Goal: Task Accomplishment & Management: Manage account settings

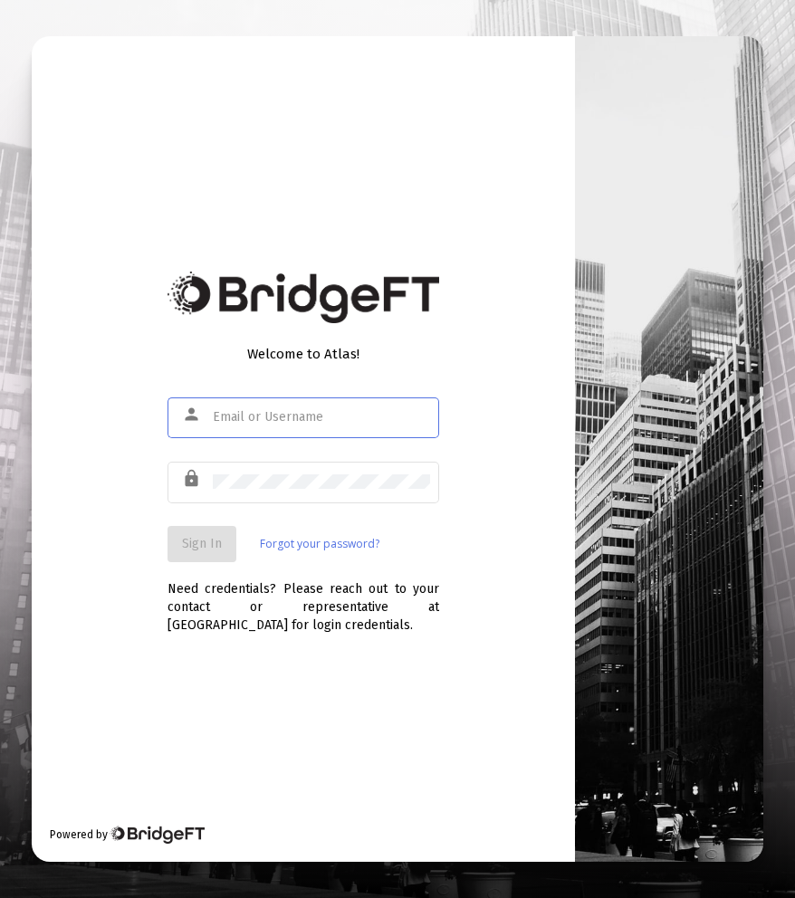
drag, startPoint x: 292, startPoint y: 413, endPoint x: 292, endPoint y: 422, distance: 9.1
click at [292, 413] on input "text" at bounding box center [321, 417] width 217 height 14
type input "[EMAIL_ADDRESS][DOMAIN_NAME]"
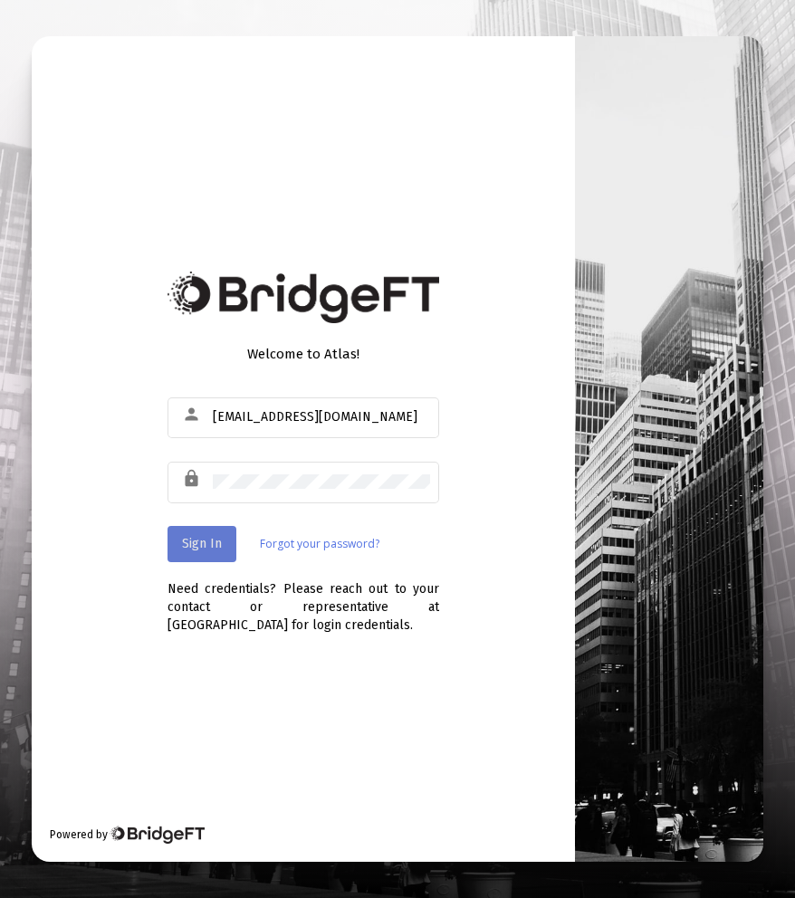
click at [182, 543] on span "Sign In" at bounding box center [202, 543] width 40 height 15
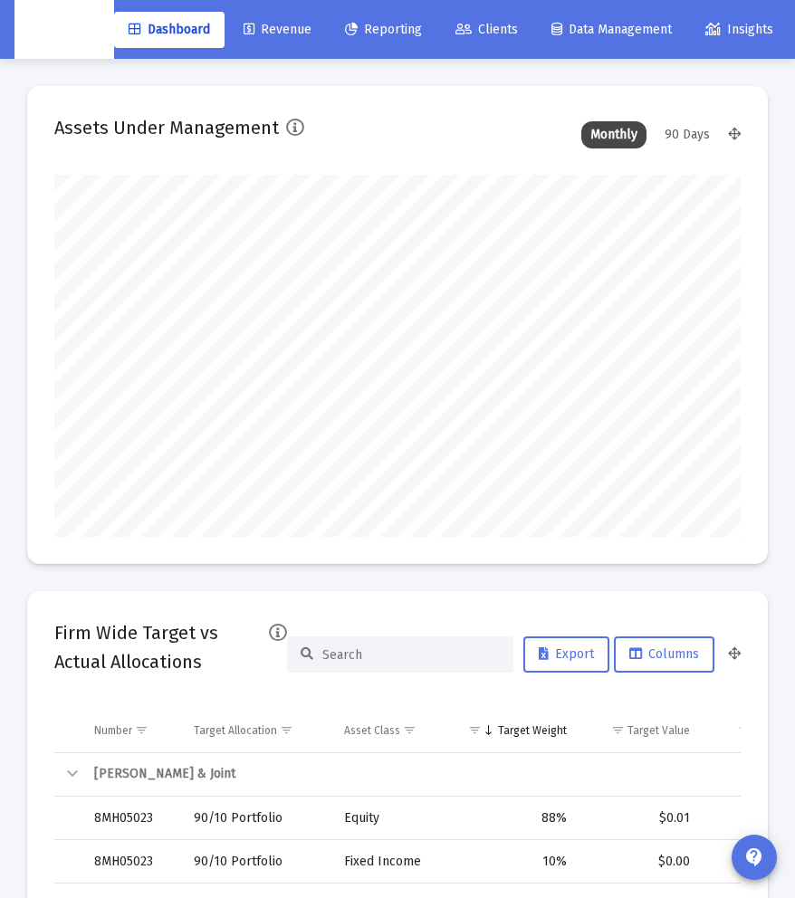
scroll to position [362, 686]
type input "[DATE]"
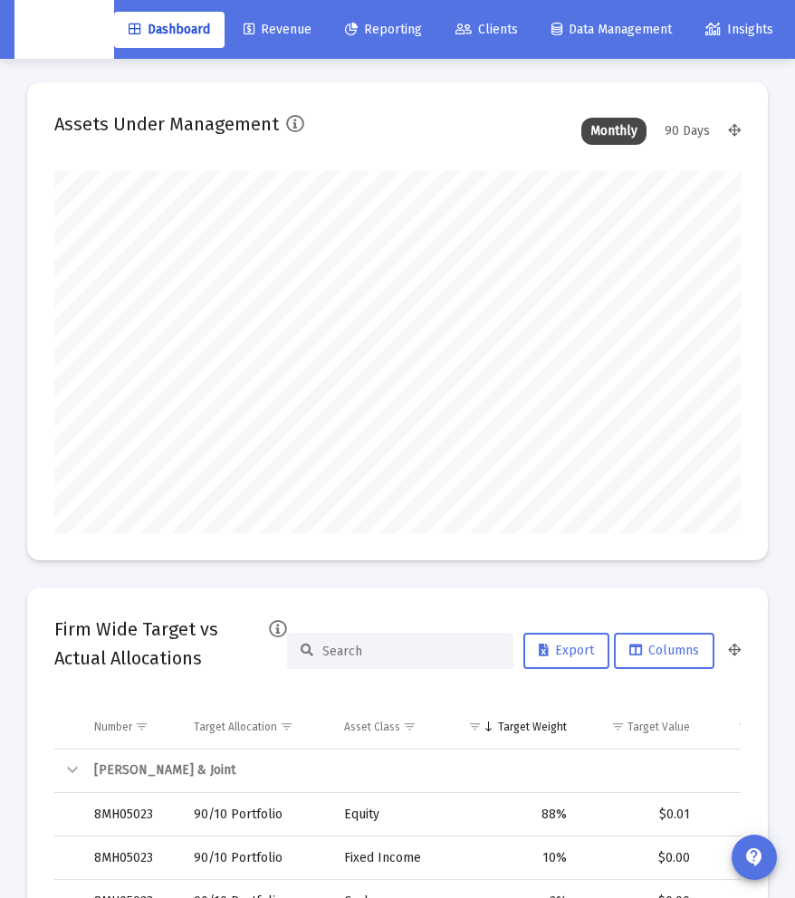
click at [504, 25] on span "Clients" at bounding box center [486, 29] width 62 height 15
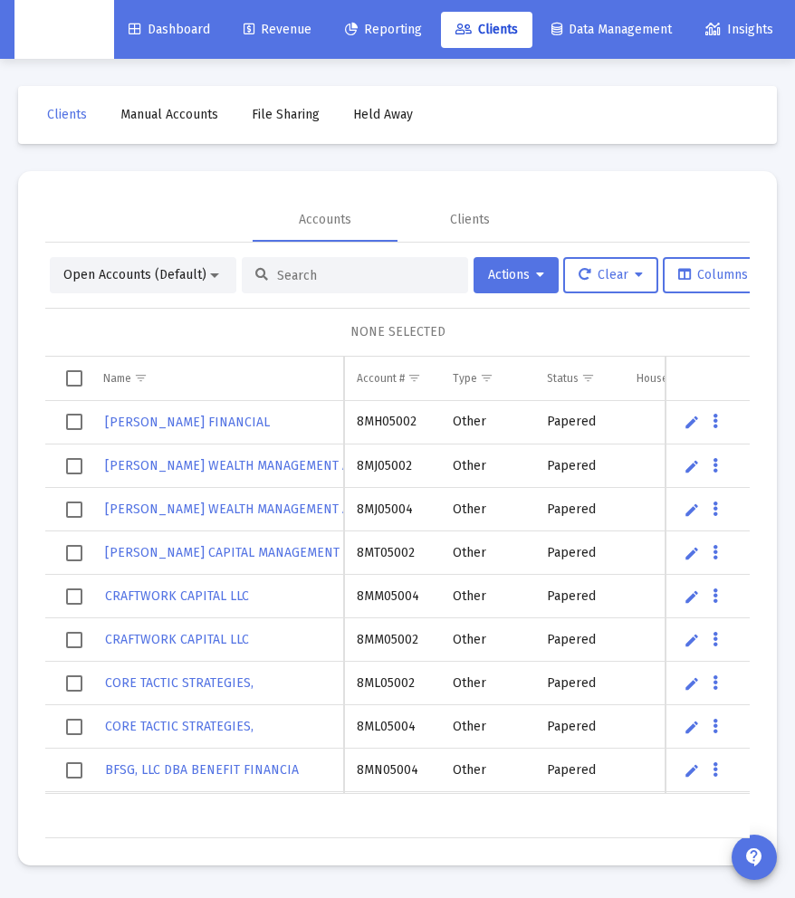
drag, startPoint x: 404, startPoint y: 0, endPoint x: 398, endPoint y: 10, distance: 11.8
click at [404, 0] on div "Dashboard Revenue Reporting Clients Data Management Insights [PERSON_NAME] arro…" at bounding box center [397, 29] width 766 height 59
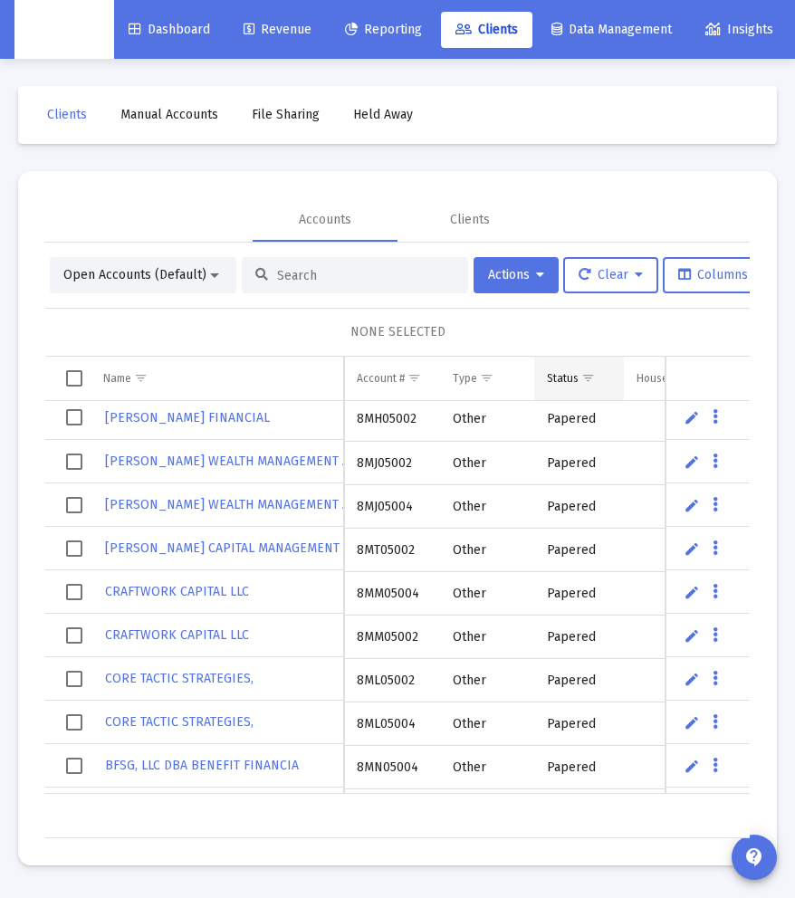
scroll to position [3, 0]
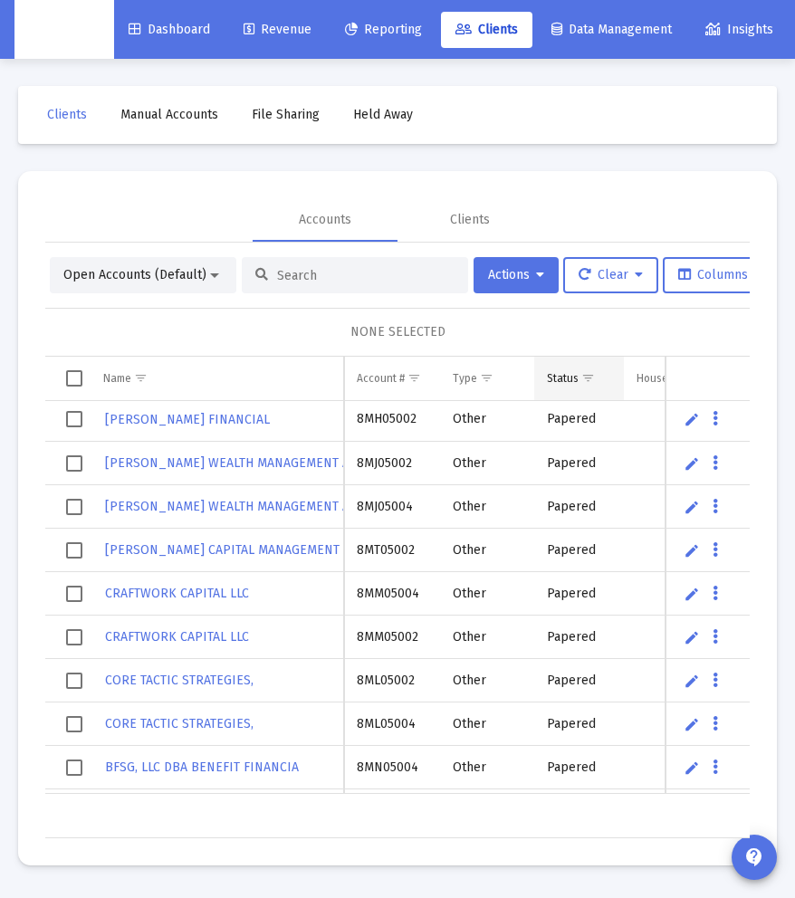
click at [590, 382] on span "Show filter options for column 'Status'" at bounding box center [588, 378] width 14 height 14
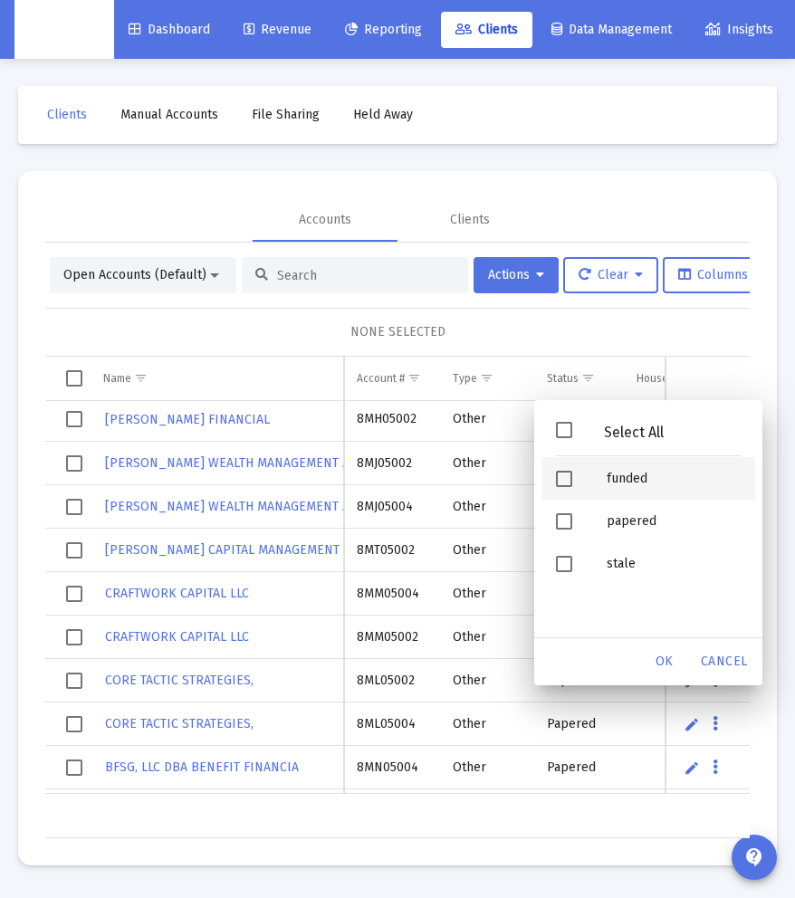
click at [610, 486] on div "funded" at bounding box center [673, 478] width 163 height 43
click at [677, 661] on div "OK" at bounding box center [665, 662] width 58 height 33
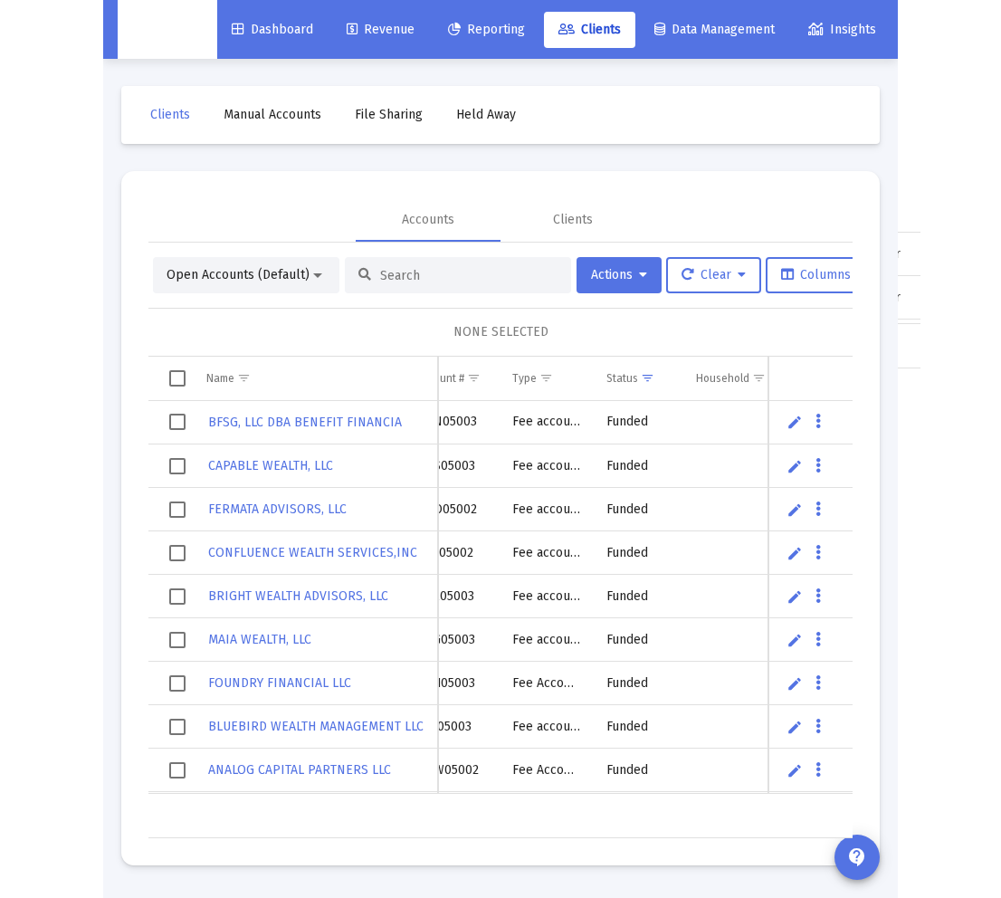
scroll to position [0, 0]
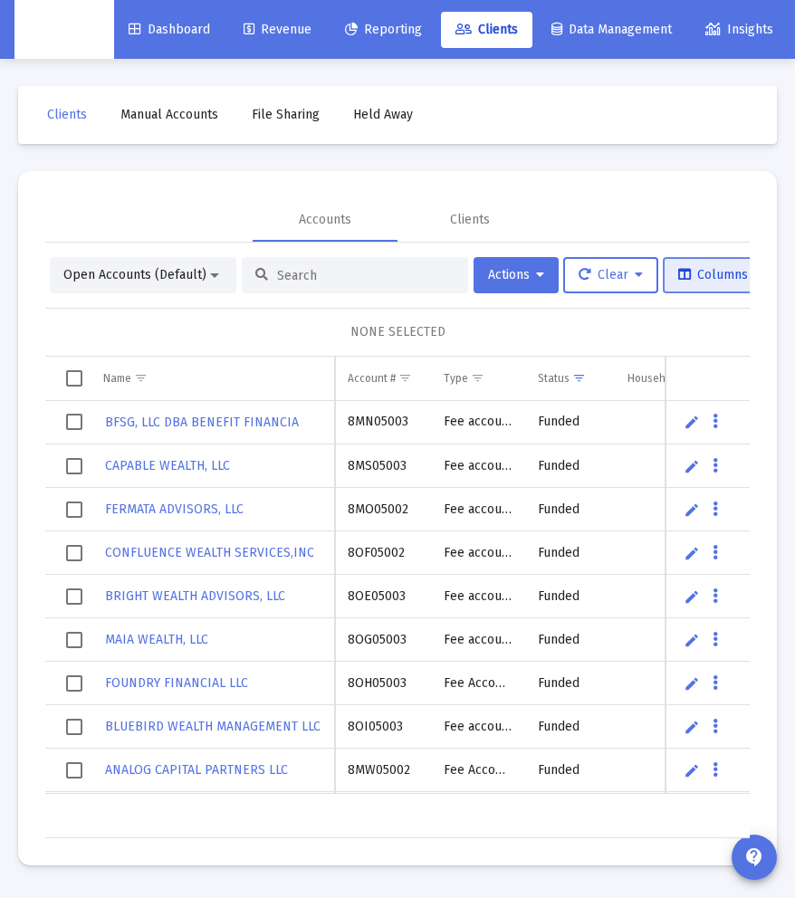
click at [691, 280] on icon at bounding box center [684, 275] width 13 height 13
click at [686, 225] on div "Accounts Clients" at bounding box center [397, 219] width 704 height 43
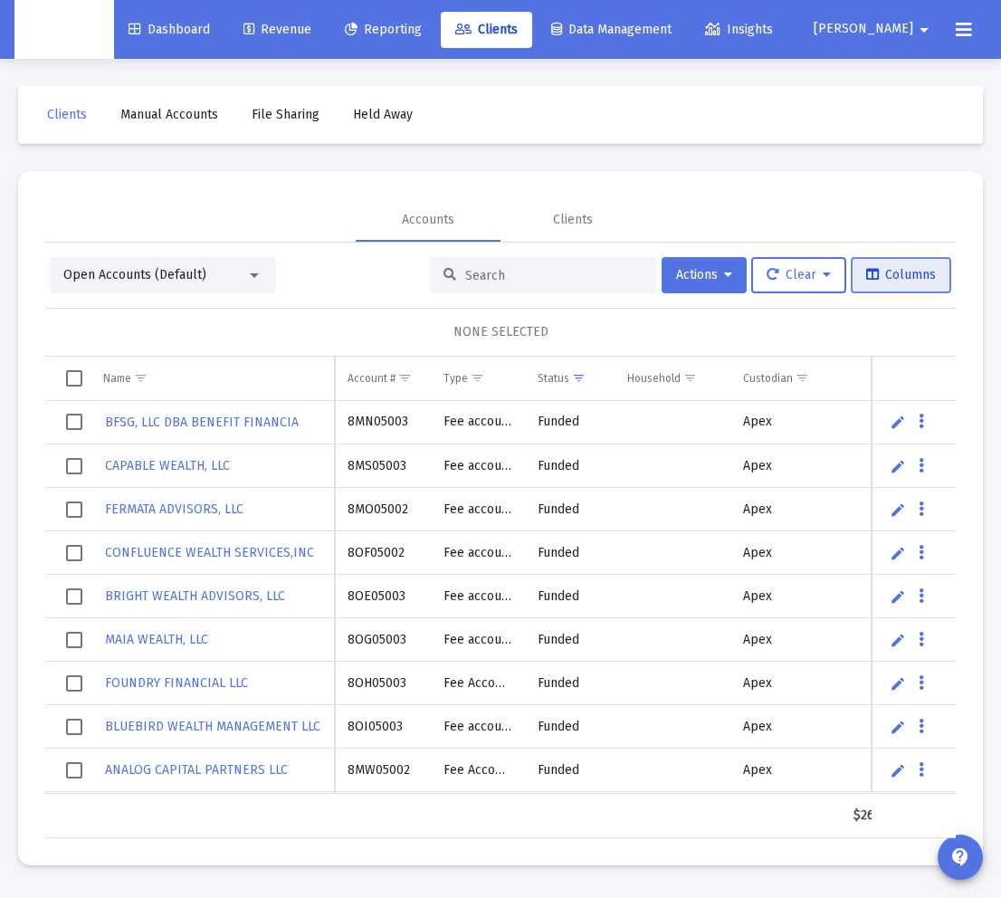
click at [794, 287] on button "Columns" at bounding box center [901, 275] width 101 height 36
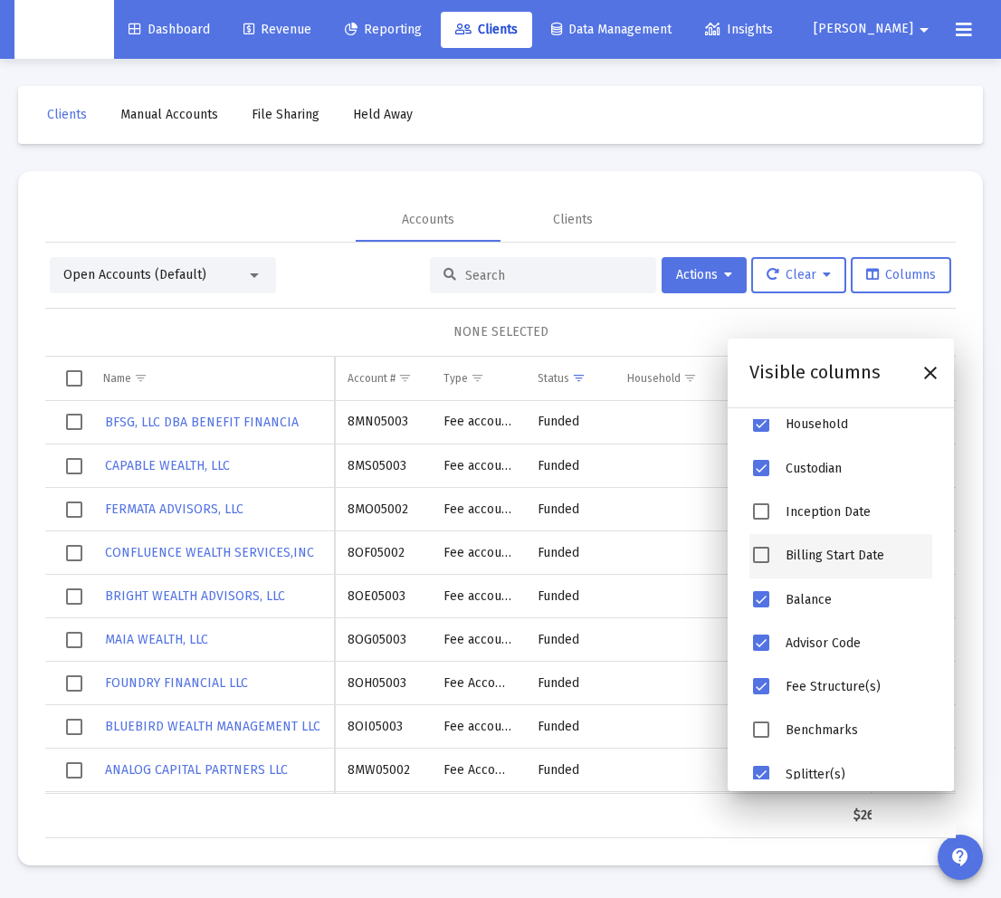
scroll to position [239, 0]
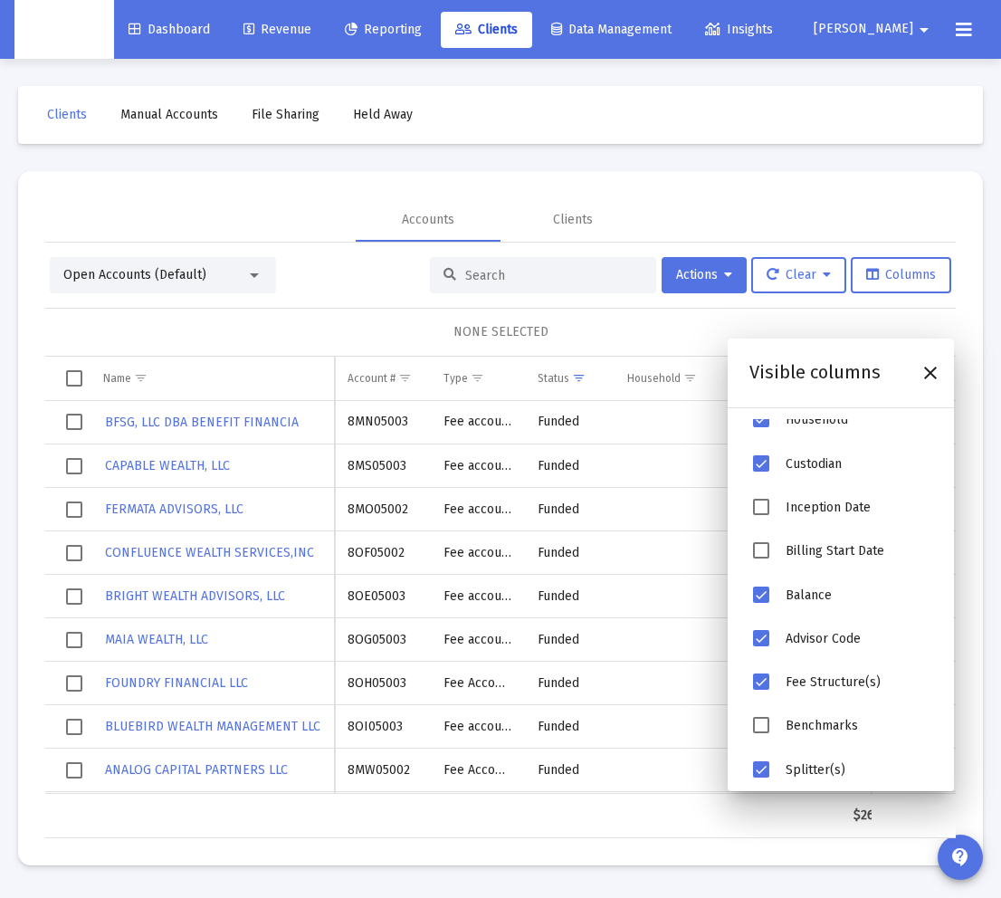
click at [794, 553] on span "Billing Start Date" at bounding box center [835, 551] width 99 height 15
click at [760, 548] on span "Billing Start Date" at bounding box center [761, 550] width 16 height 16
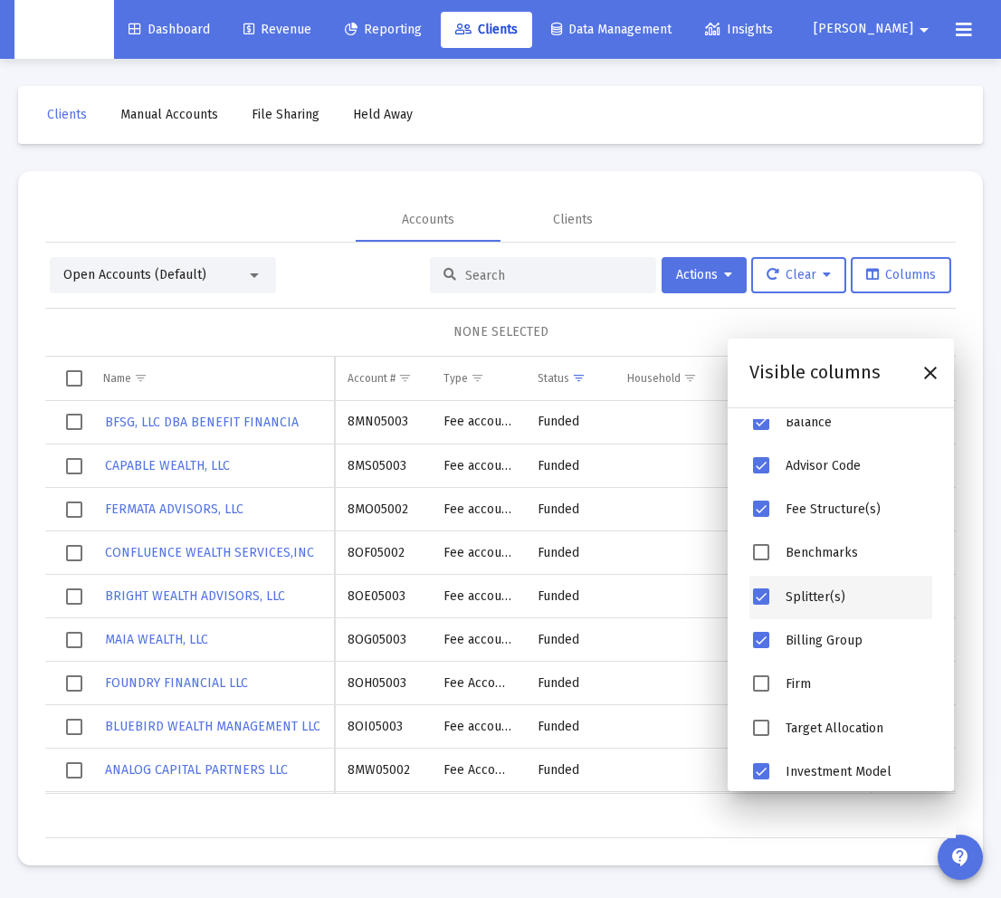
scroll to position [426, 0]
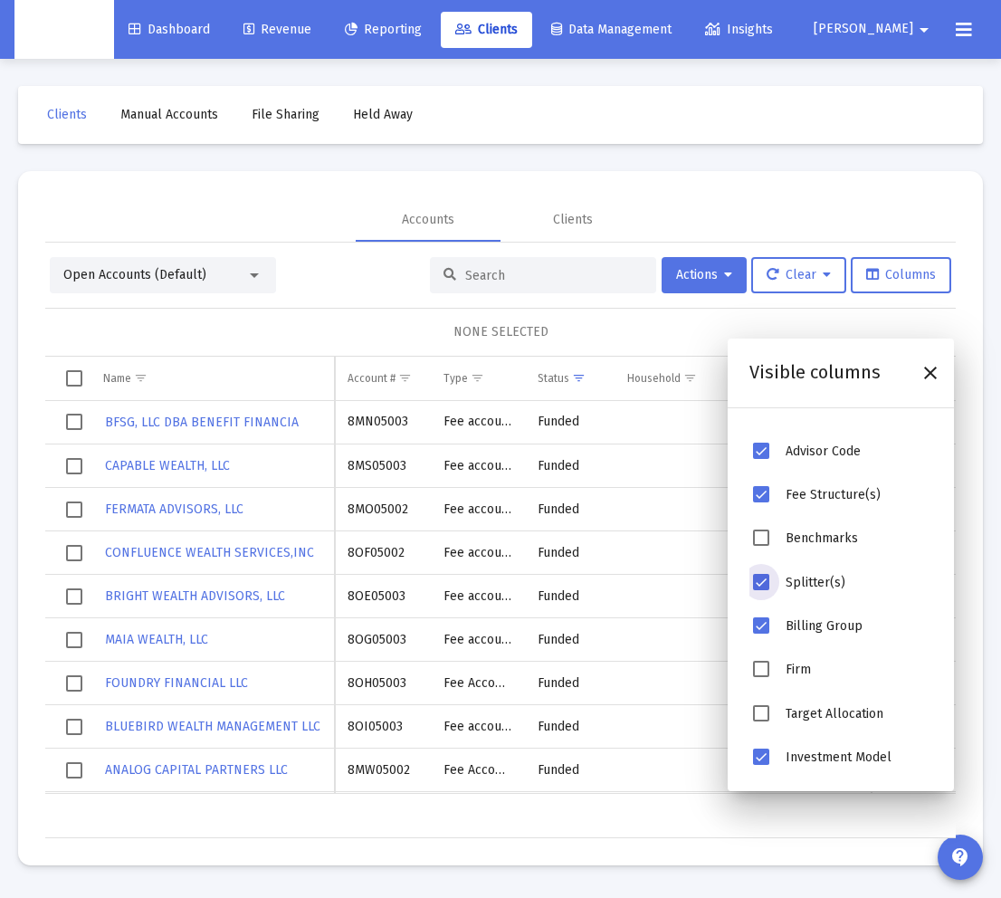
click at [760, 585] on span "Splitter(s)" at bounding box center [761, 582] width 16 height 16
click at [794, 367] on icon "Close" at bounding box center [931, 373] width 22 height 22
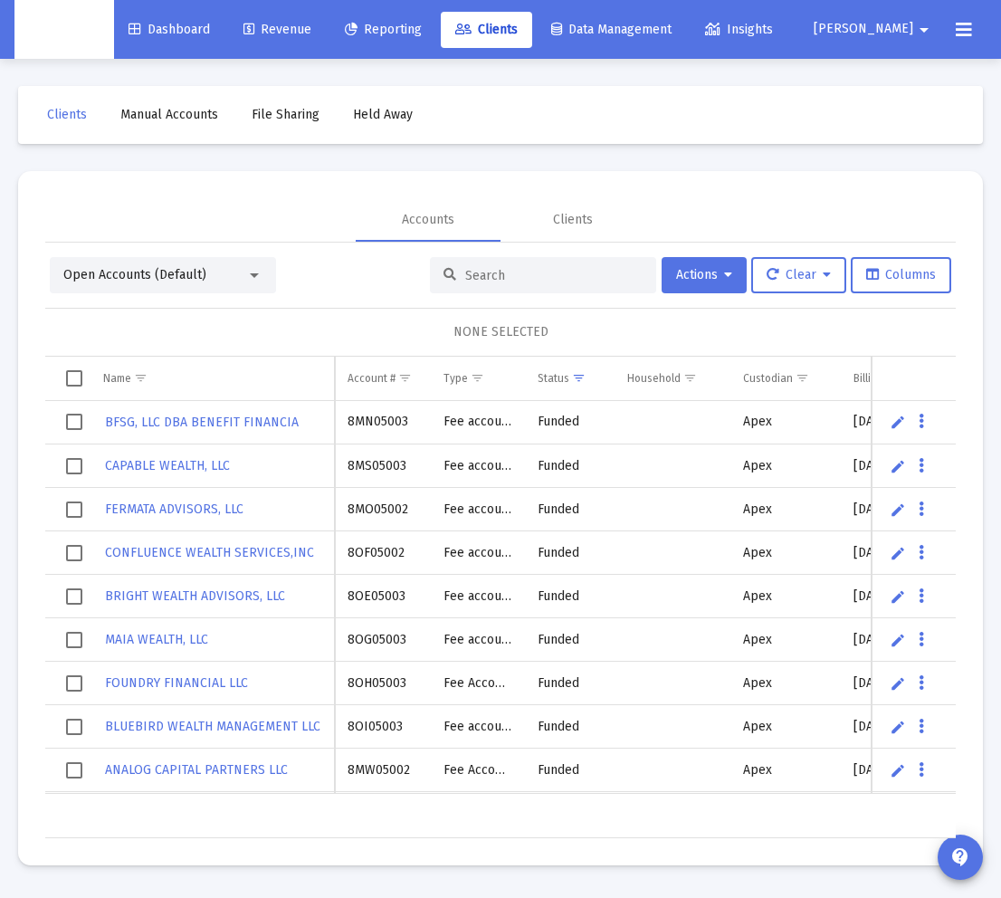
click at [777, 333] on div "NONE SELECTED" at bounding box center [501, 332] width 882 height 18
click at [311, 35] on span "Revenue" at bounding box center [278, 29] width 68 height 15
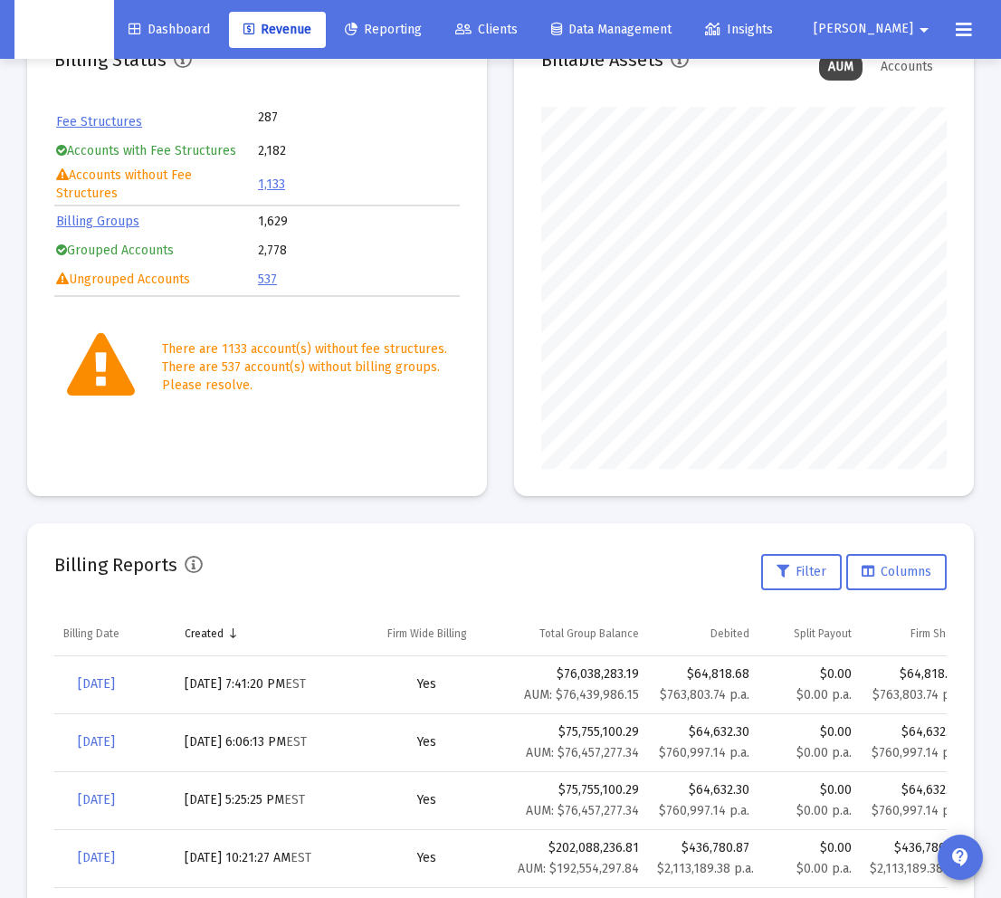
scroll to position [306, 0]
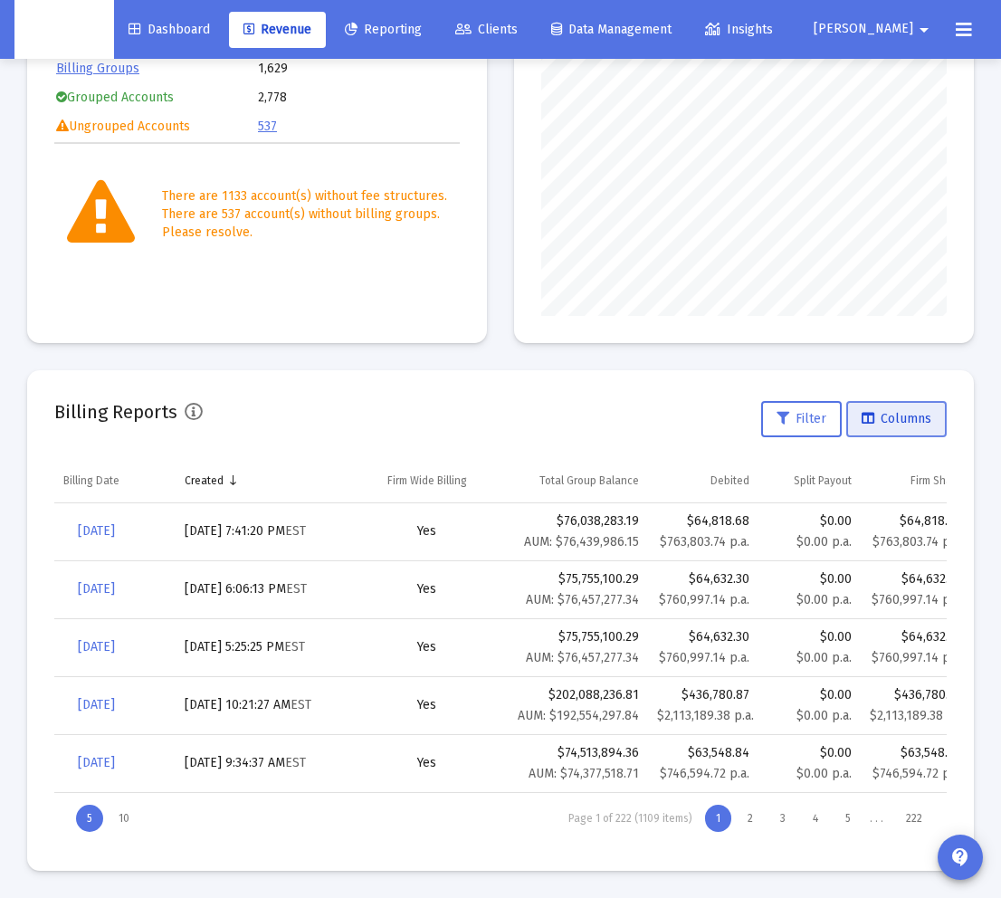
click at [794, 429] on button "Columns" at bounding box center [897, 419] width 101 height 36
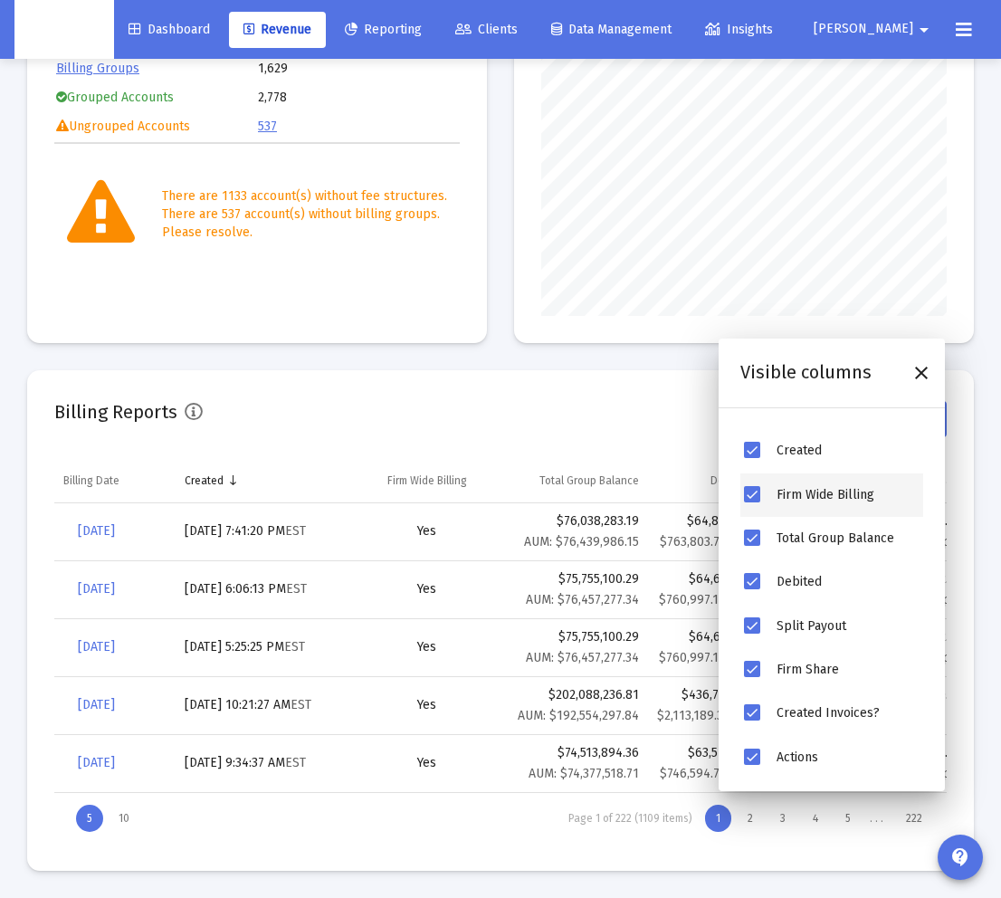
scroll to position [0, 0]
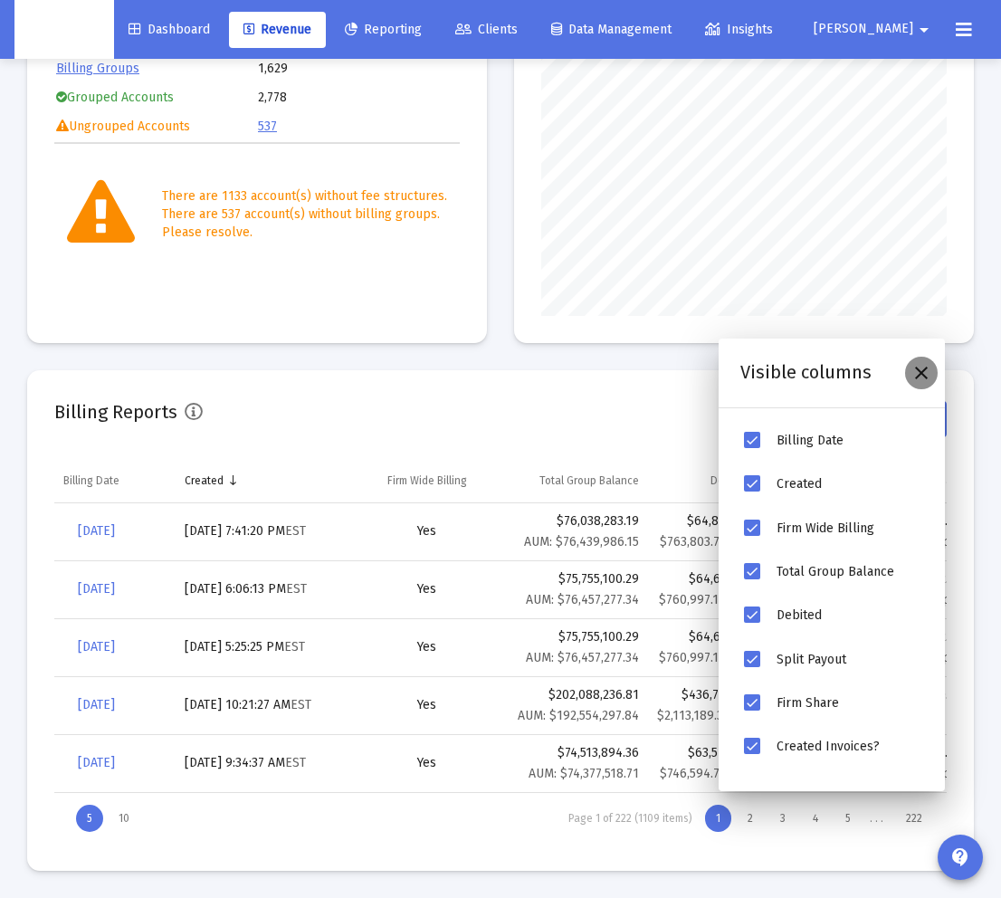
click at [794, 372] on icon "Close" at bounding box center [922, 373] width 22 height 22
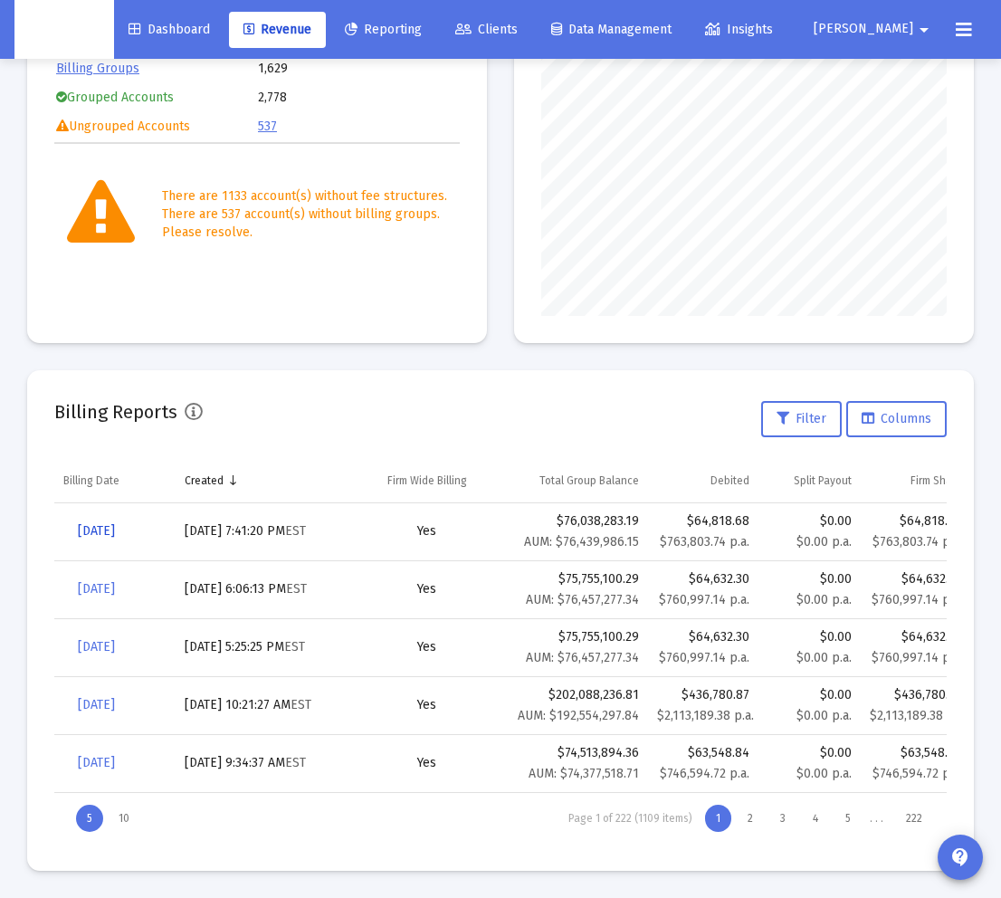
click at [115, 532] on span "[DATE]" at bounding box center [96, 530] width 37 height 15
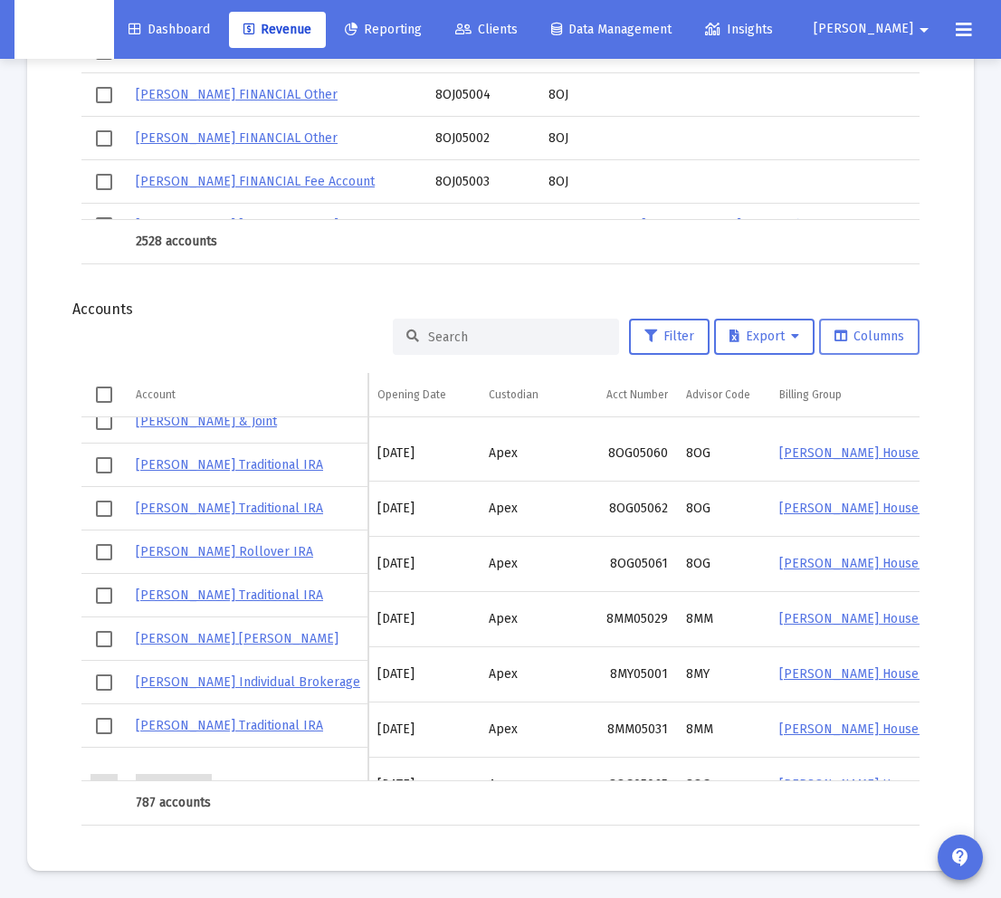
scroll to position [4988, 0]
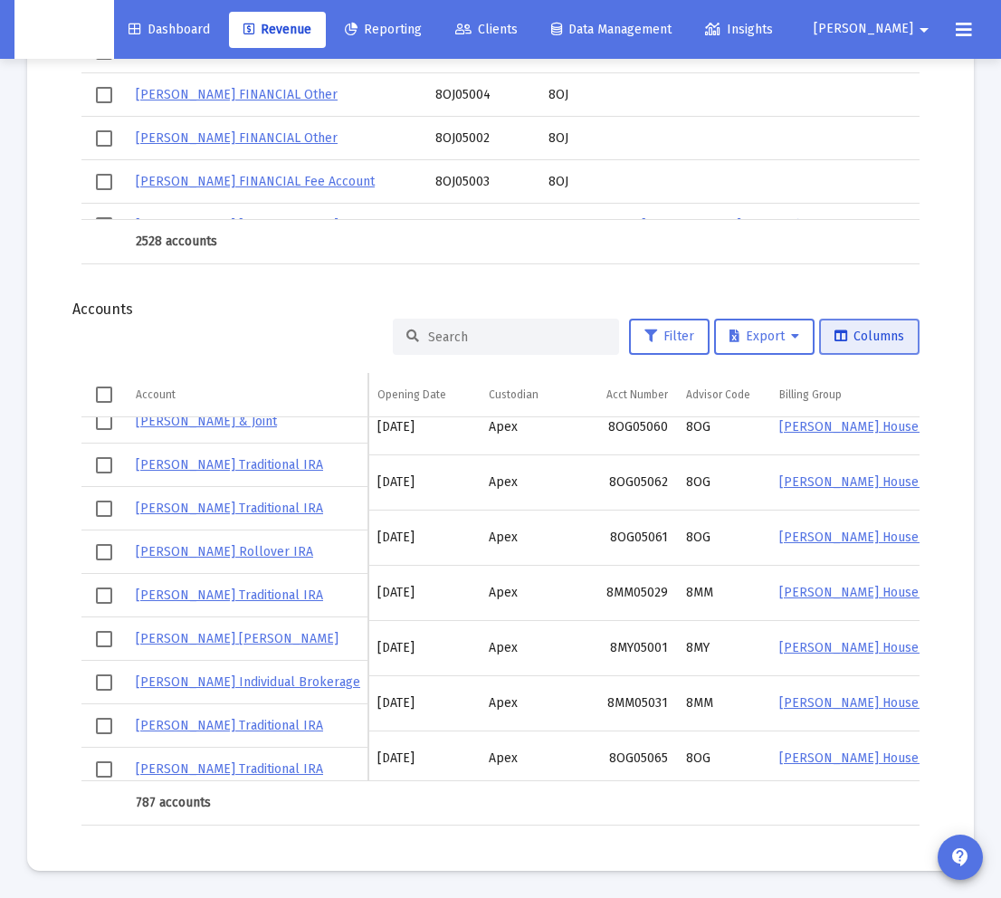
click at [794, 327] on button "Columns" at bounding box center [869, 337] width 101 height 36
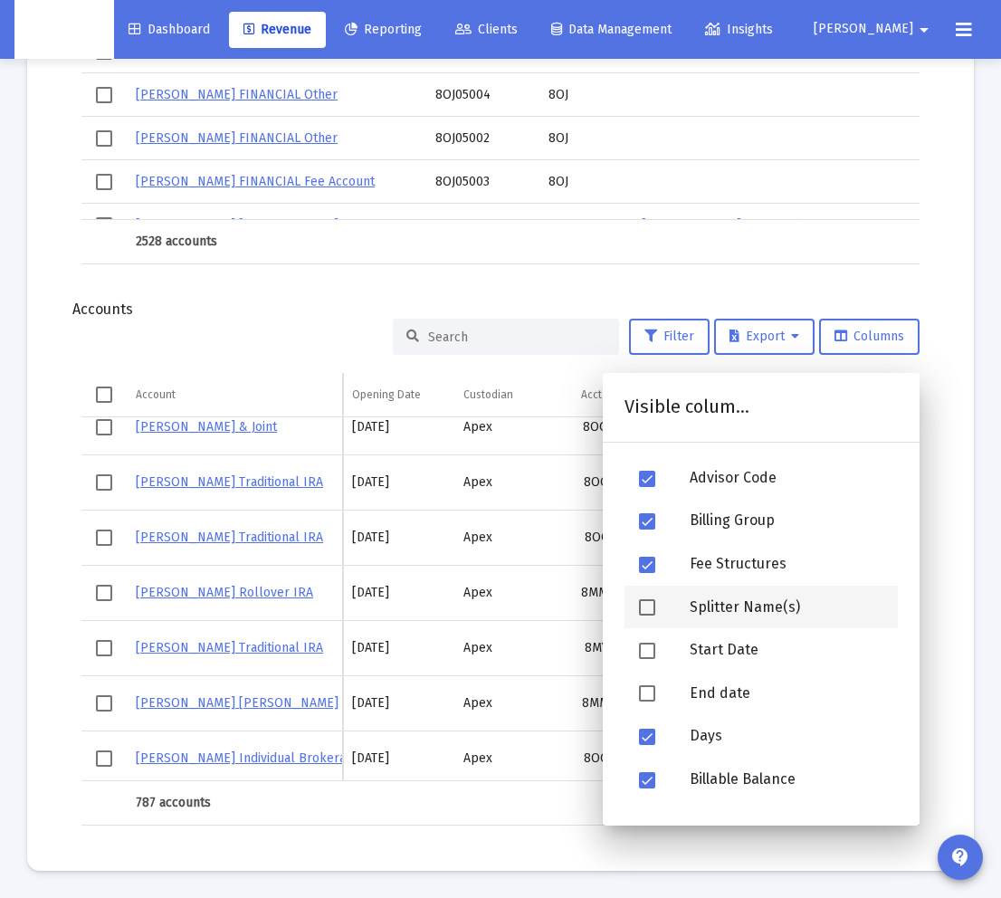
scroll to position [225, 0]
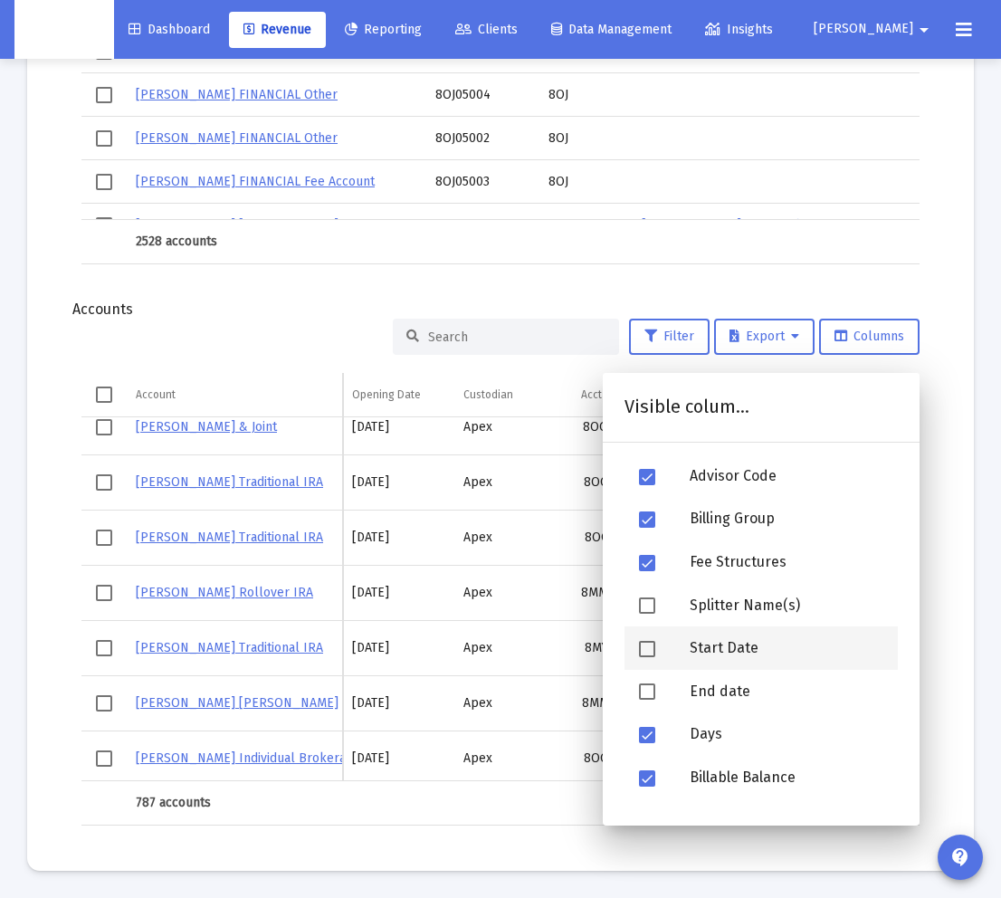
click at [771, 643] on div "Start Date" at bounding box center [786, 648] width 223 height 43
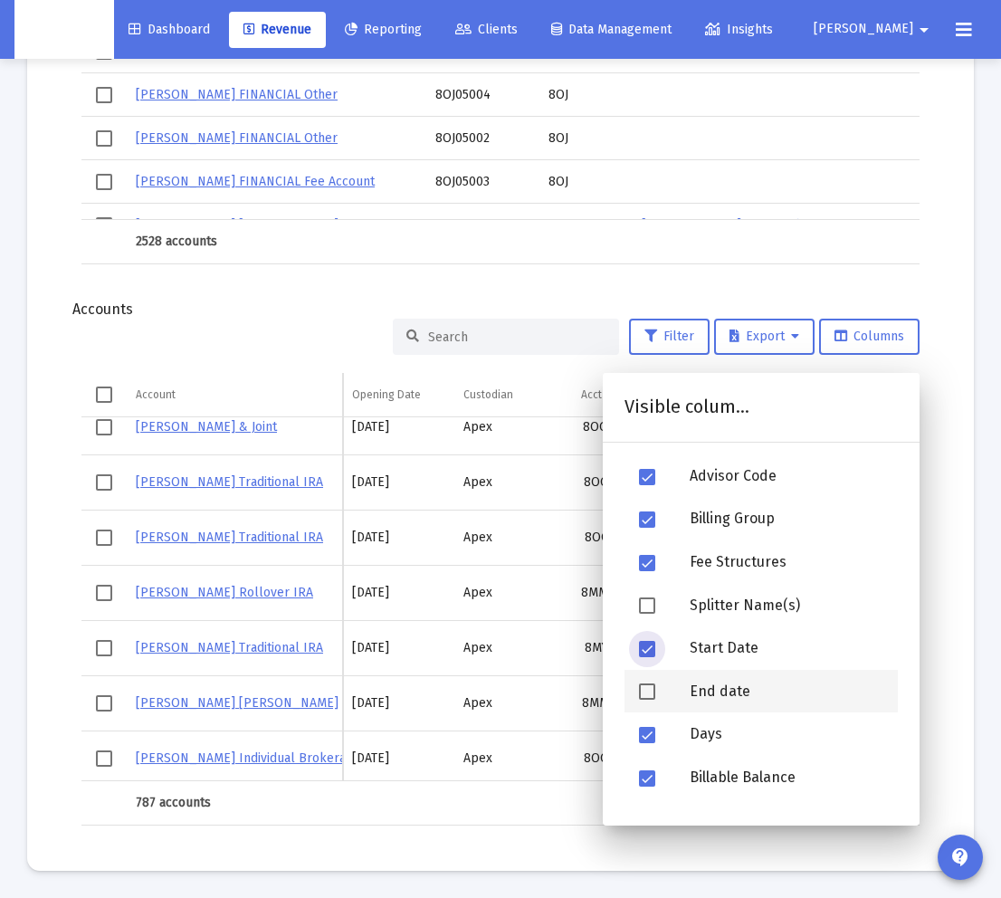
click at [759, 695] on div "End date" at bounding box center [786, 691] width 223 height 43
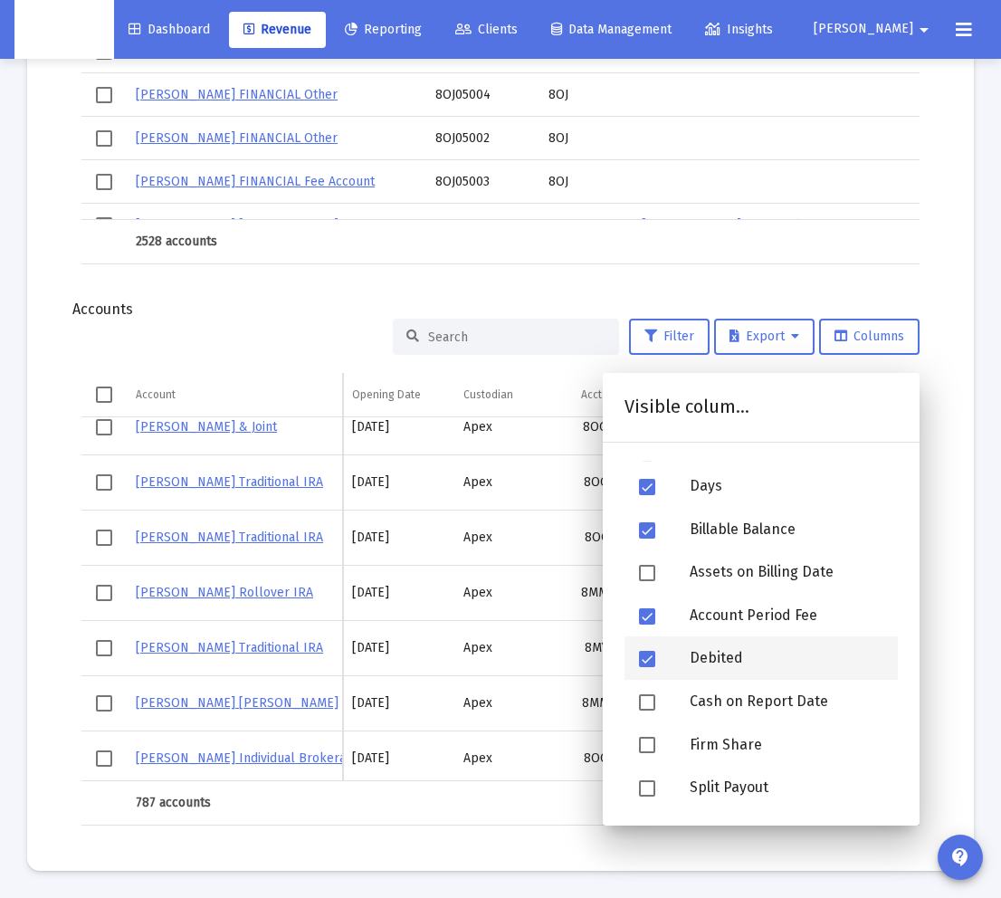
scroll to position [475, 0]
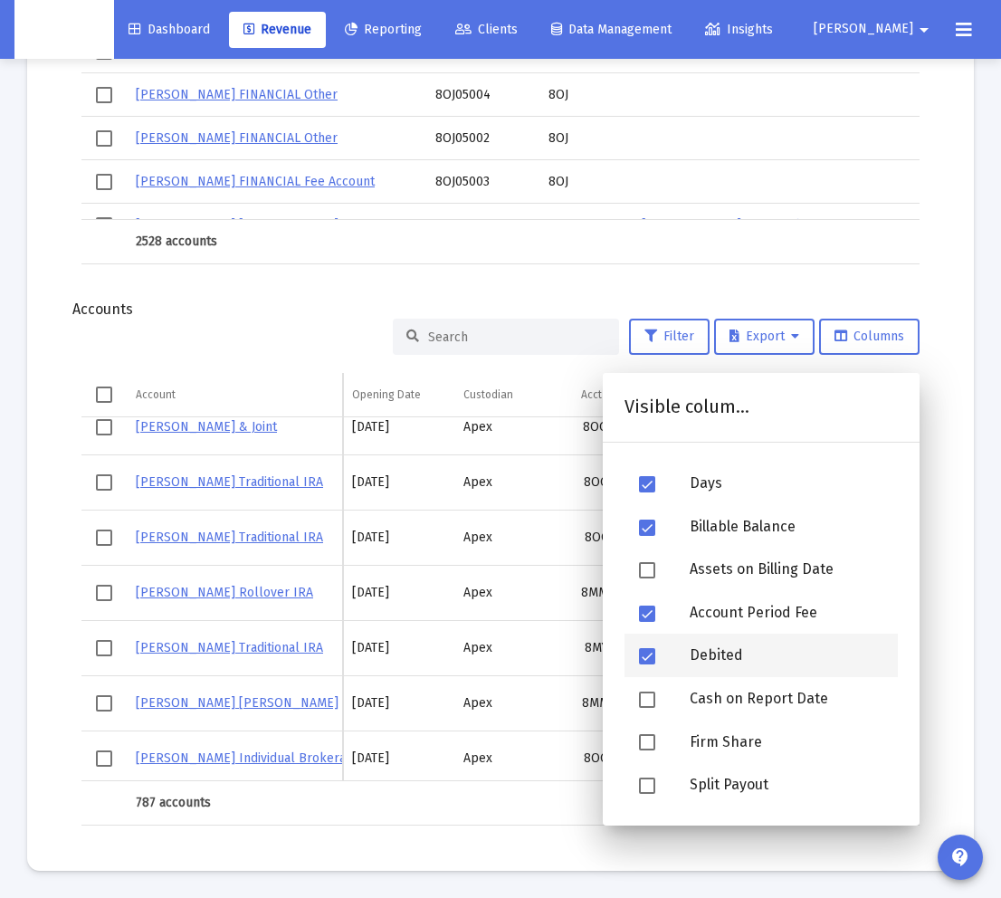
click at [644, 656] on span at bounding box center [647, 656] width 16 height 16
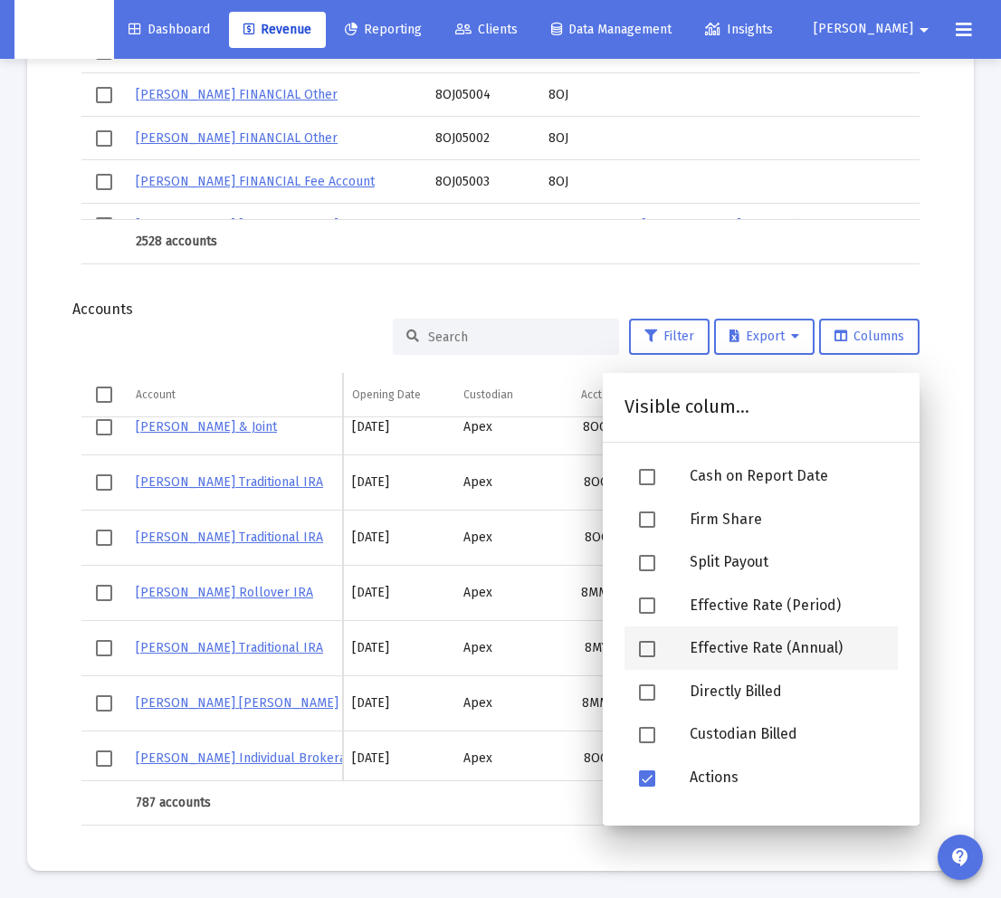
scroll to position [704, 0]
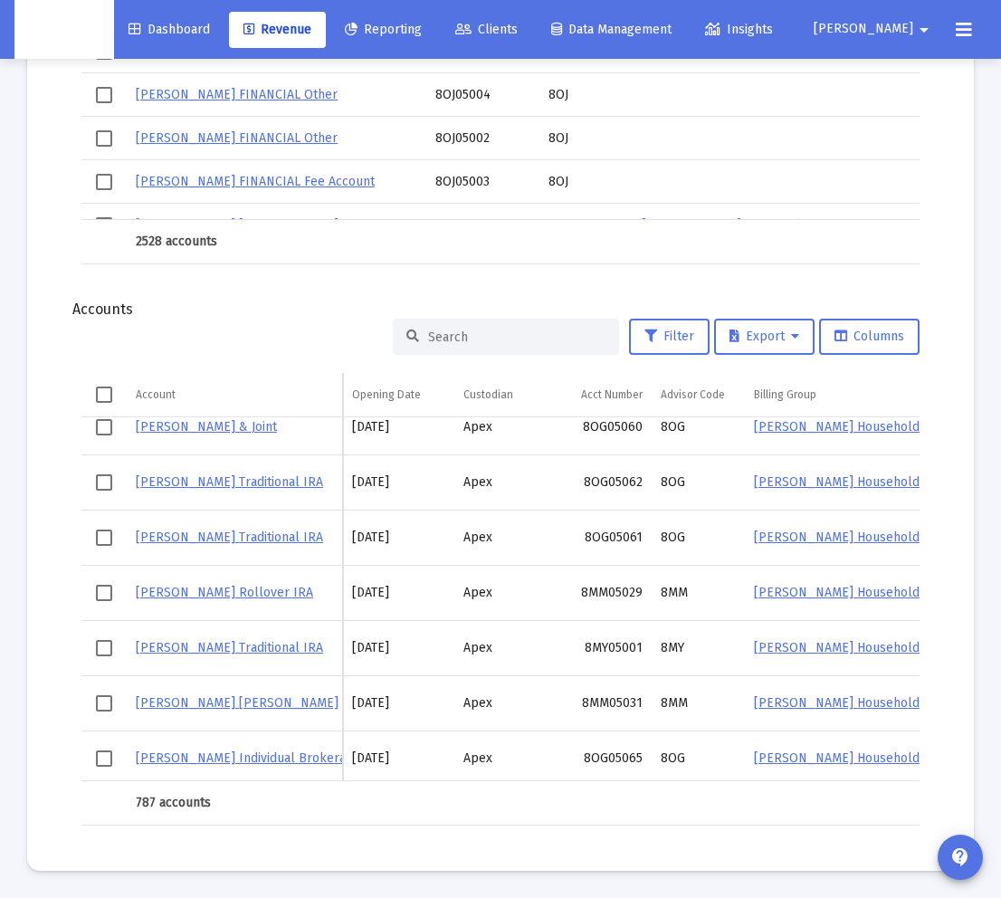
click at [794, 333] on span "Columns" at bounding box center [870, 336] width 70 height 15
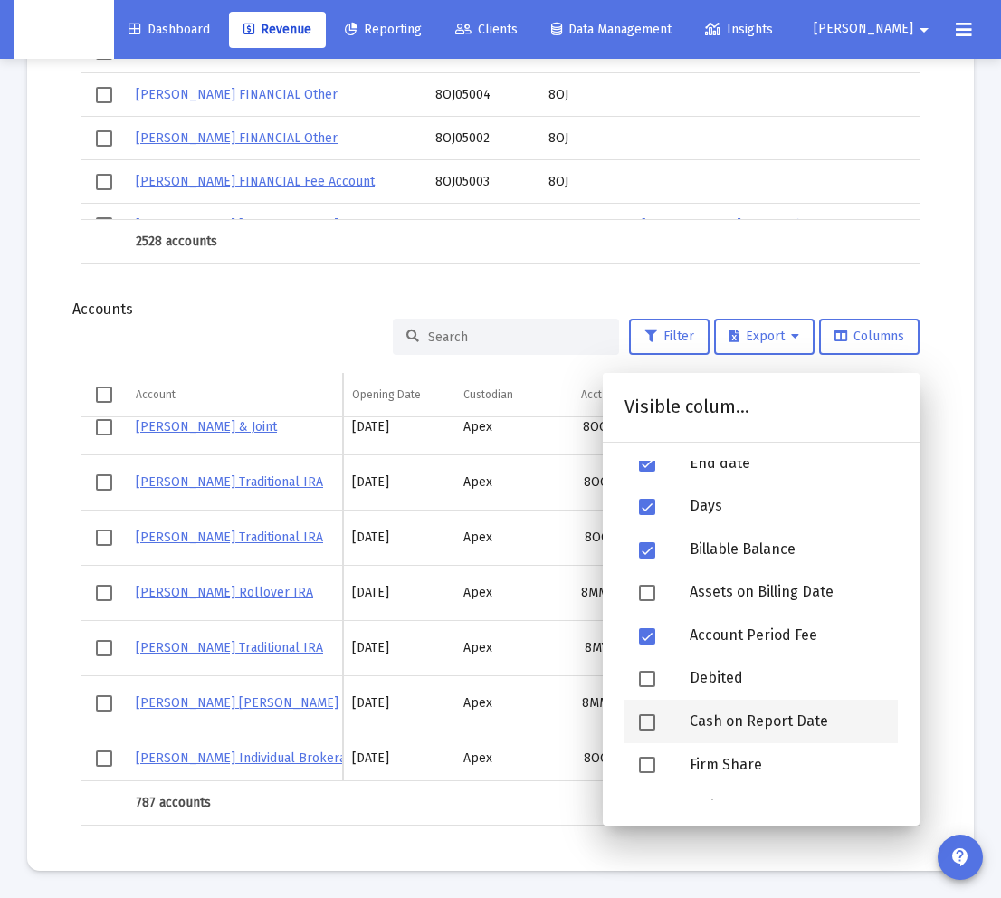
scroll to position [447, 0]
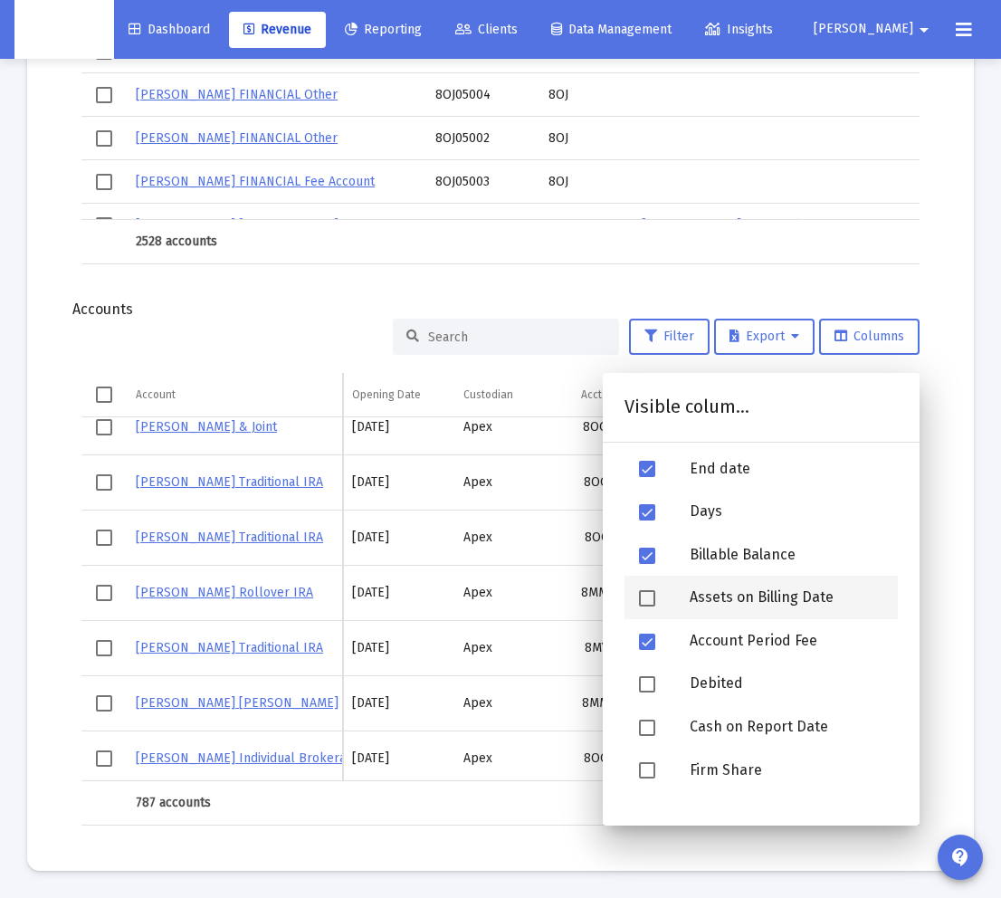
click at [714, 597] on div "Assets on Billing Date" at bounding box center [786, 597] width 223 height 43
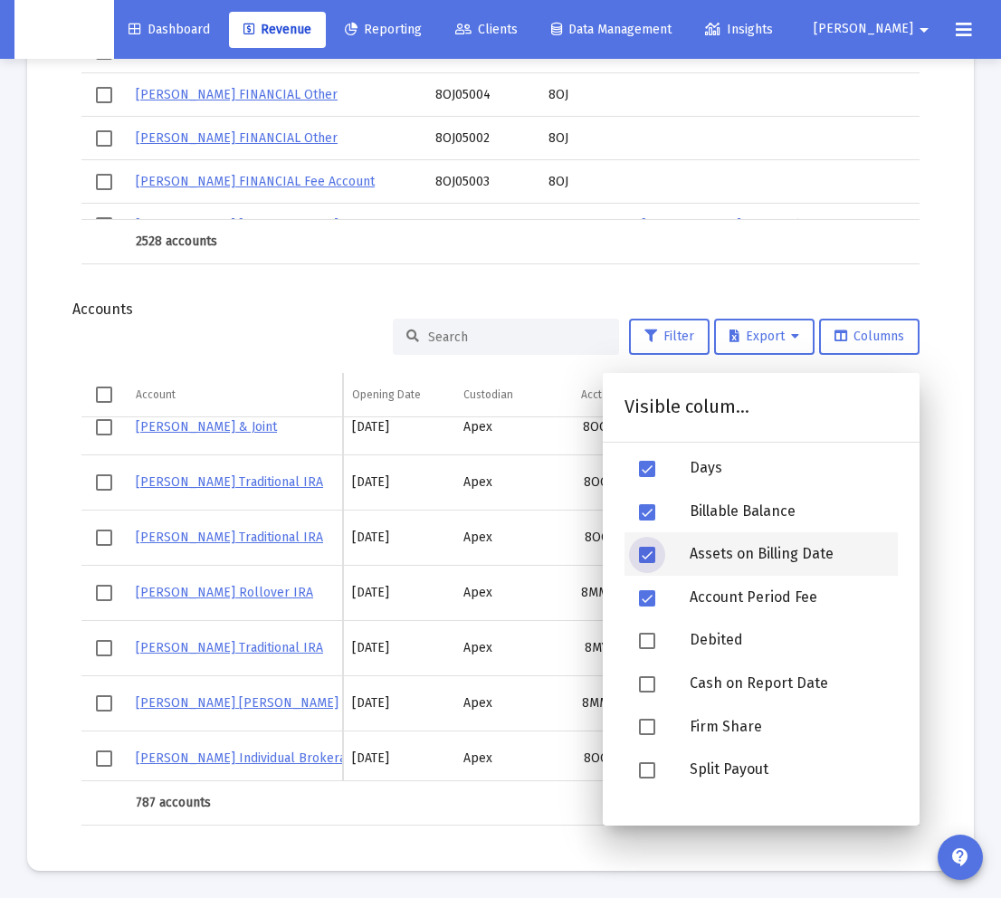
scroll to position [471, 0]
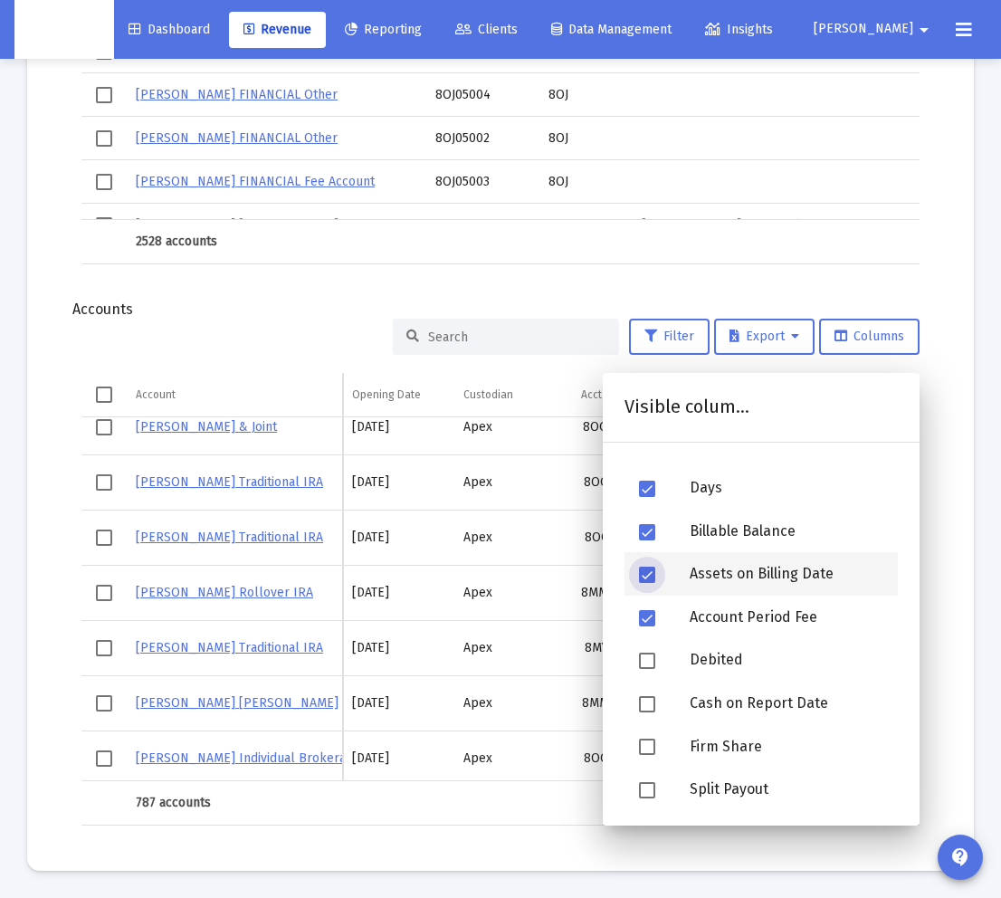
click at [791, 570] on div "Assets on Billing Date" at bounding box center [786, 573] width 223 height 43
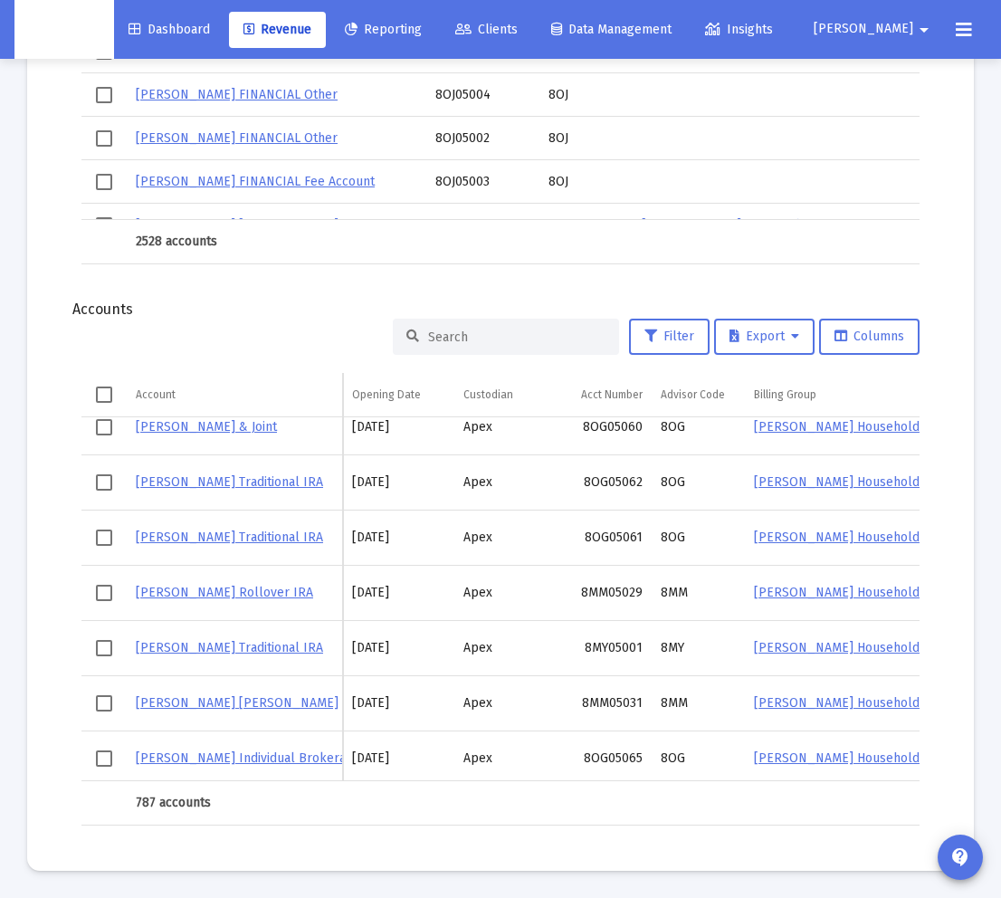
click at [501, 34] on span "Clients" at bounding box center [486, 29] width 62 height 15
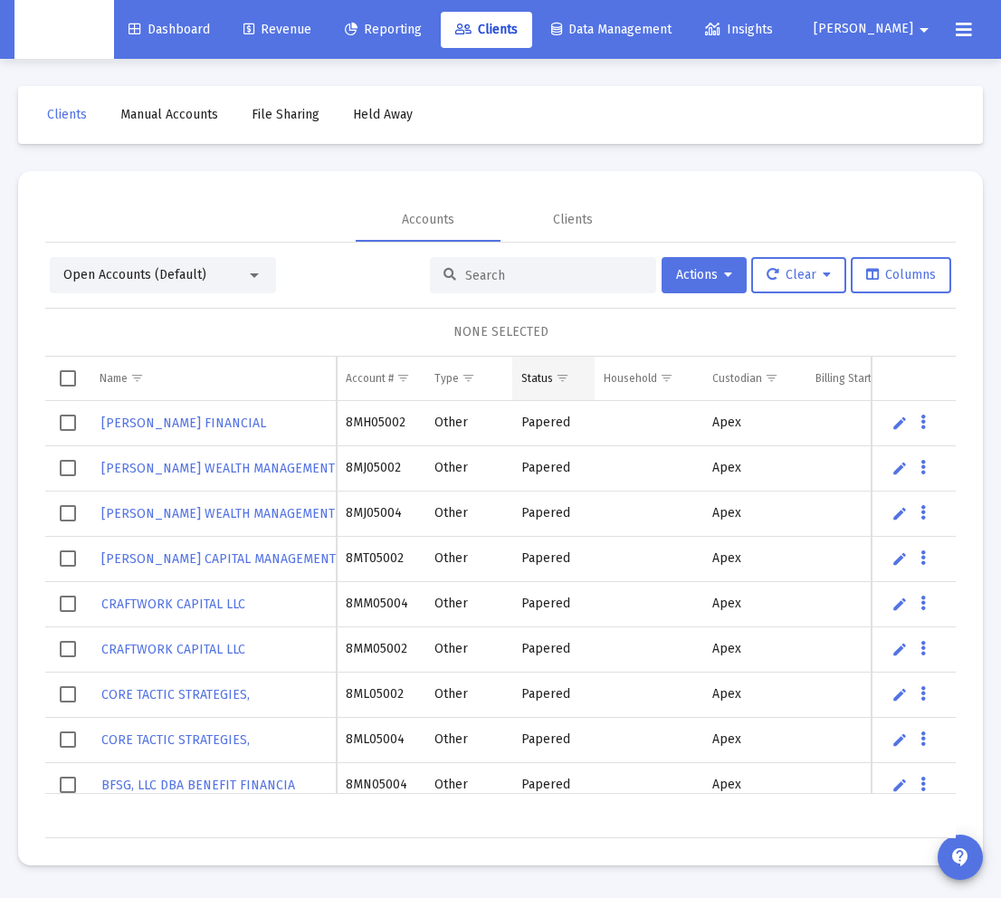
click at [562, 379] on span "Show filter options for column 'Status'" at bounding box center [563, 378] width 14 height 14
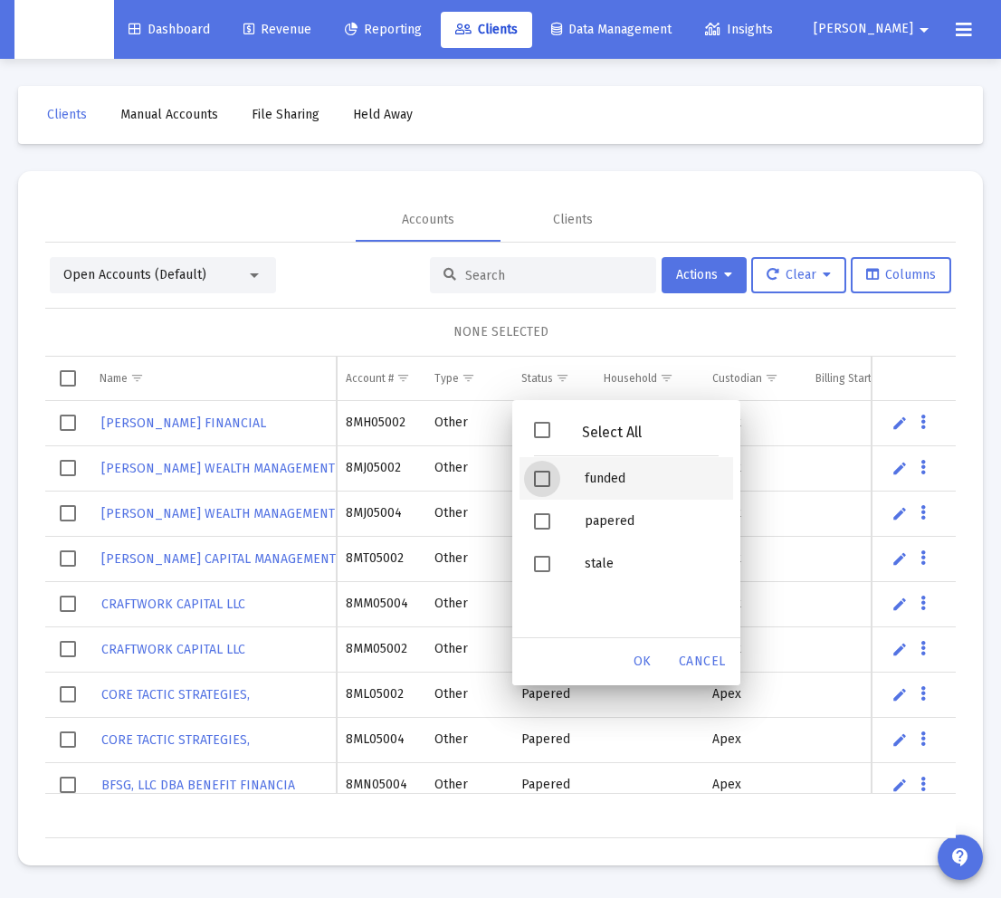
click at [561, 489] on div "Filter options" at bounding box center [545, 478] width 51 height 43
click at [656, 663] on div "OK" at bounding box center [643, 662] width 58 height 33
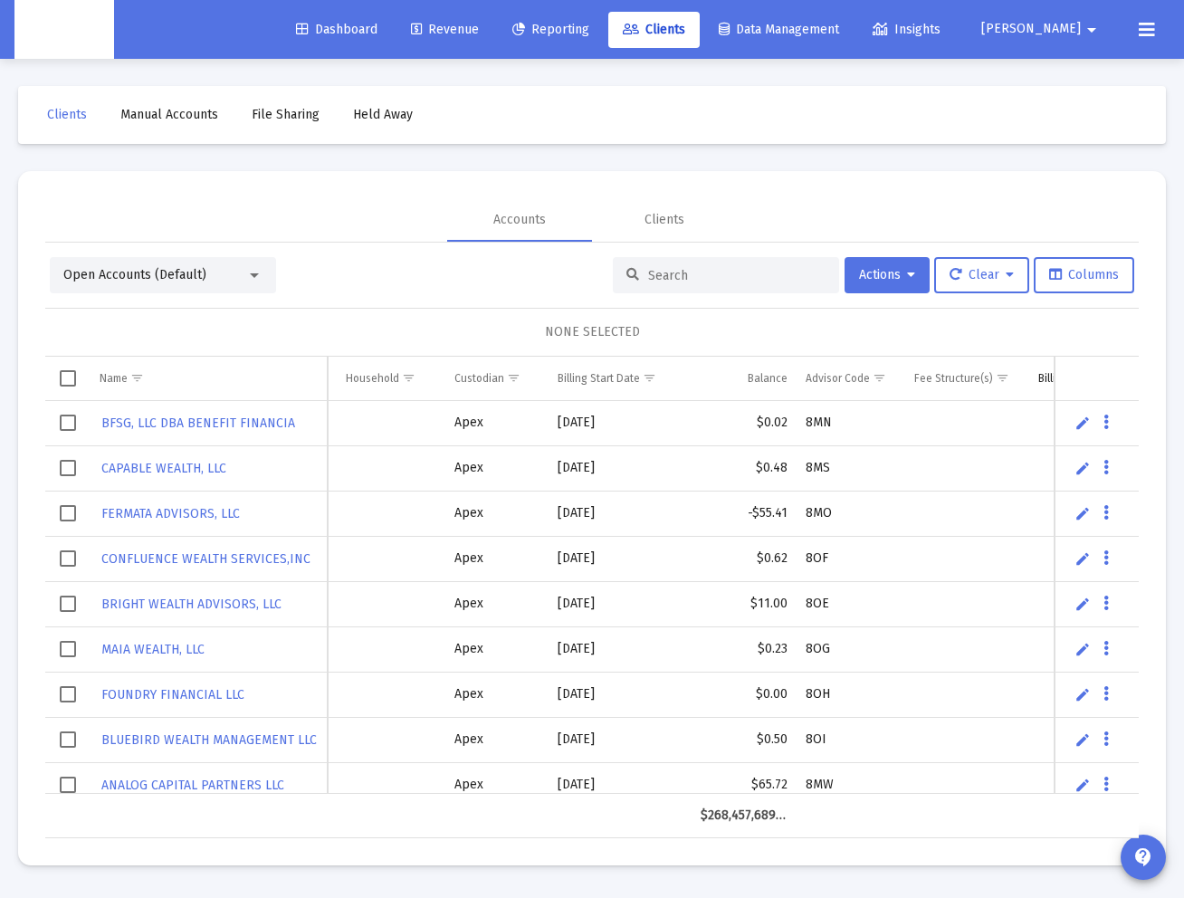
scroll to position [0, 195]
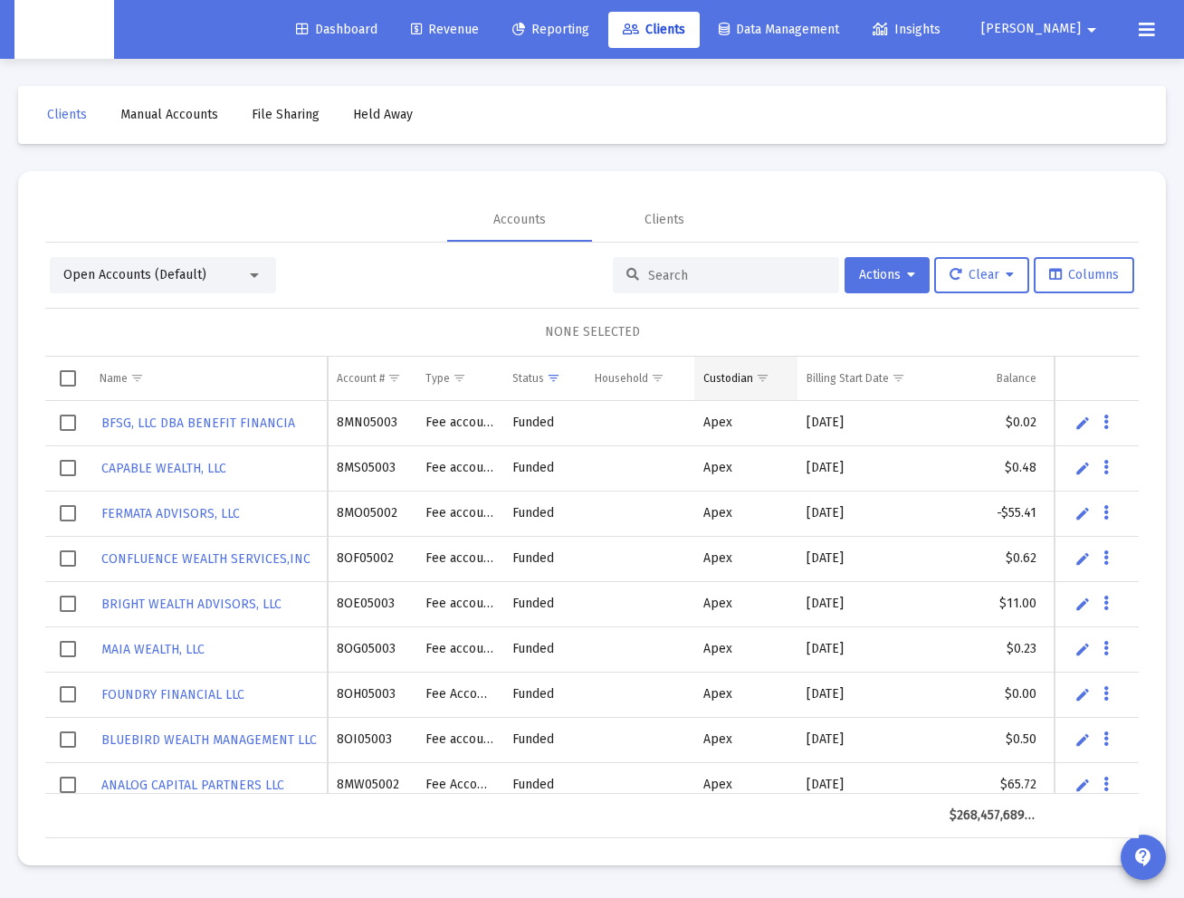
click at [766, 378] on span "Show filter options for column 'Custodian'" at bounding box center [763, 378] width 14 height 14
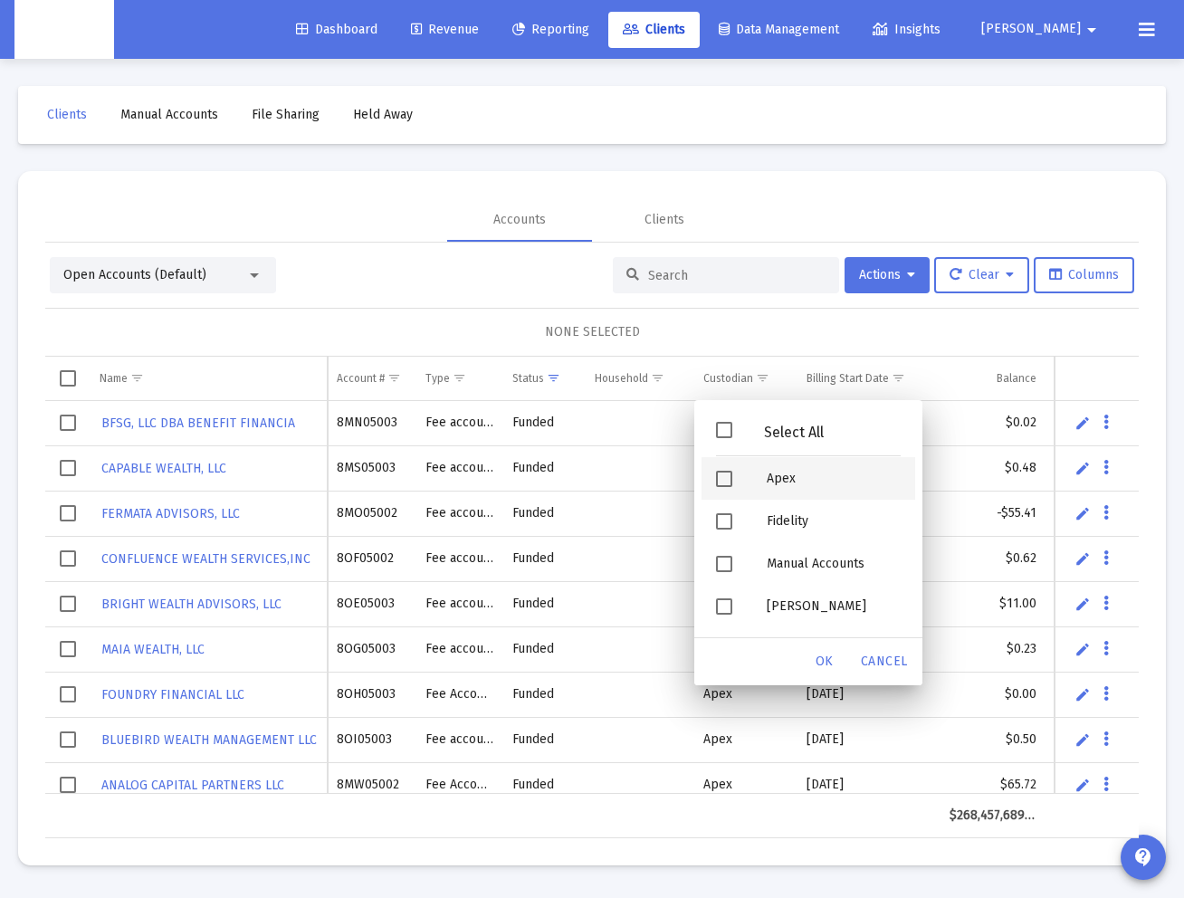
click at [771, 480] on div "Apex" at bounding box center [833, 478] width 163 height 43
click at [794, 662] on span "OK" at bounding box center [825, 661] width 18 height 15
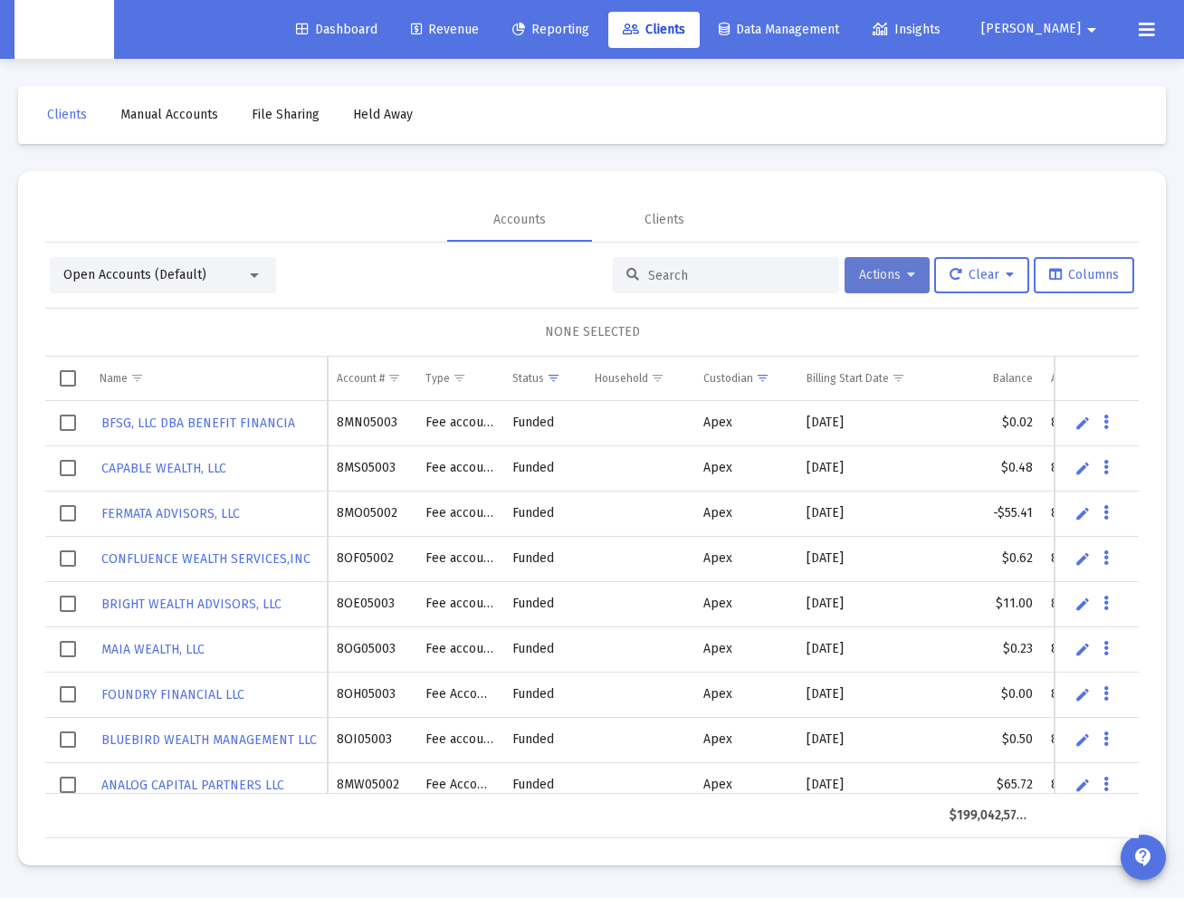
click at [794, 284] on button "Actions" at bounding box center [887, 275] width 85 height 36
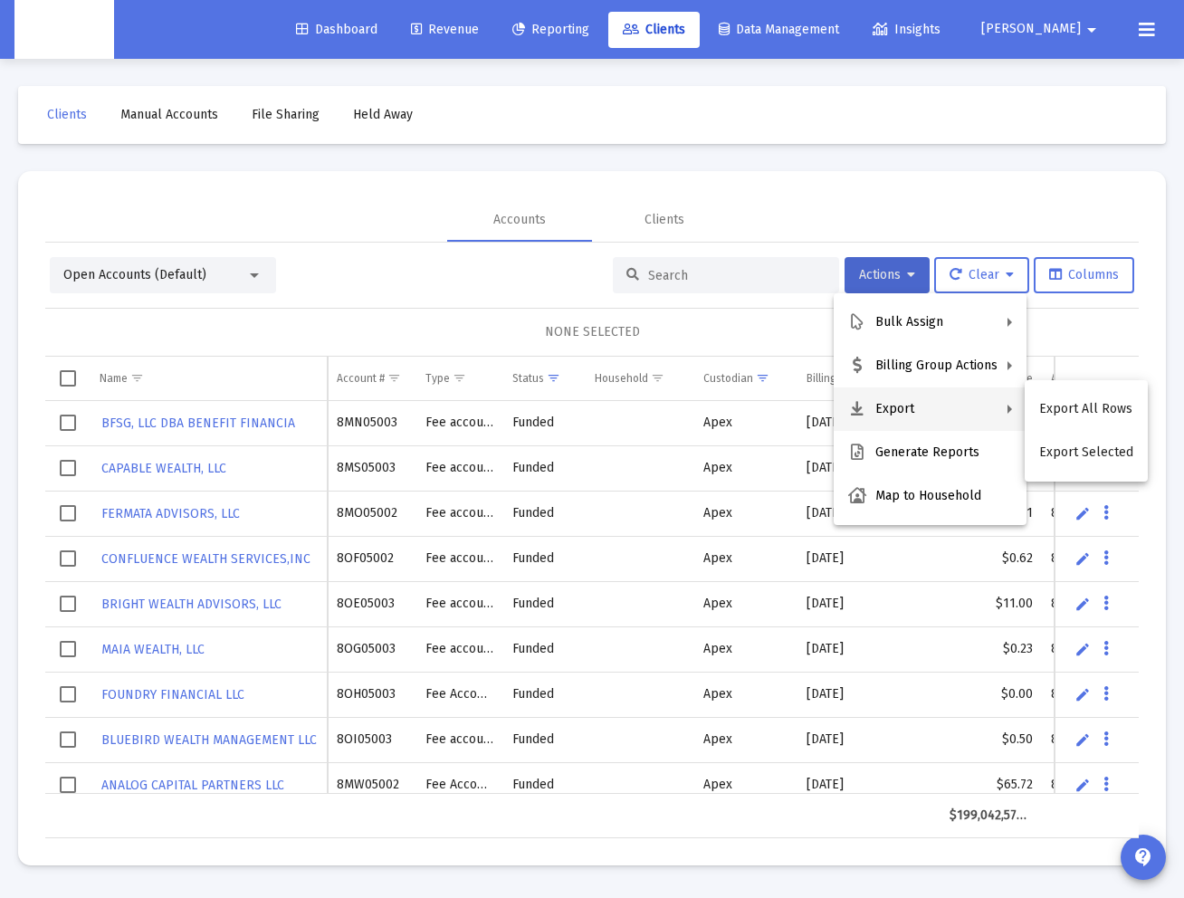
click at [70, 383] on div at bounding box center [592, 449] width 1184 height 898
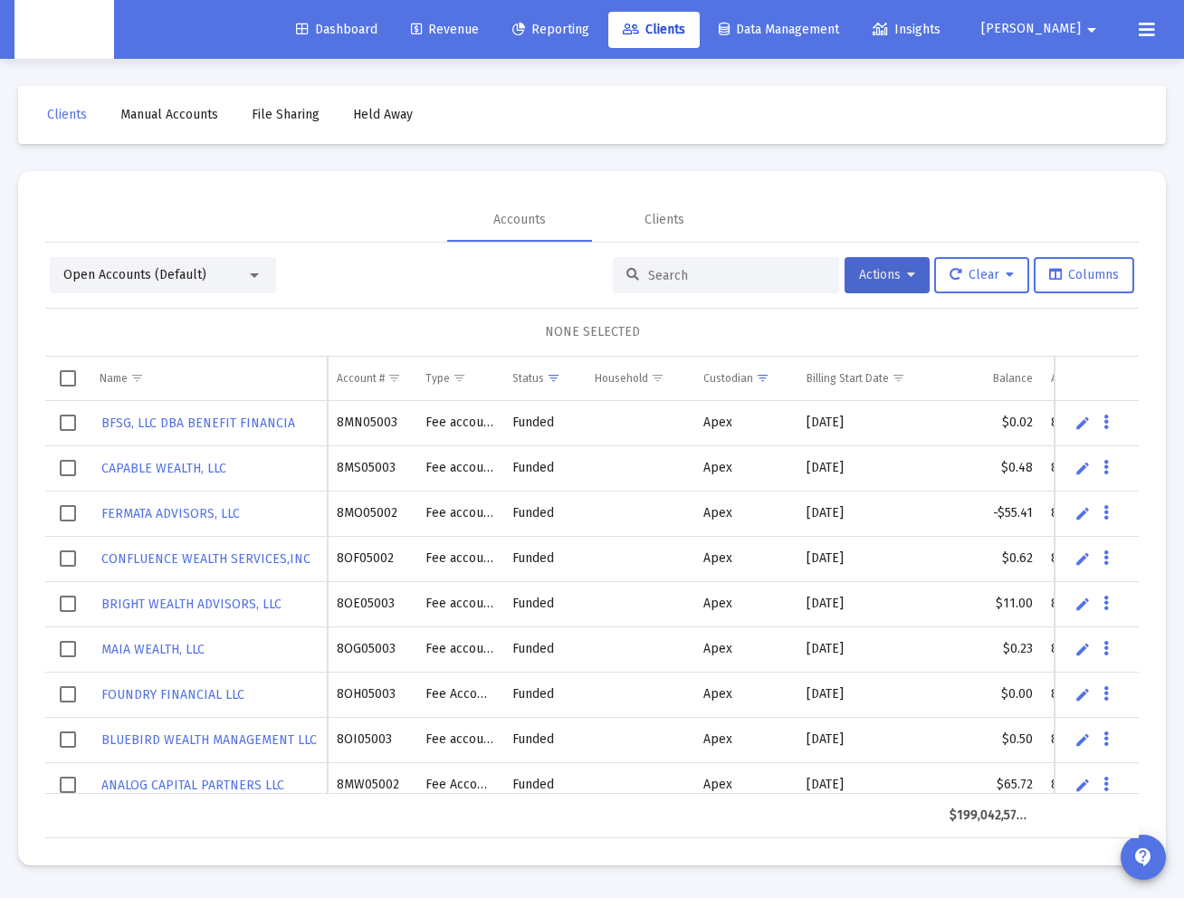
click at [70, 382] on span "Select all" at bounding box center [68, 378] width 16 height 16
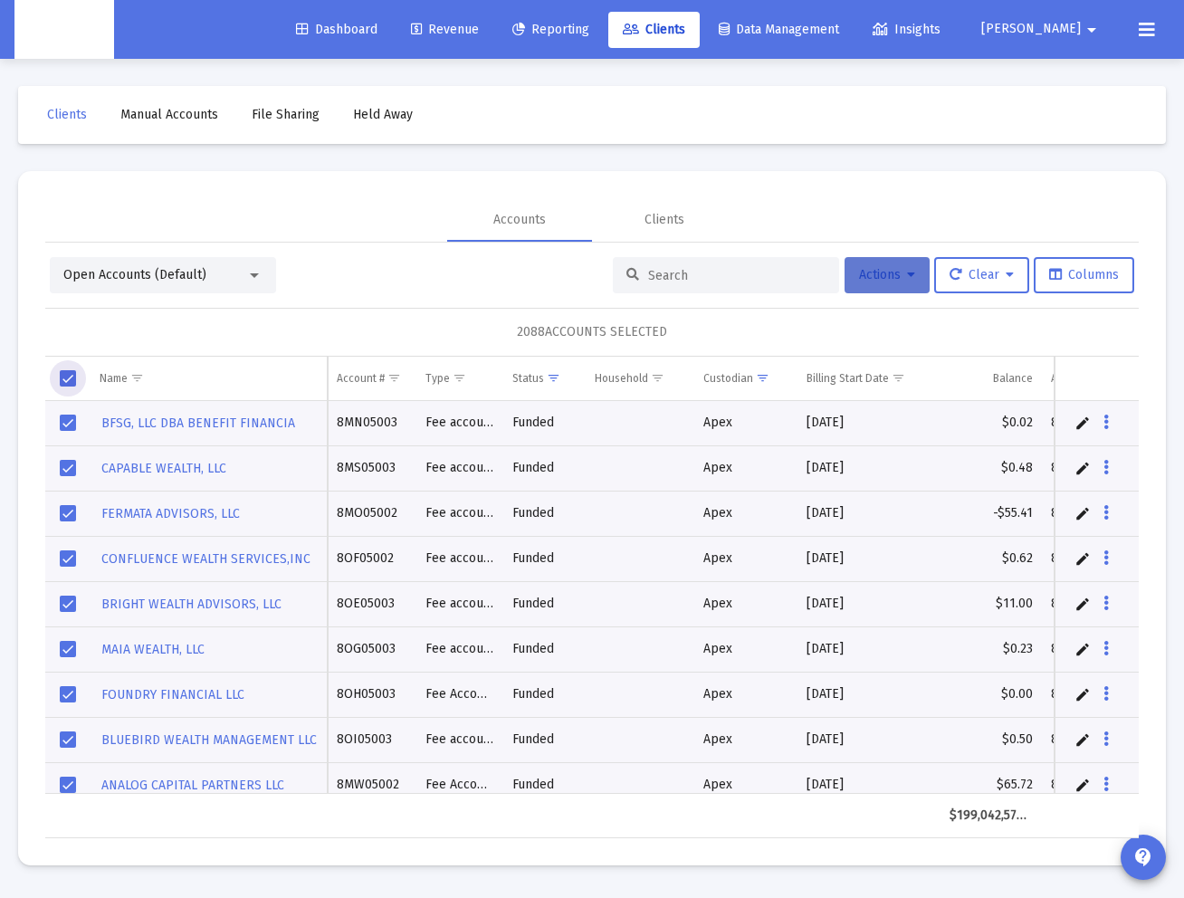
click at [794, 288] on button "Actions" at bounding box center [887, 275] width 85 height 36
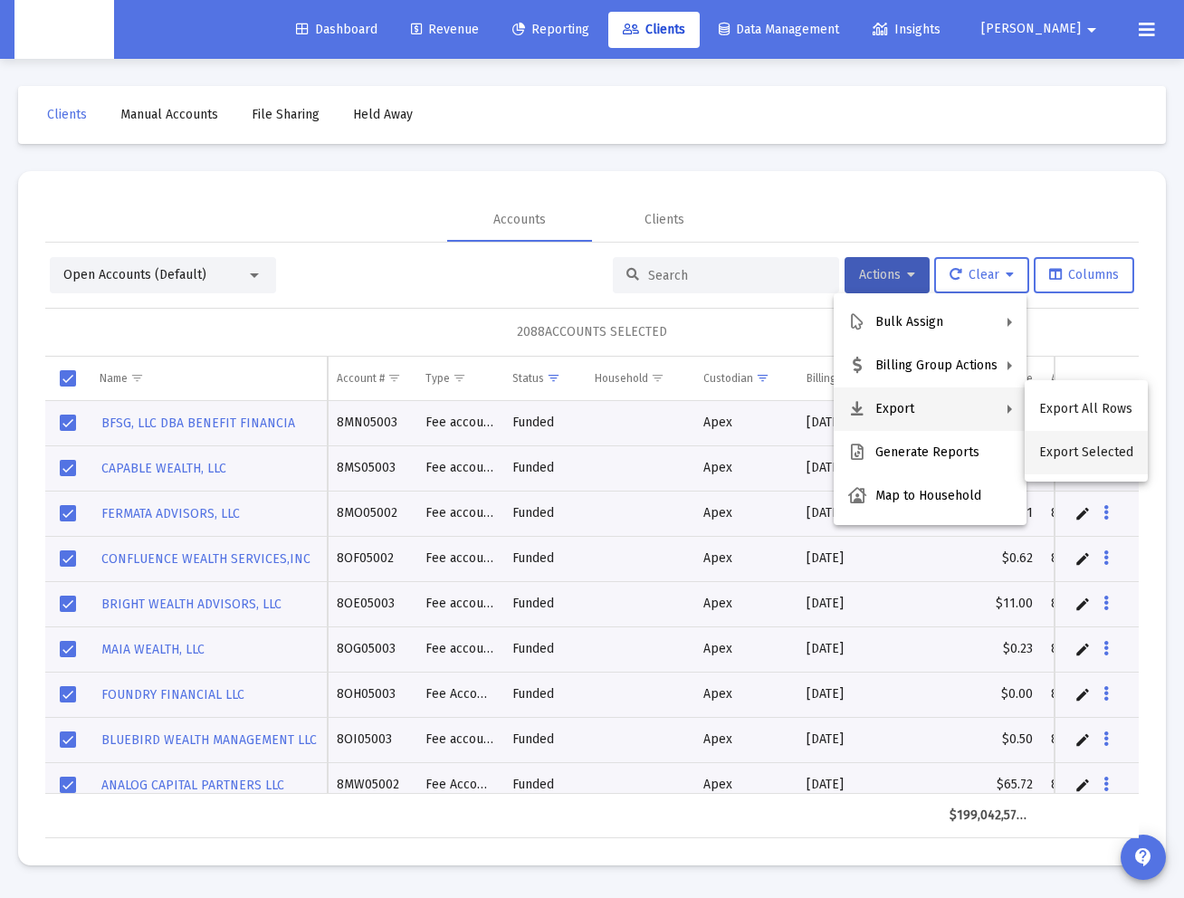
click at [794, 459] on button "Export Selected" at bounding box center [1086, 452] width 123 height 43
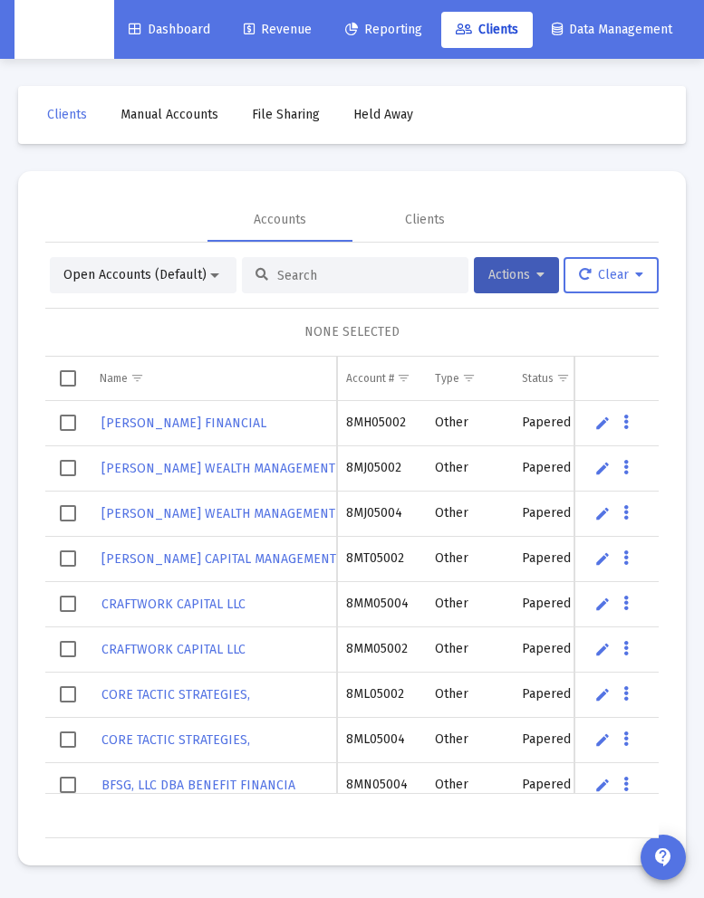
click at [347, 273] on input at bounding box center [365, 275] width 177 height 15
paste input "4QN05069"
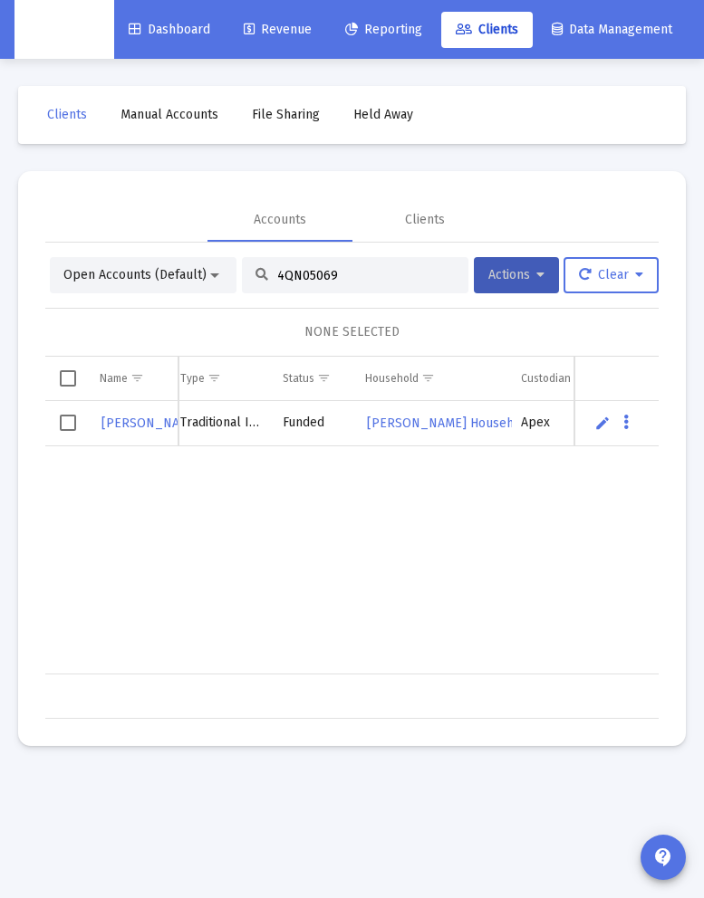
scroll to position [0, 118]
type input "4QN05069"
click at [69, 423] on span "Select row" at bounding box center [68, 423] width 16 height 16
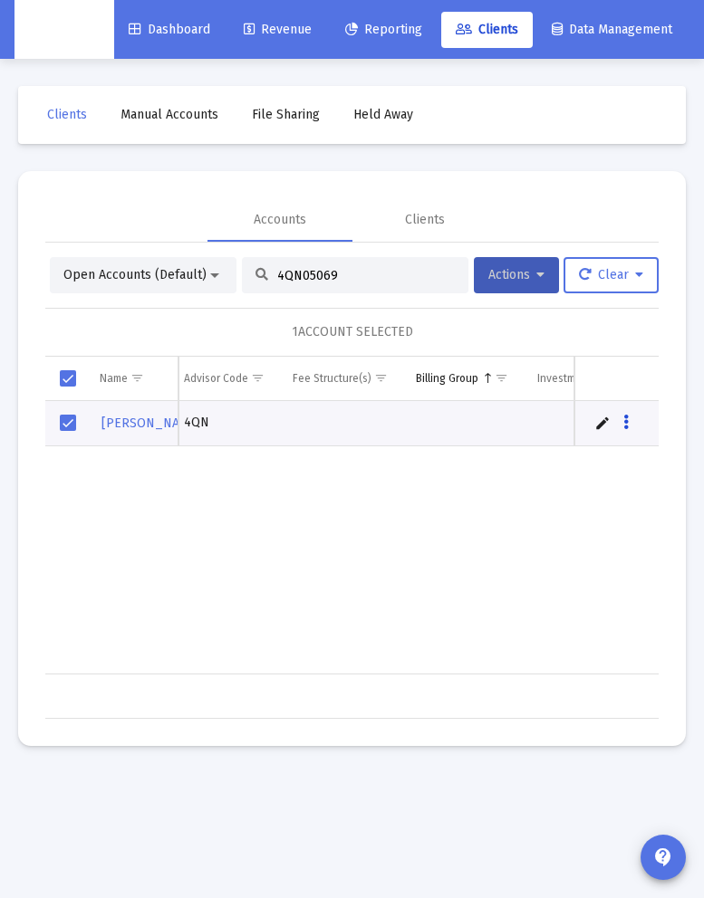
click at [632, 421] on button "Data grid" at bounding box center [626, 423] width 16 height 16
click at [269, 580] on div at bounding box center [352, 449] width 704 height 898
click at [532, 263] on button "Actions" at bounding box center [516, 275] width 85 height 36
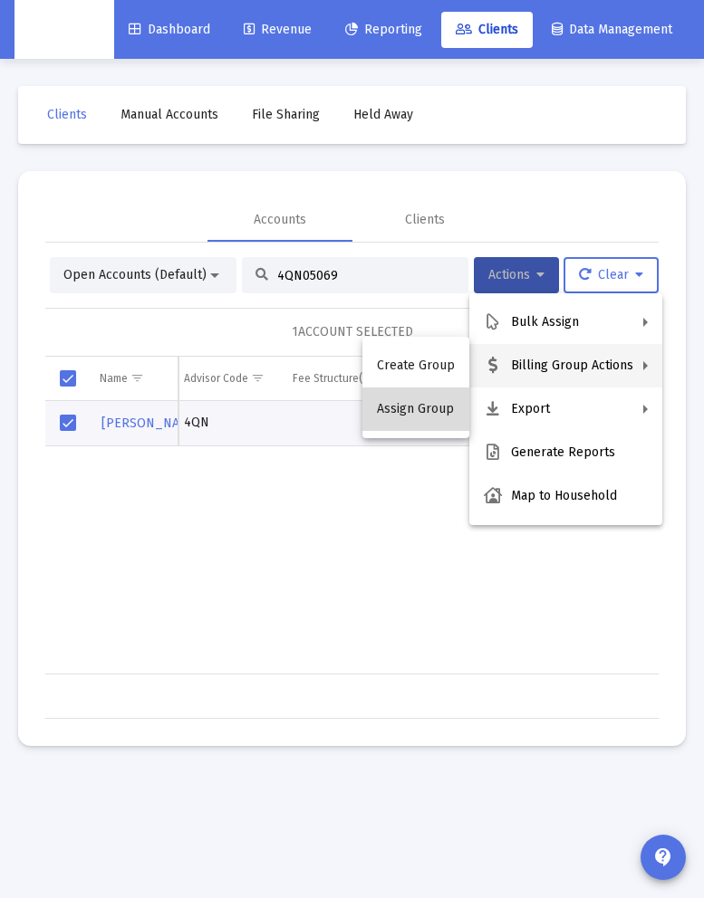
click at [420, 398] on button "Assign Group" at bounding box center [415, 409] width 107 height 43
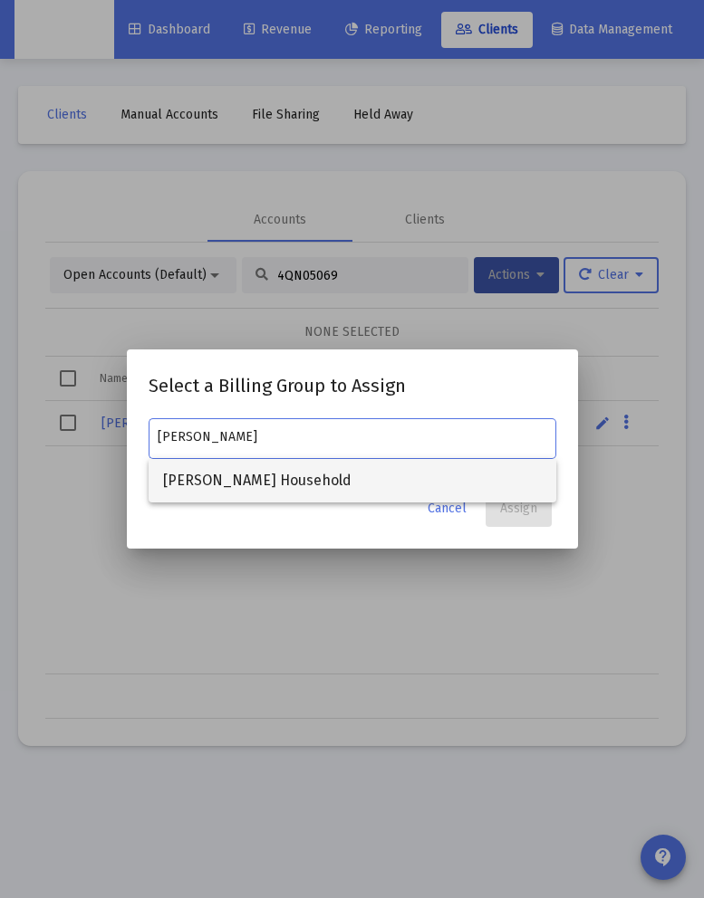
click at [359, 485] on span "[PERSON_NAME] Household" at bounding box center [352, 480] width 378 height 43
type input "[PERSON_NAME] Household"
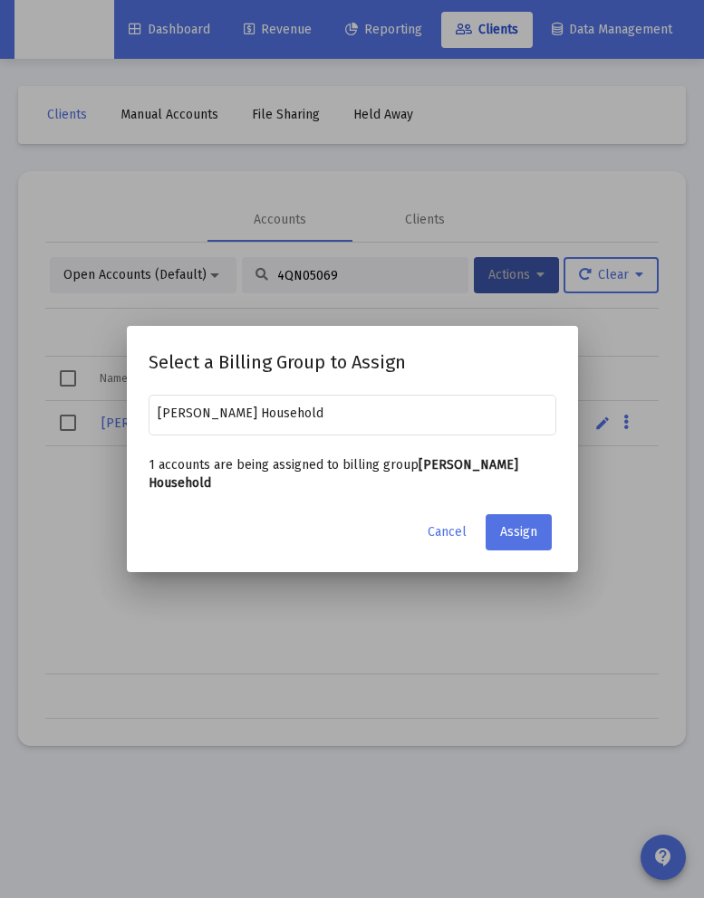
drag, startPoint x: 418, startPoint y: 362, endPoint x: 427, endPoint y: 355, distance: 11.6
click at [418, 423] on div "Select a Billing Group to Assign [PERSON_NAME] Household 1 accounts are being a…" at bounding box center [351, 449] width 407 height 202
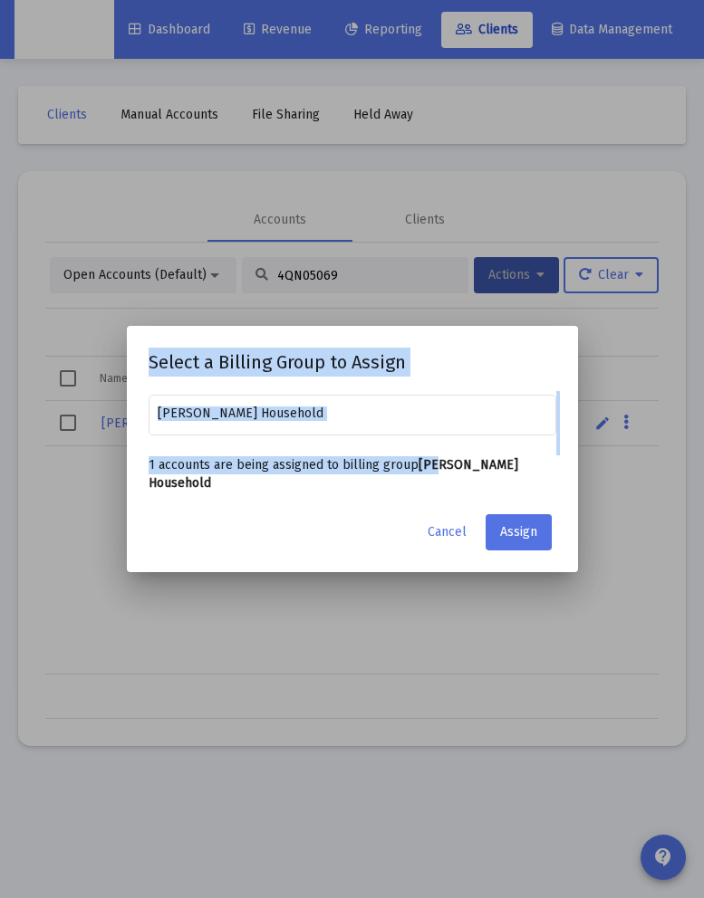
drag, startPoint x: 431, startPoint y: 348, endPoint x: 441, endPoint y: 460, distance: 112.7
click at [434, 468] on mat-dialog-container "Select a Billing Group to Assign [PERSON_NAME] Household 1 accounts are being a…" at bounding box center [352, 448] width 451 height 245
click at [455, 524] on span "Cancel" at bounding box center [446, 531] width 39 height 15
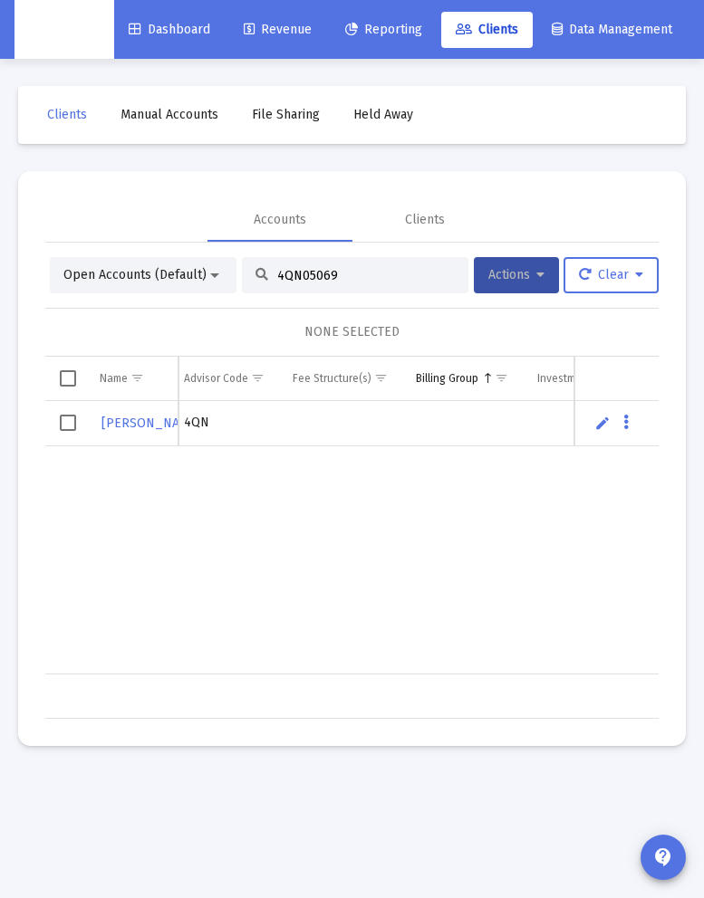
click at [69, 420] on span "Select row" at bounding box center [68, 423] width 16 height 16
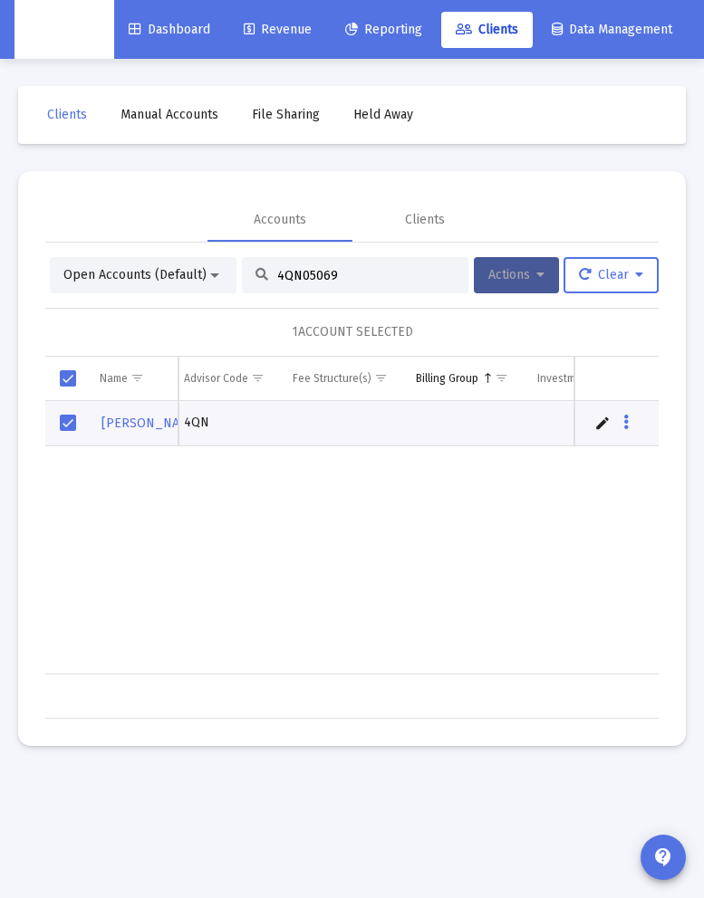
click at [545, 279] on button "Actions" at bounding box center [516, 275] width 85 height 36
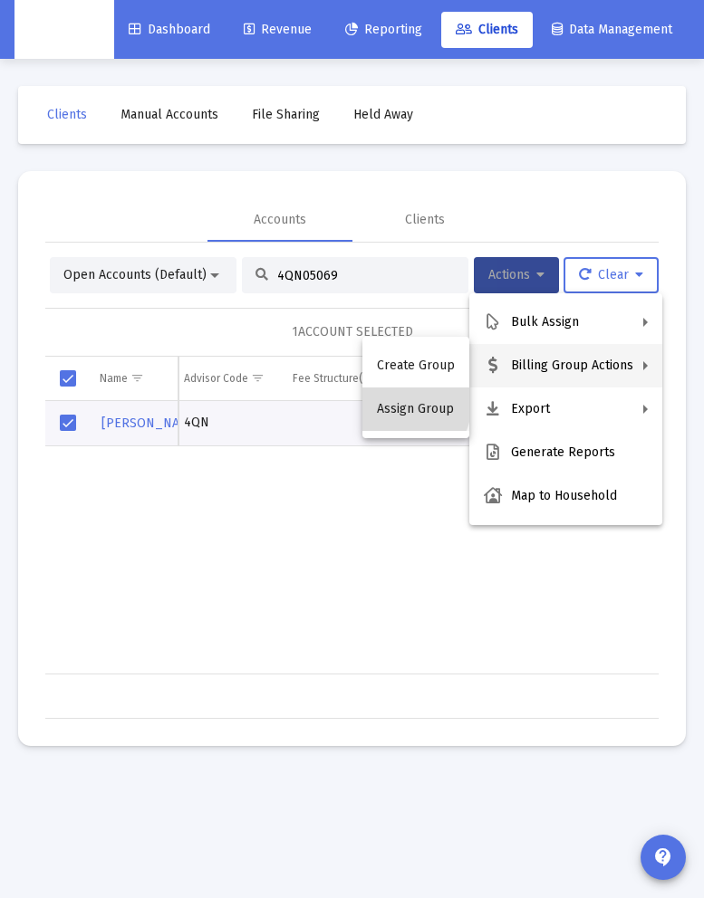
click at [390, 401] on button "Assign Group" at bounding box center [415, 409] width 107 height 43
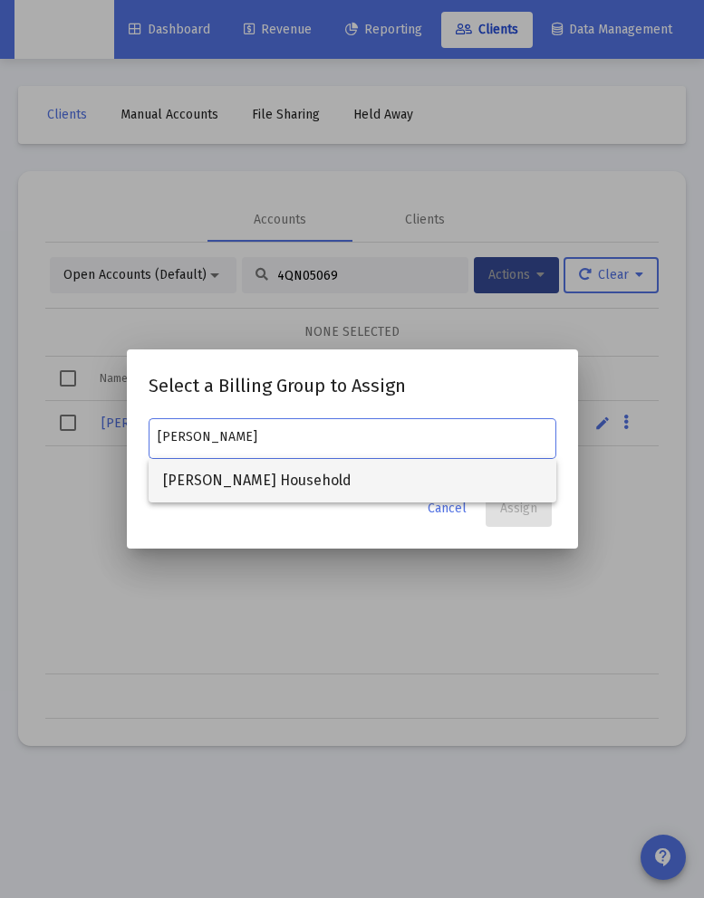
click at [303, 480] on span "[PERSON_NAME] Household" at bounding box center [352, 480] width 378 height 43
type input "[PERSON_NAME] Household"
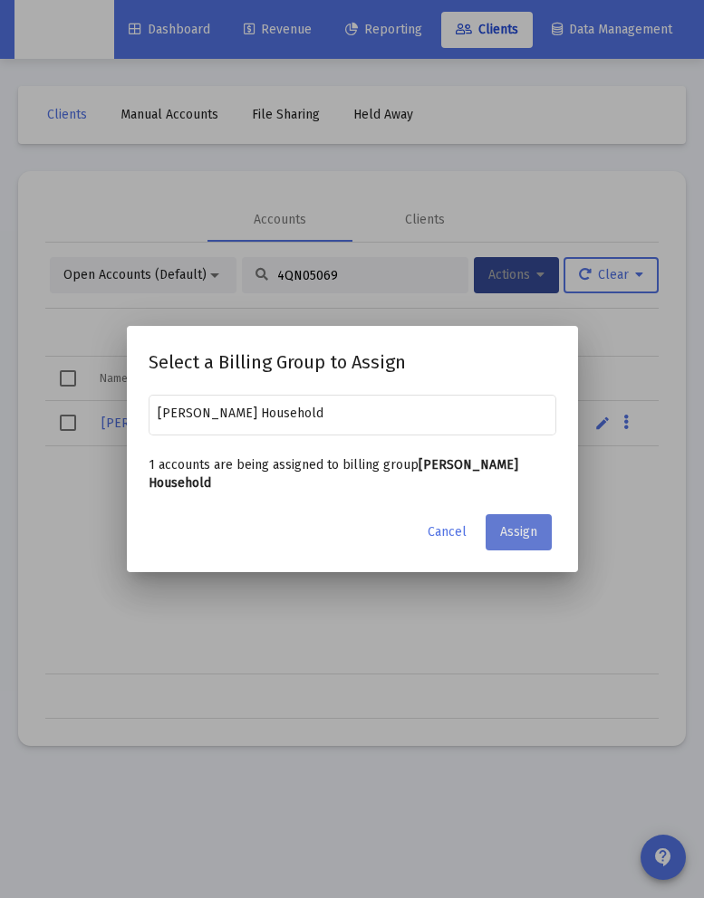
click at [505, 524] on span "Assign" at bounding box center [518, 531] width 37 height 15
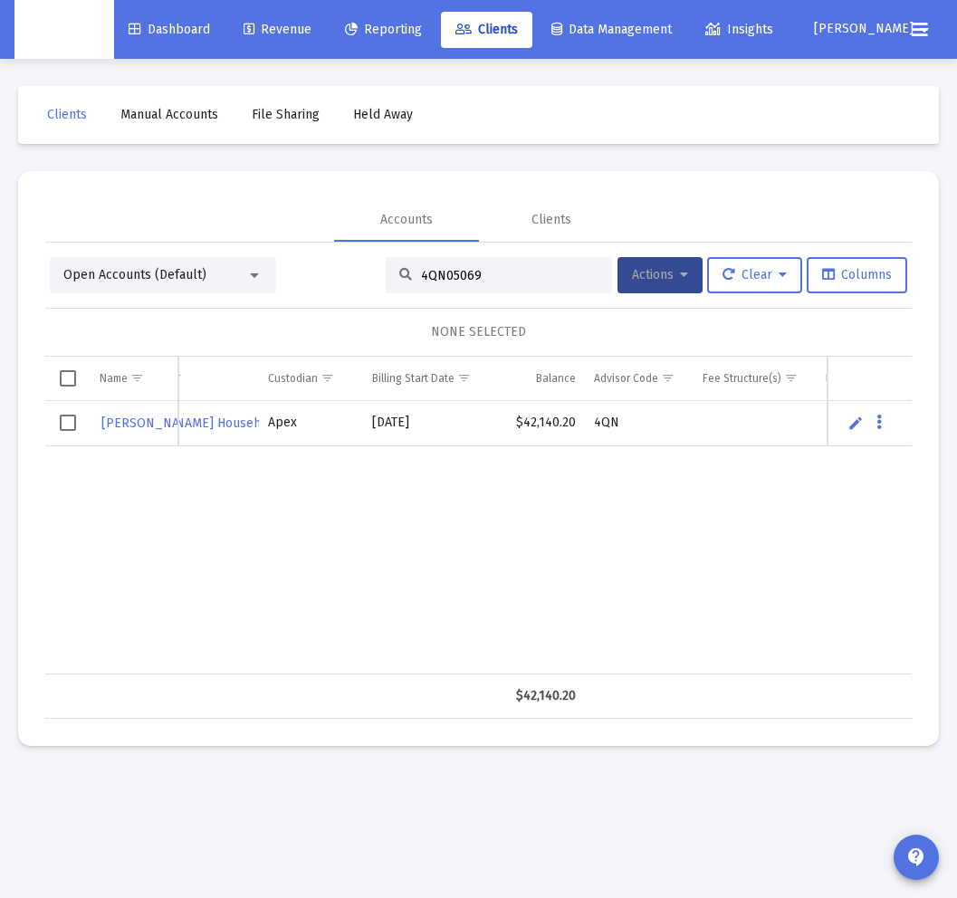
scroll to position [0, 267]
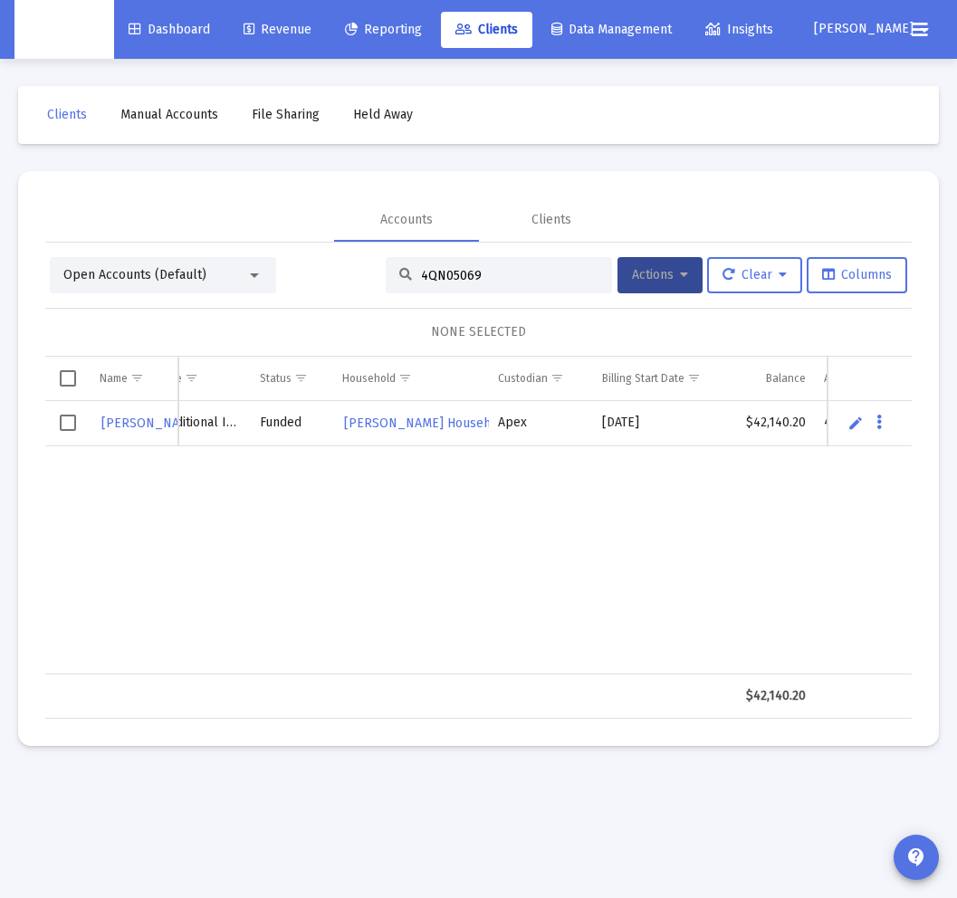
drag, startPoint x: 483, startPoint y: 281, endPoint x: 255, endPoint y: 275, distance: 227.3
click at [255, 275] on div "Open Accounts (Default) 4QN05069 Actions Clear Columns" at bounding box center [478, 275] width 857 height 36
paste input "PD05007"
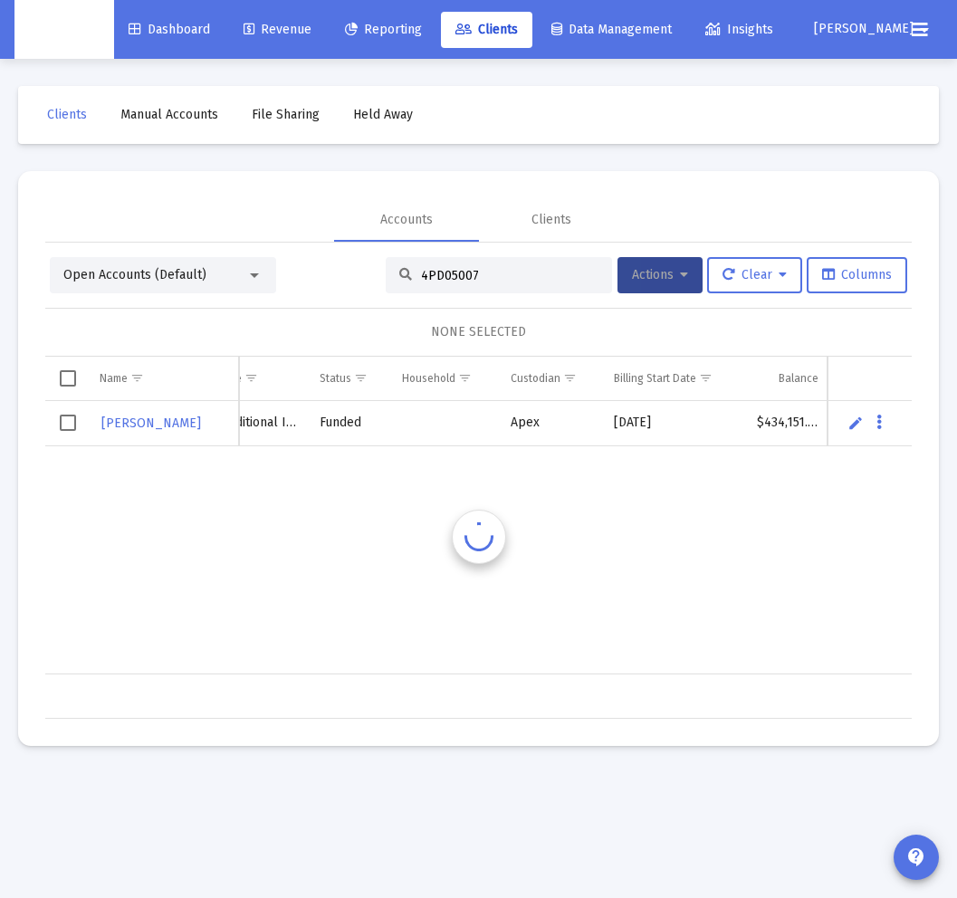
scroll to position [0, 120]
type input "4PD05007"
click at [72, 421] on span "Select row" at bounding box center [68, 423] width 16 height 16
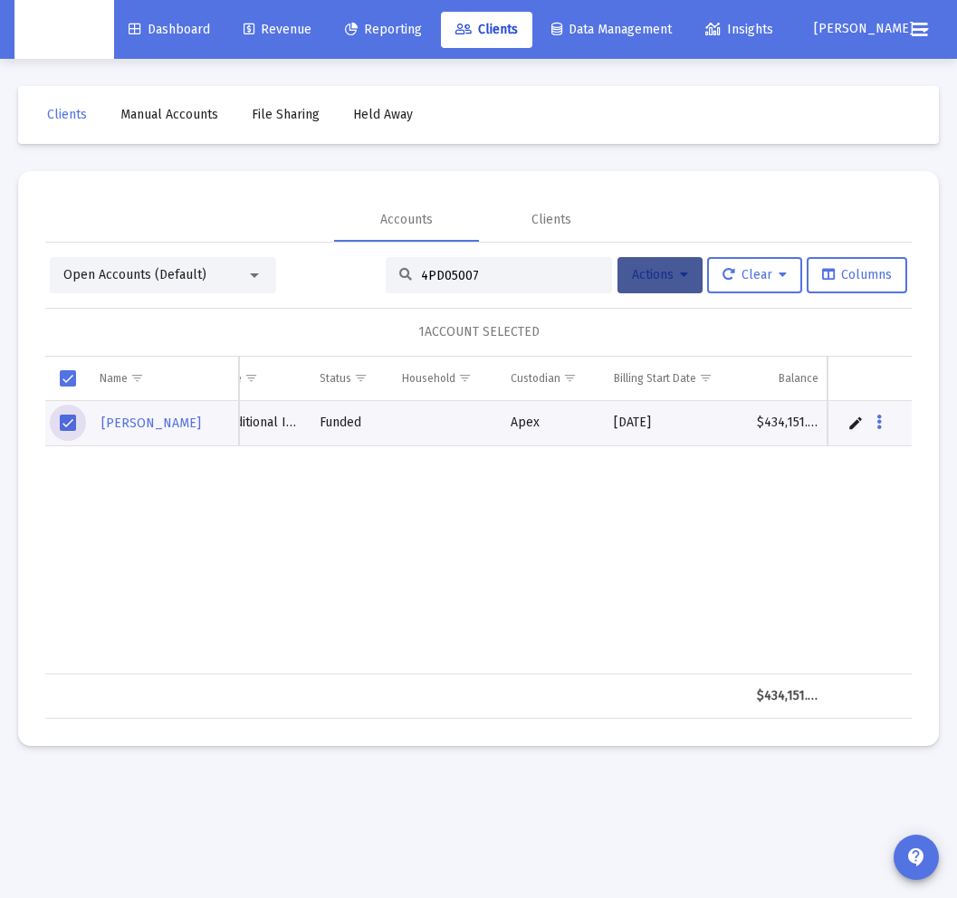
click at [675, 285] on button "Actions" at bounding box center [660, 275] width 85 height 36
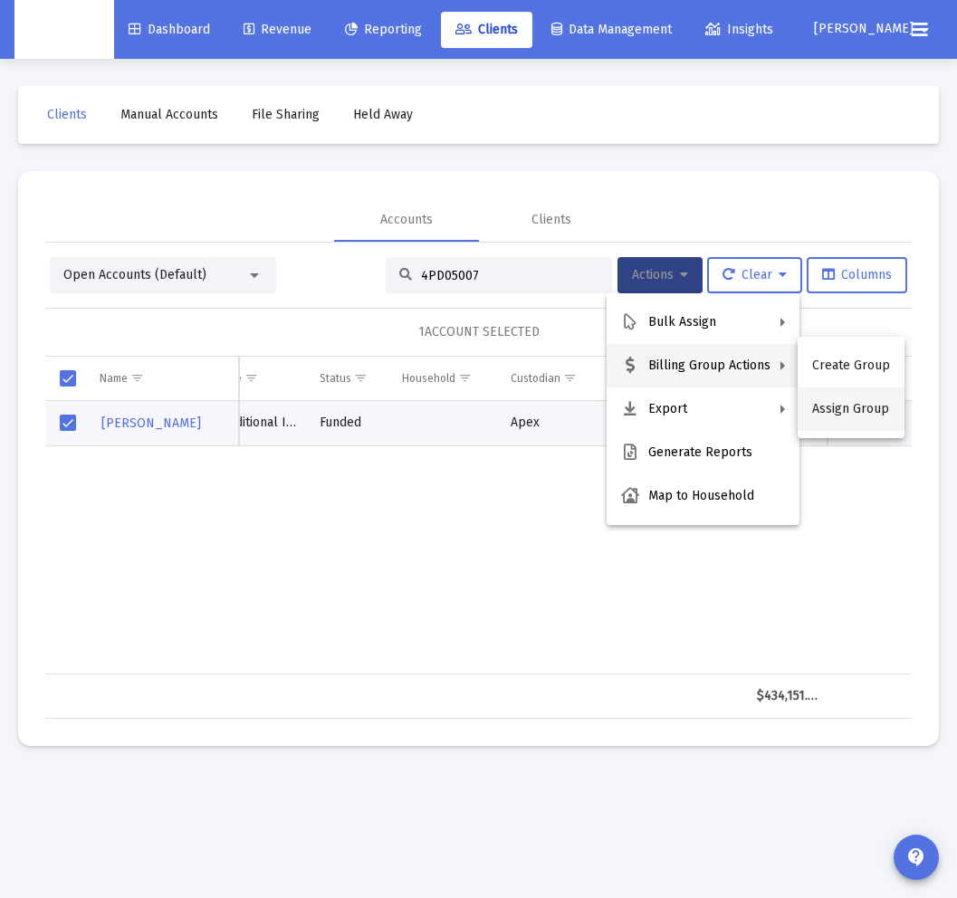
click at [794, 417] on button "Assign Group" at bounding box center [851, 409] width 107 height 43
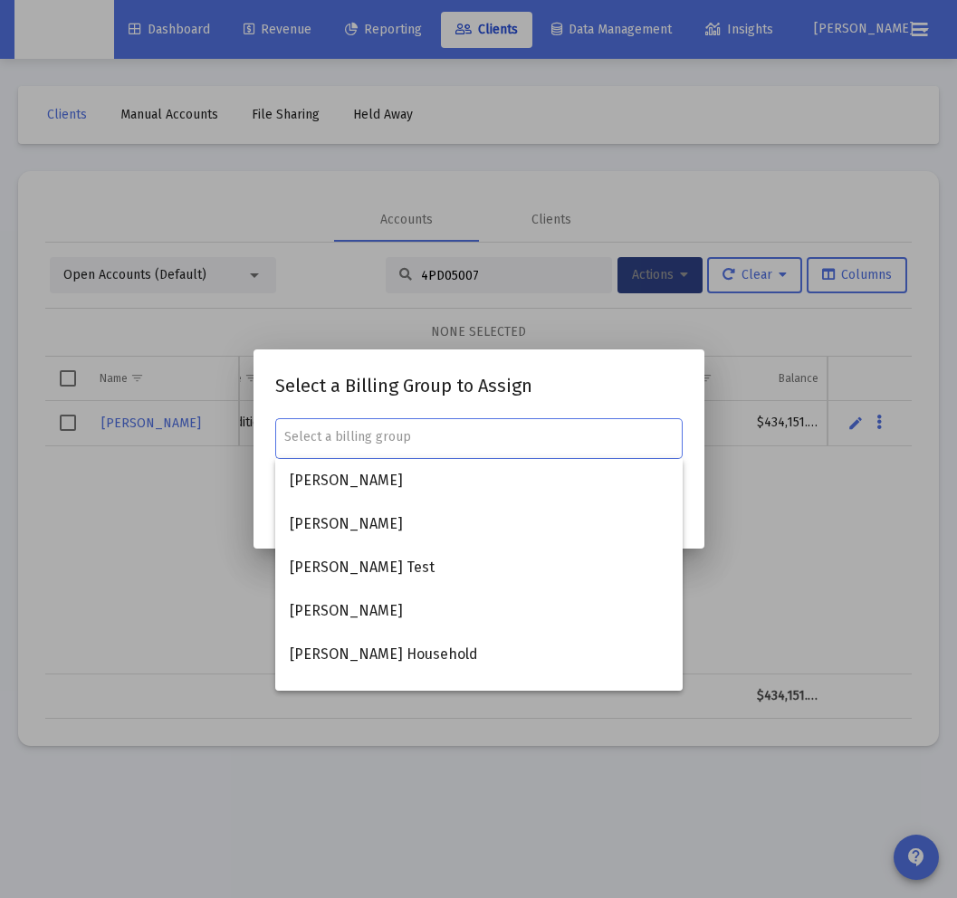
paste input "4PD05007"
type input "4PD05007"
type input "M"
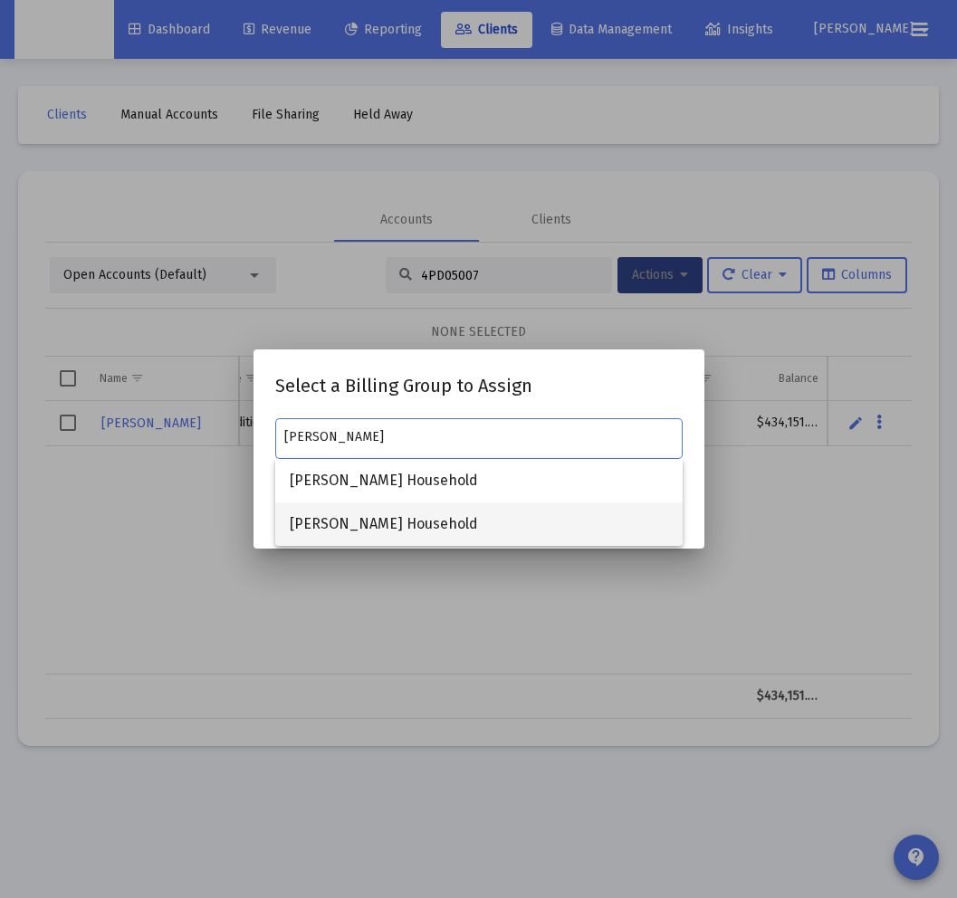
click at [436, 523] on span "[PERSON_NAME] Household" at bounding box center [479, 524] width 378 height 43
type input "[PERSON_NAME] Household"
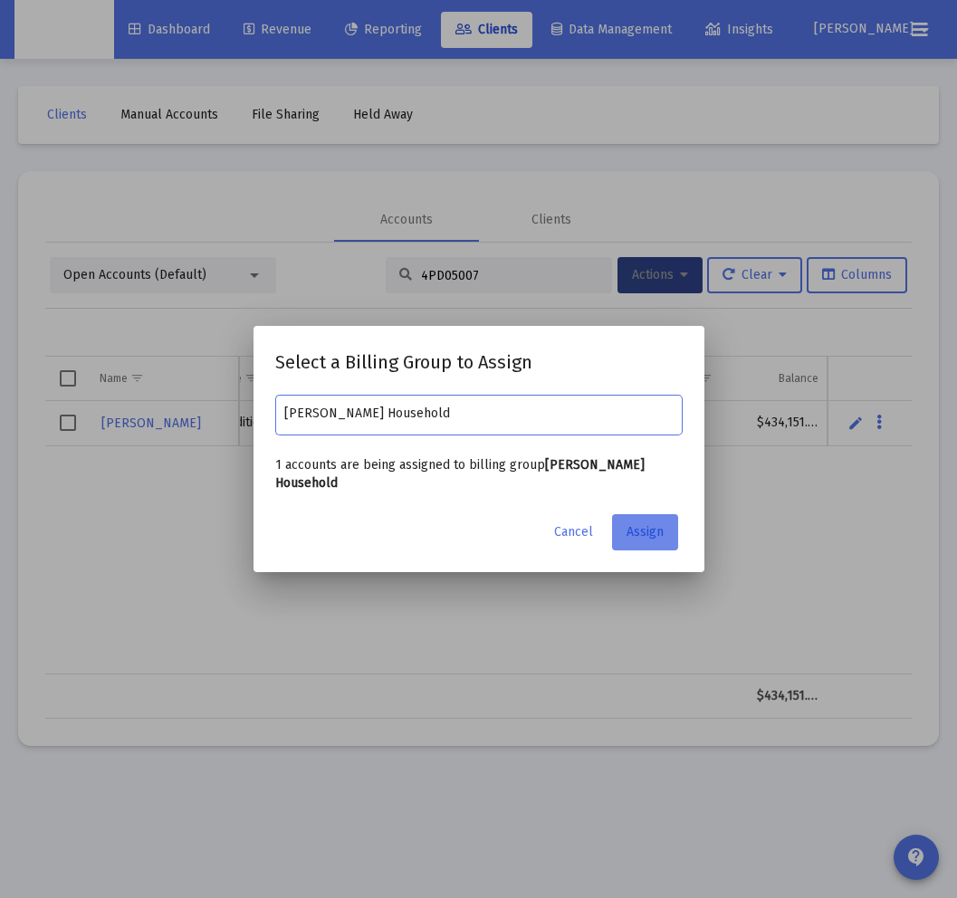
click at [650, 531] on span "Assign" at bounding box center [645, 531] width 37 height 15
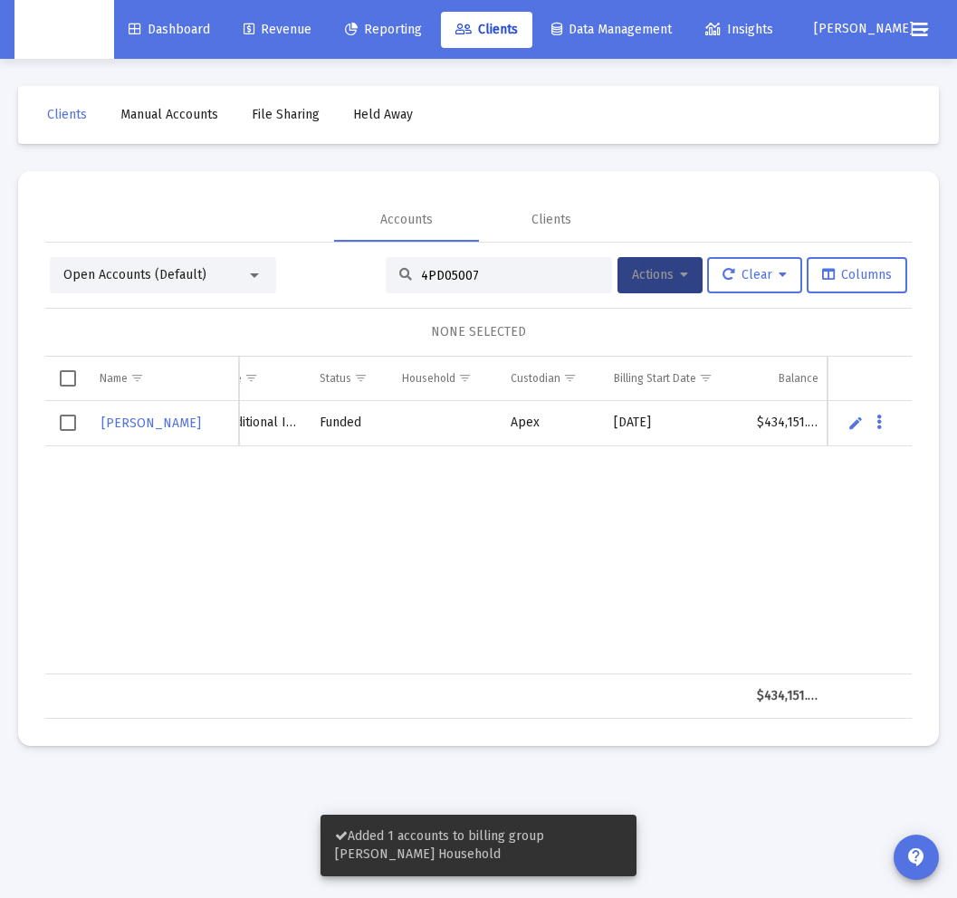
scroll to position [0, 66]
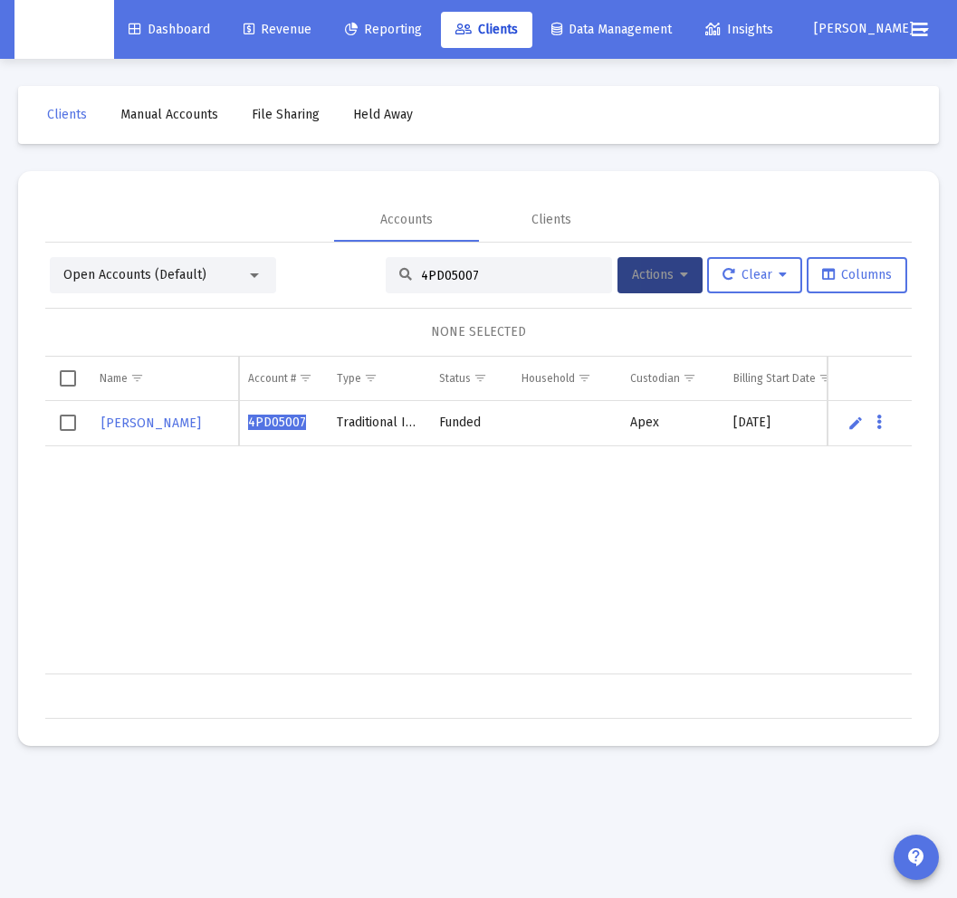
click at [551, 418] on td "Data grid" at bounding box center [566, 423] width 109 height 45
click at [76, 423] on span "Select row" at bounding box center [68, 423] width 16 height 16
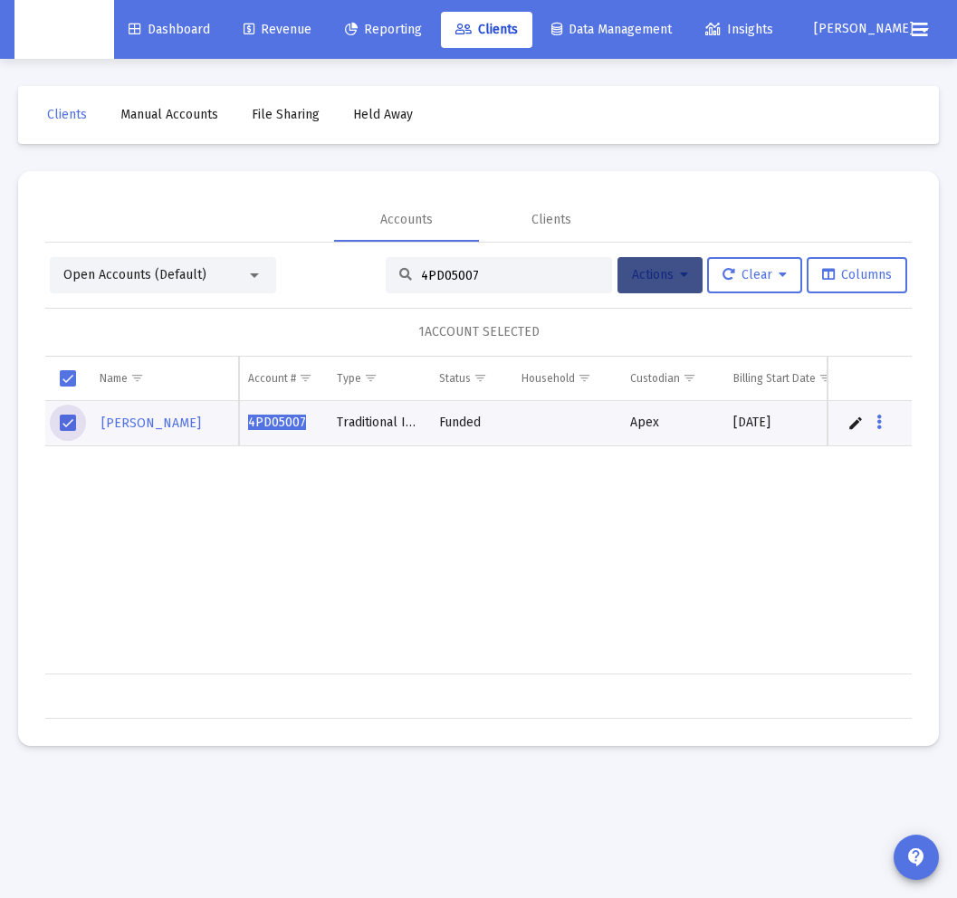
click at [671, 277] on span "Actions" at bounding box center [660, 274] width 56 height 15
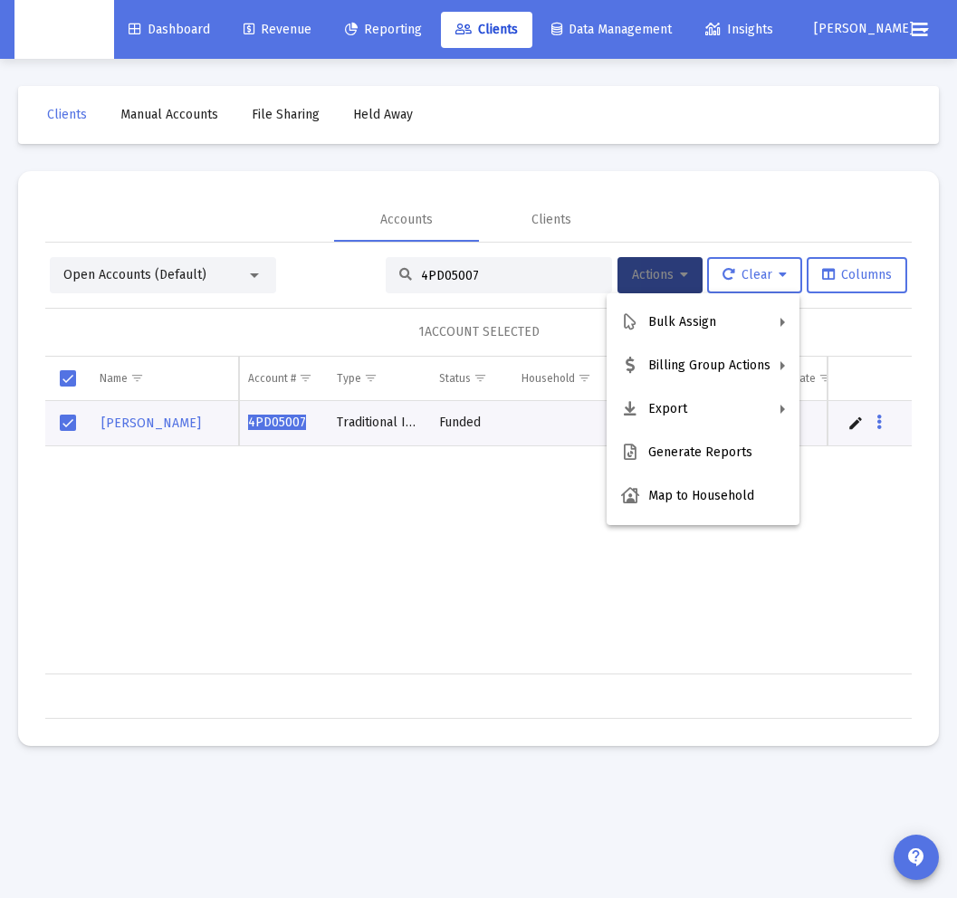
click at [565, 479] on div at bounding box center [478, 449] width 957 height 898
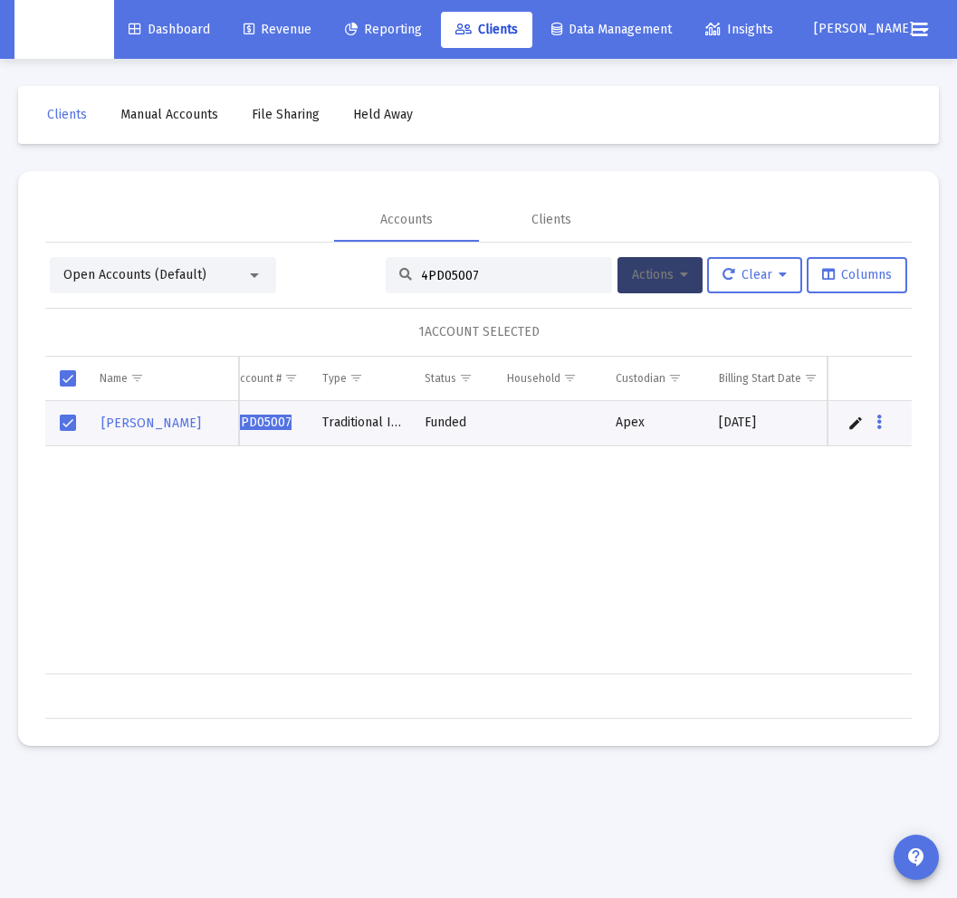
click at [680, 274] on icon at bounding box center [684, 275] width 8 height 13
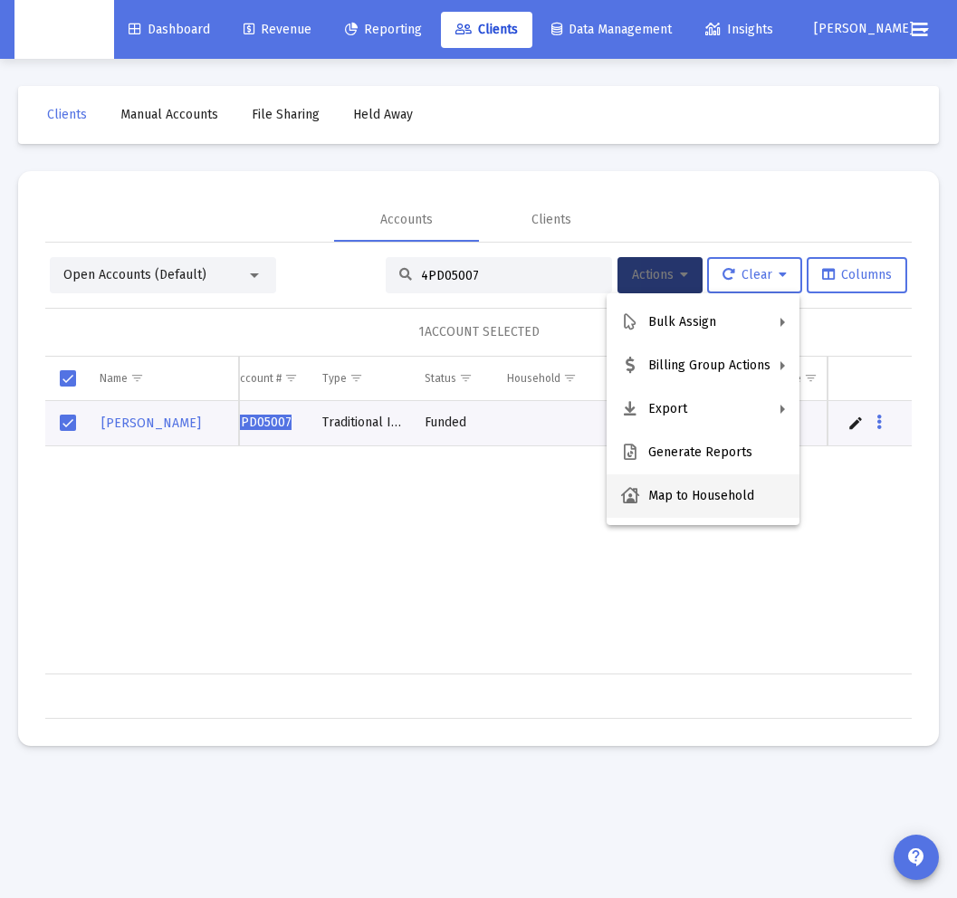
click at [704, 495] on button "Map to Household" at bounding box center [703, 495] width 193 height 43
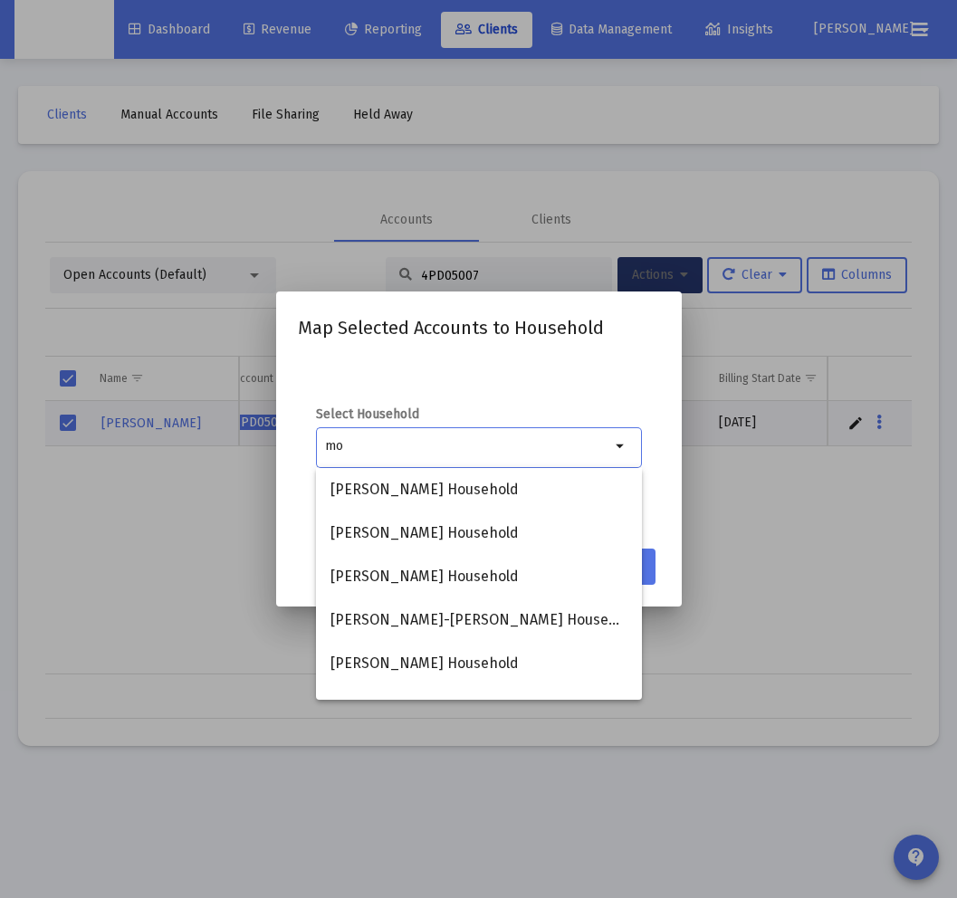
type input "m"
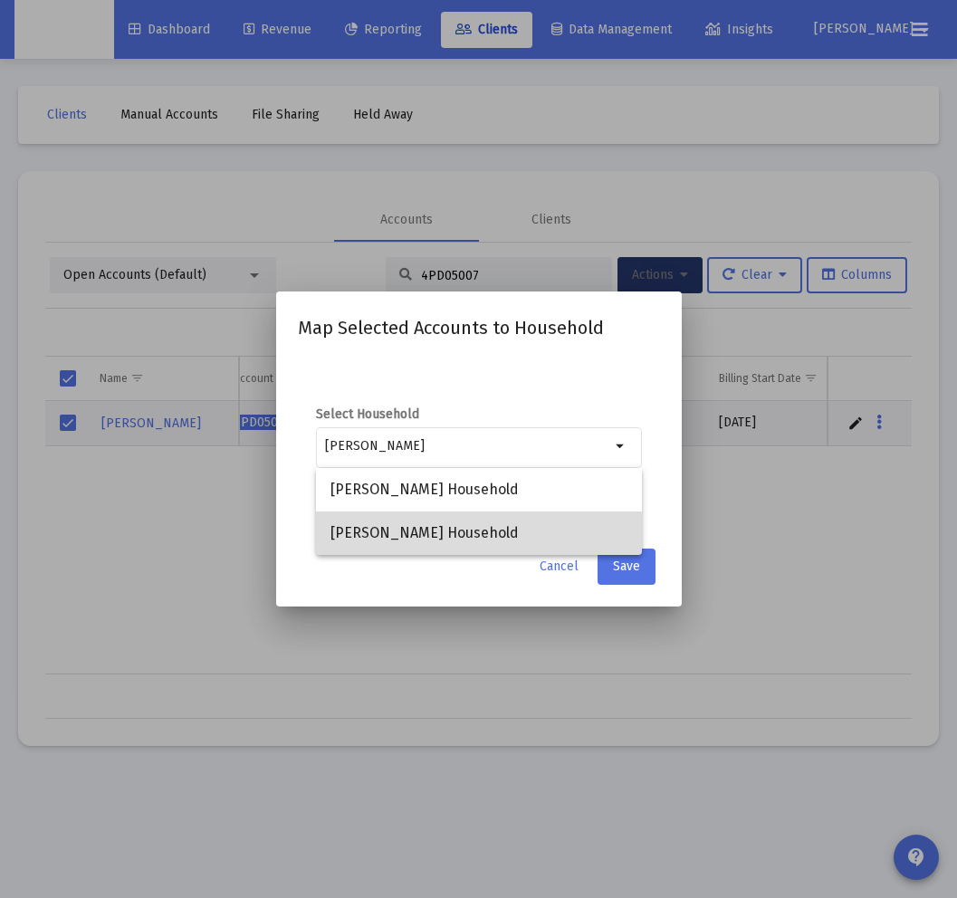
click at [562, 545] on span "[PERSON_NAME] Household" at bounding box center [478, 533] width 297 height 43
type input "[PERSON_NAME] Household"
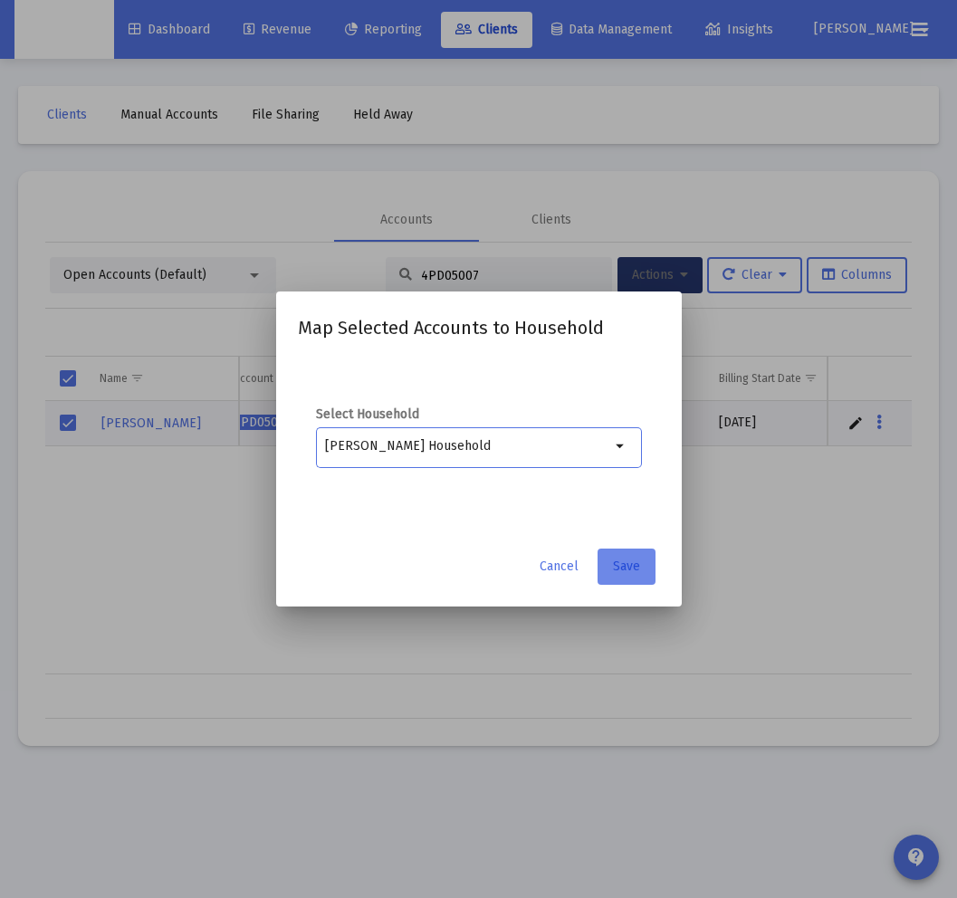
click at [624, 565] on span "Save" at bounding box center [626, 566] width 27 height 15
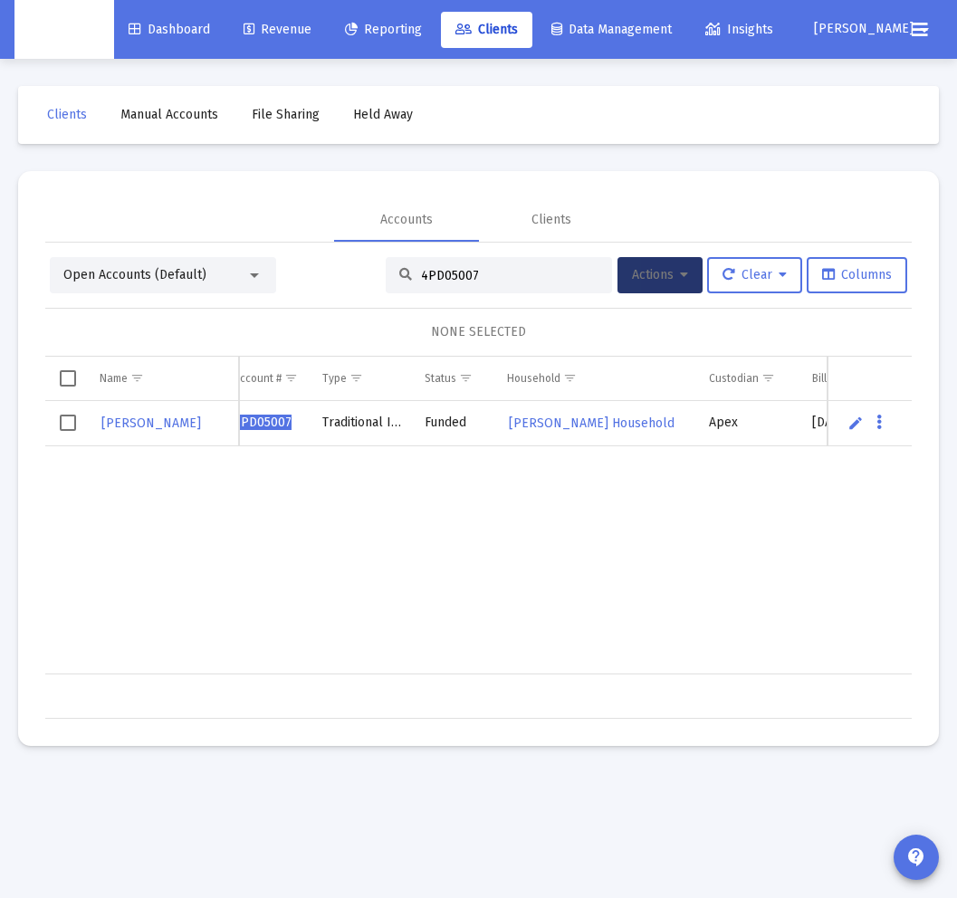
drag, startPoint x: 482, startPoint y: 273, endPoint x: 289, endPoint y: 260, distance: 193.3
click at [289, 260] on div "Open Accounts (Default) 4PD05007 Actions Clear Columns" at bounding box center [478, 275] width 857 height 36
paste input "QN0513"
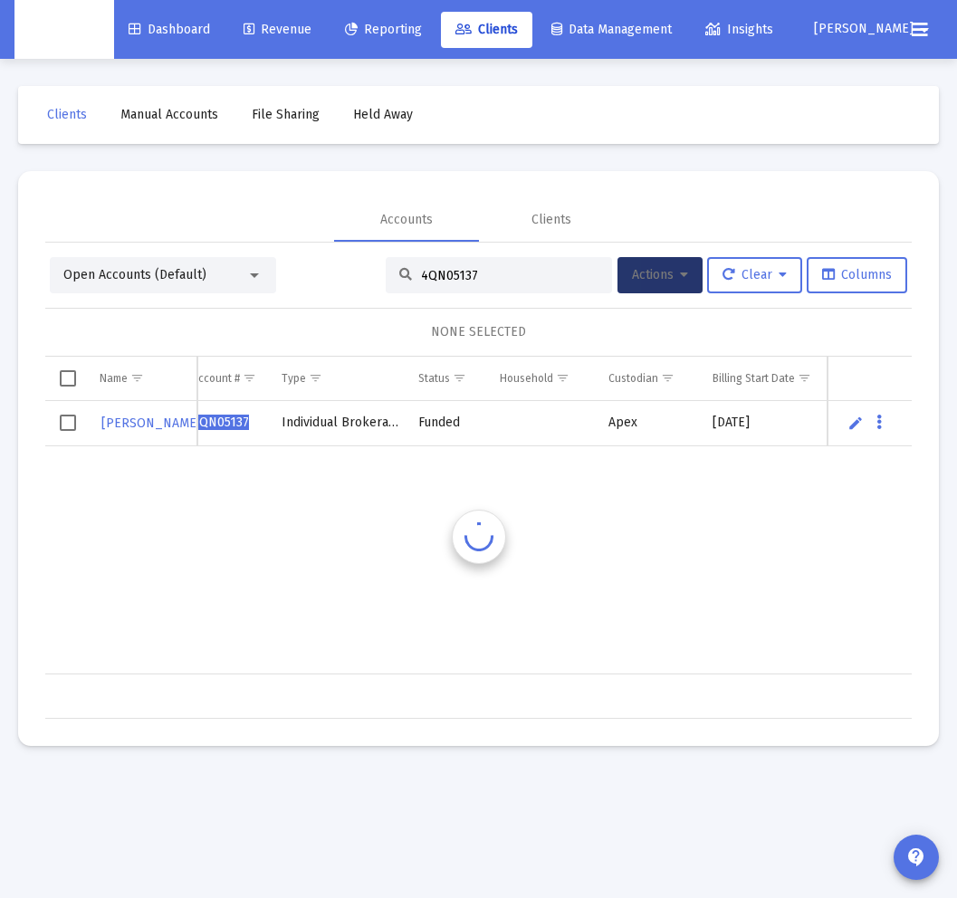
scroll to position [0, 14]
type input "4QN05137"
click at [503, 281] on div "4QN05137" at bounding box center [499, 275] width 226 height 36
drag, startPoint x: 489, startPoint y: 279, endPoint x: 283, endPoint y: 276, distance: 205.6
click at [283, 276] on div "Open Accounts (Default) 4QN05137 Actions Clear Columns" at bounding box center [478, 275] width 857 height 36
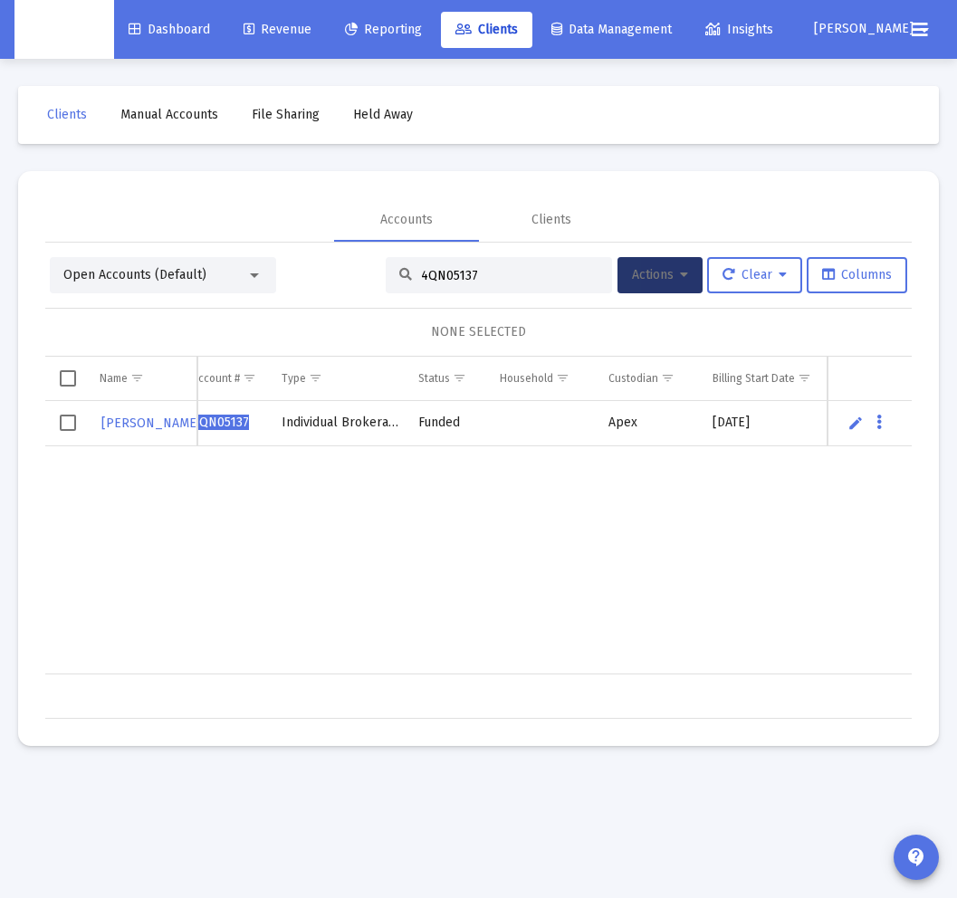
click at [61, 425] on span "Select row" at bounding box center [68, 423] width 16 height 16
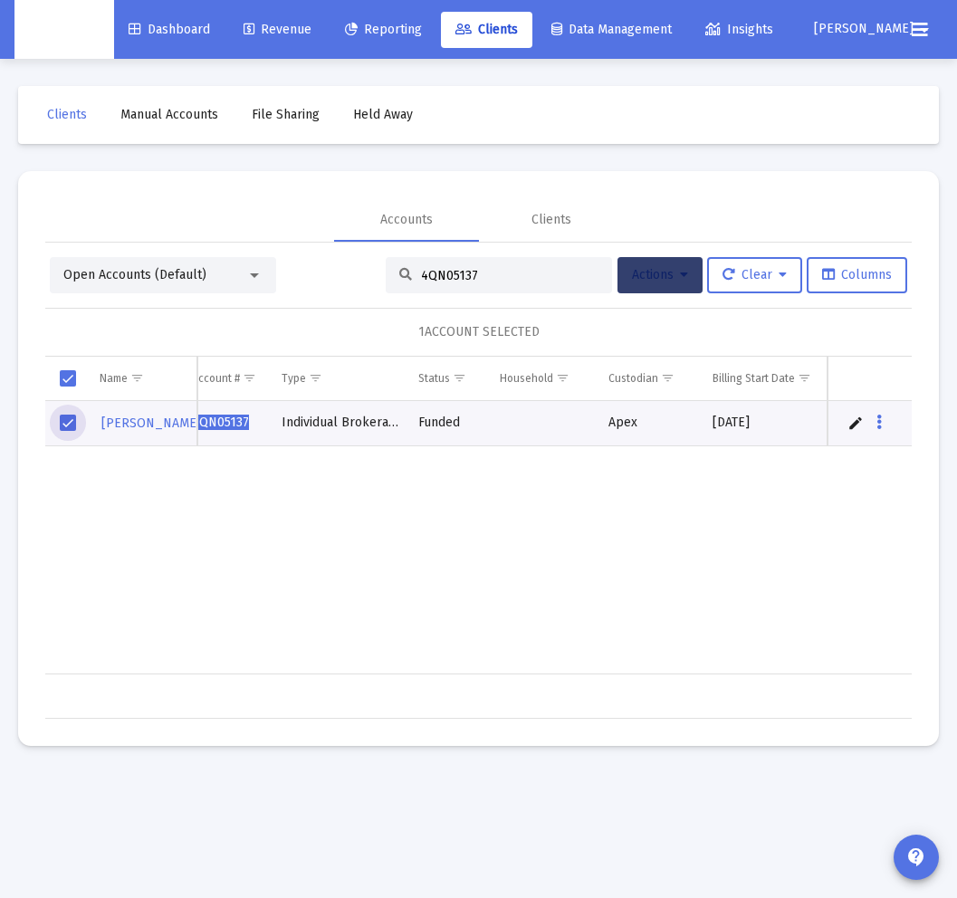
click at [680, 271] on icon at bounding box center [684, 275] width 8 height 13
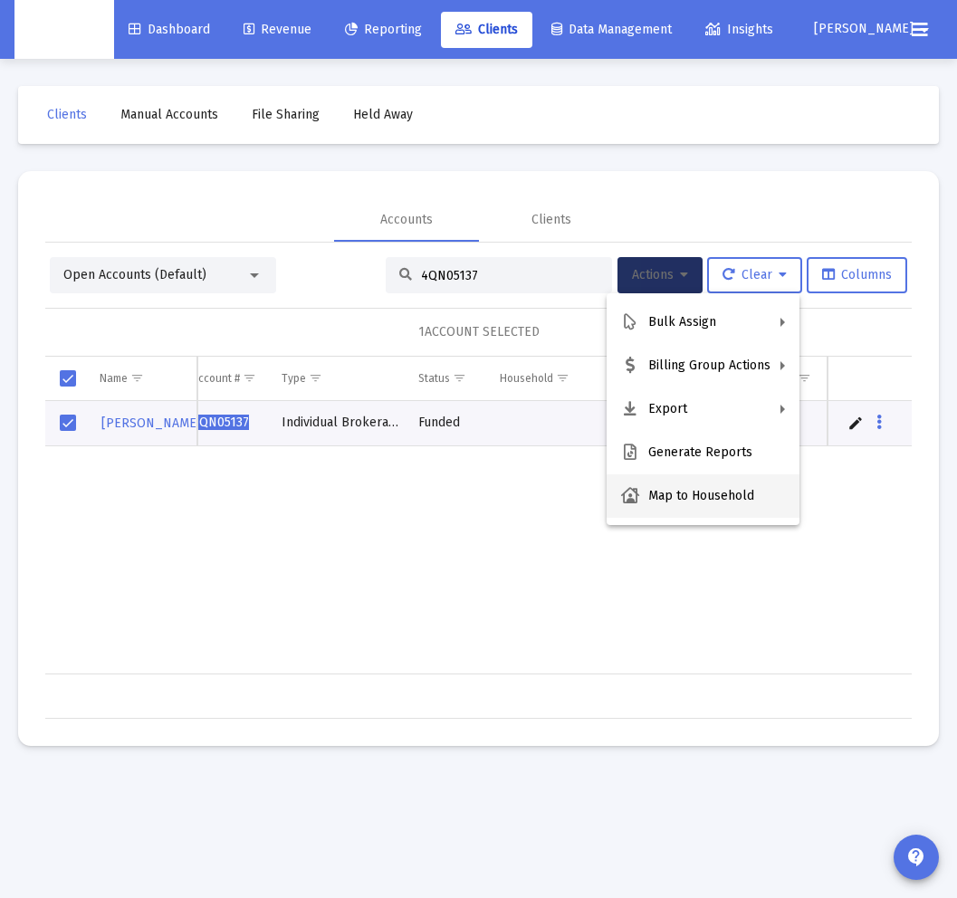
click at [695, 487] on button "Map to Household" at bounding box center [703, 495] width 193 height 43
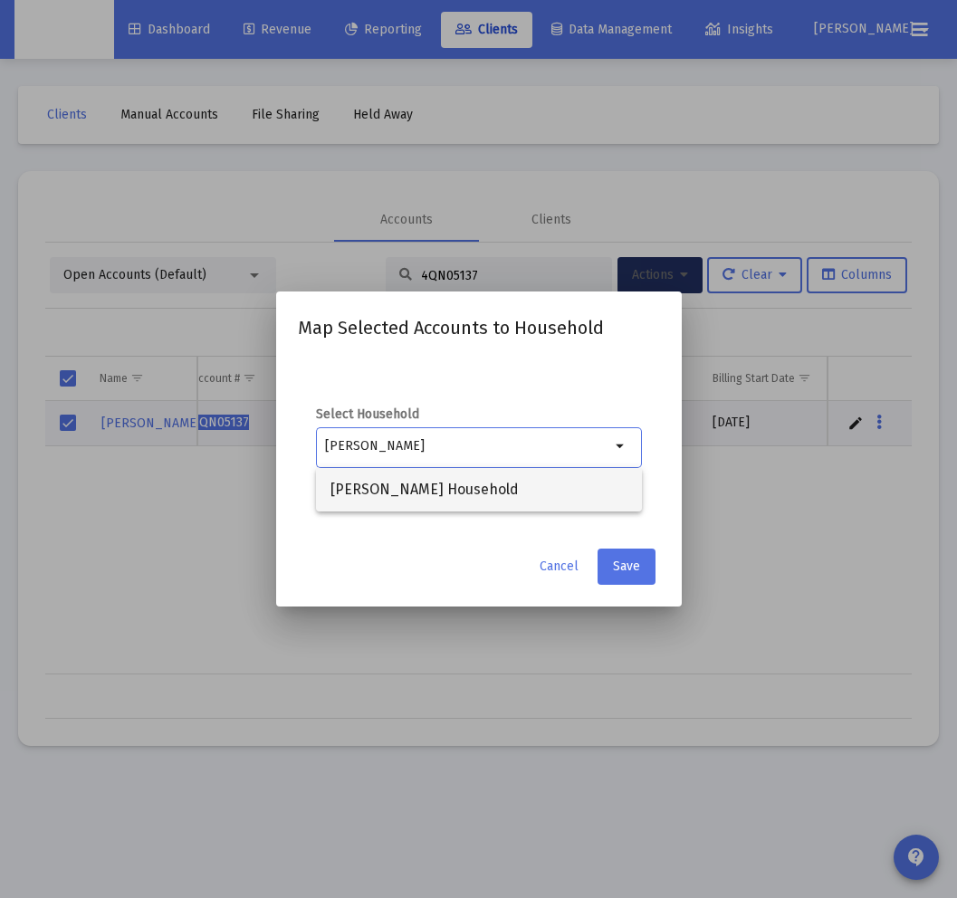
click at [464, 496] on span "[PERSON_NAME] Household" at bounding box center [478, 489] width 297 height 43
type input "[PERSON_NAME] Household"
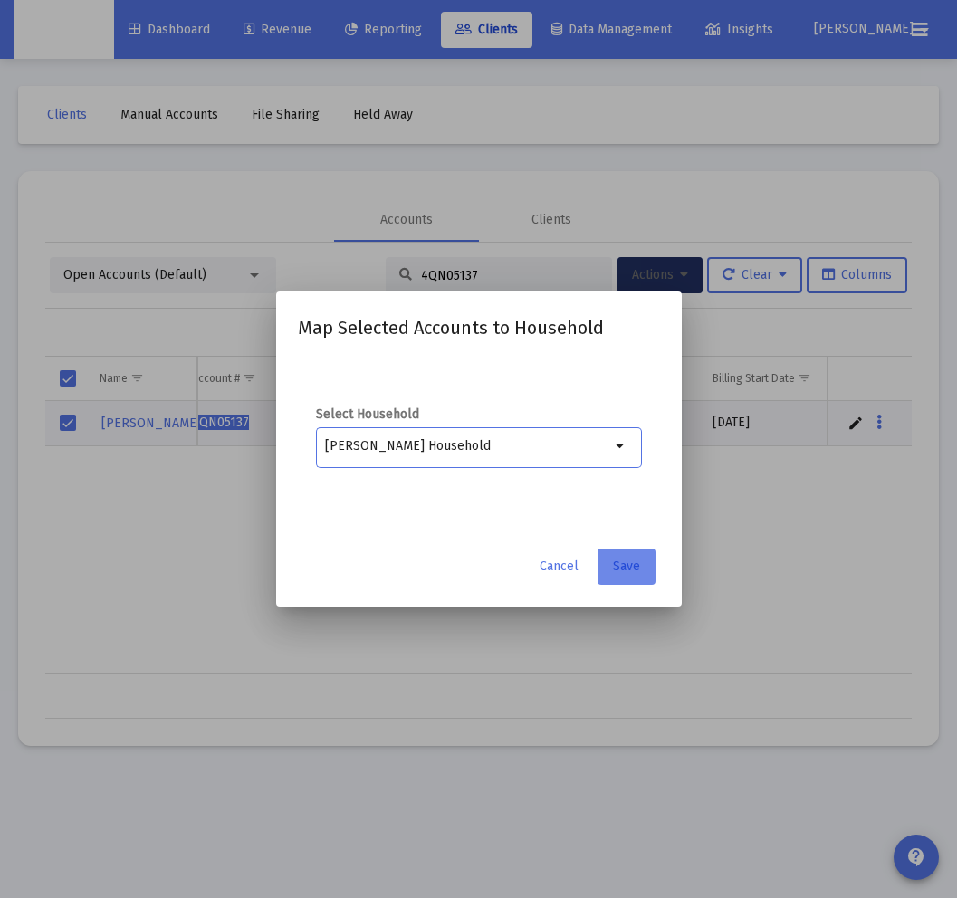
click at [605, 565] on button "Save" at bounding box center [627, 567] width 58 height 36
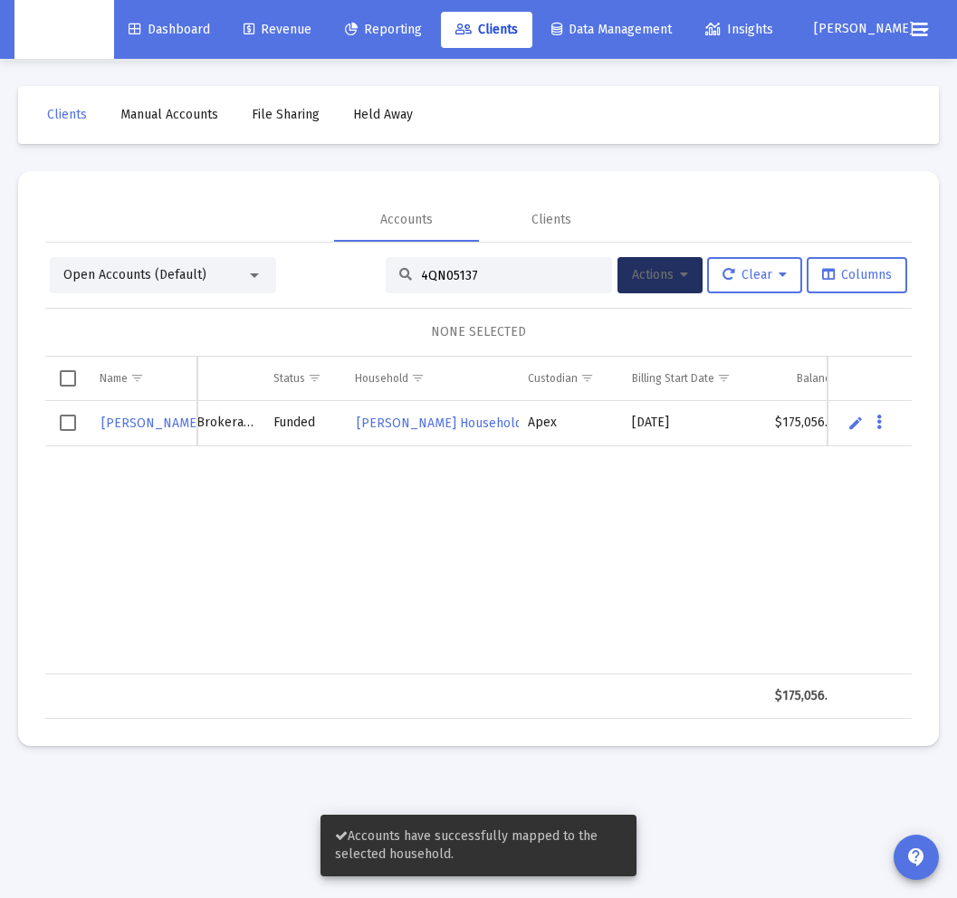
scroll to position [0, 200]
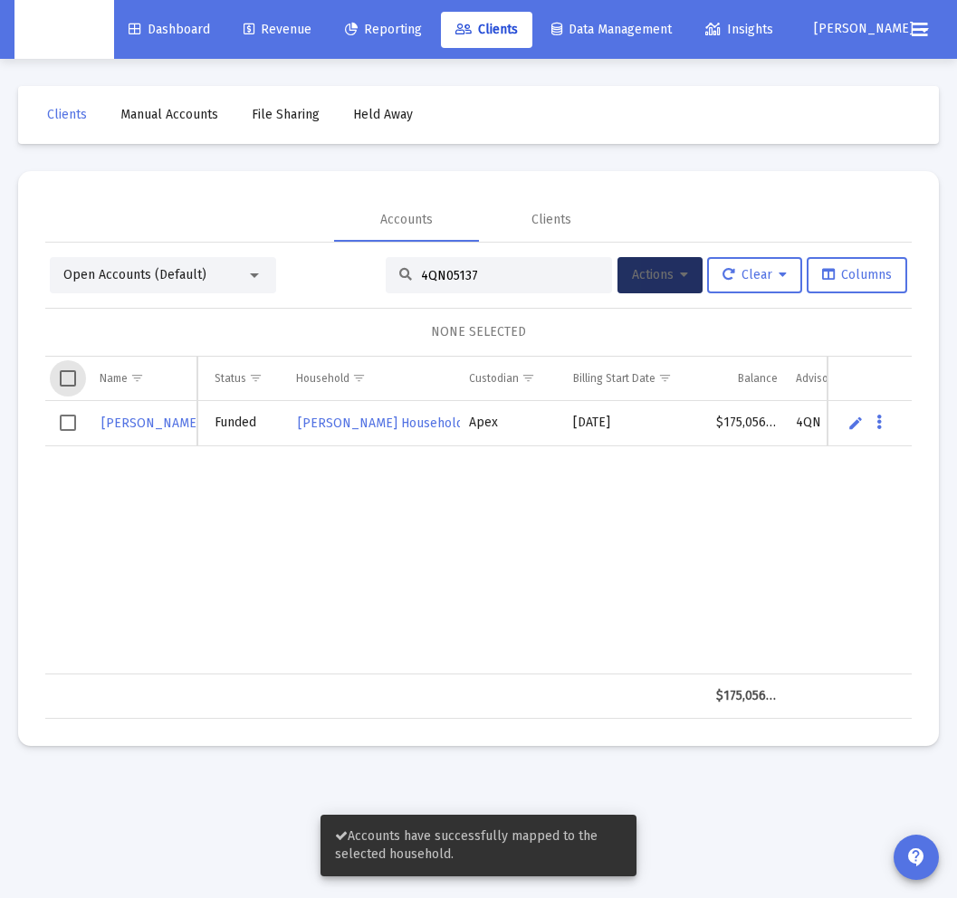
click at [71, 384] on span "Select all" at bounding box center [68, 378] width 16 height 16
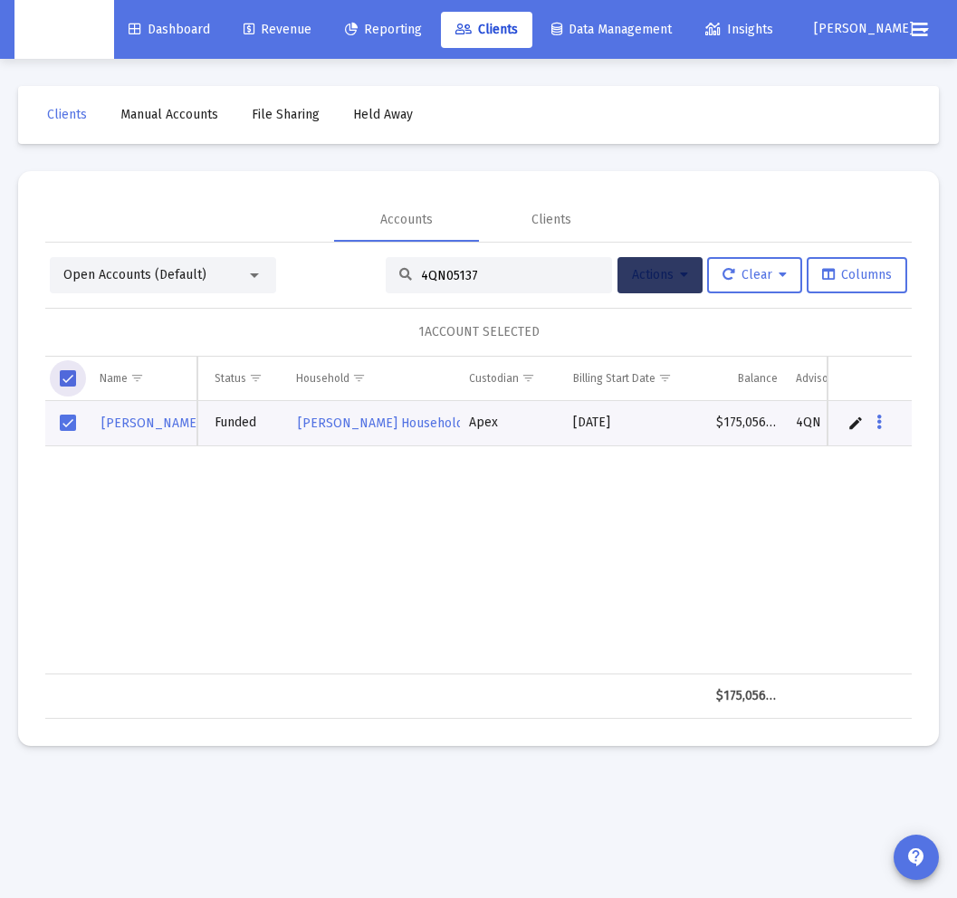
click at [685, 275] on button "Actions" at bounding box center [660, 275] width 85 height 36
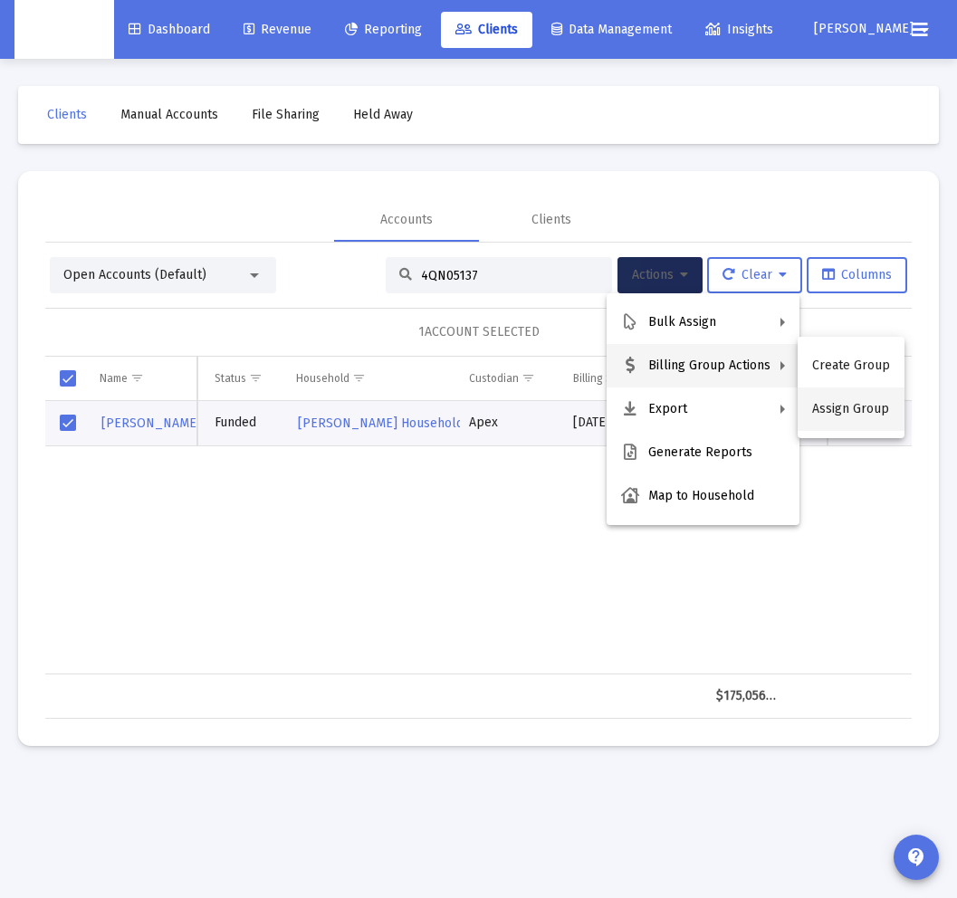
click at [794, 407] on button "Assign Group" at bounding box center [851, 409] width 107 height 43
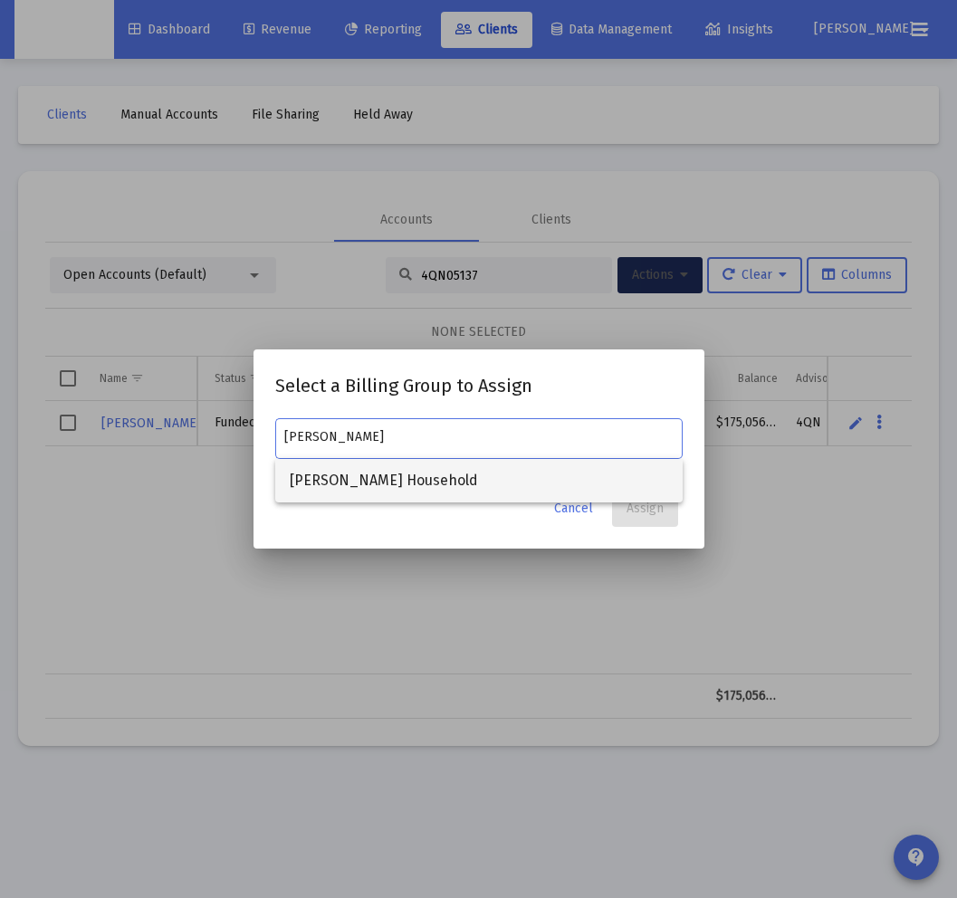
click at [432, 469] on span "[PERSON_NAME] Household" at bounding box center [479, 480] width 378 height 43
type input "[PERSON_NAME] Household"
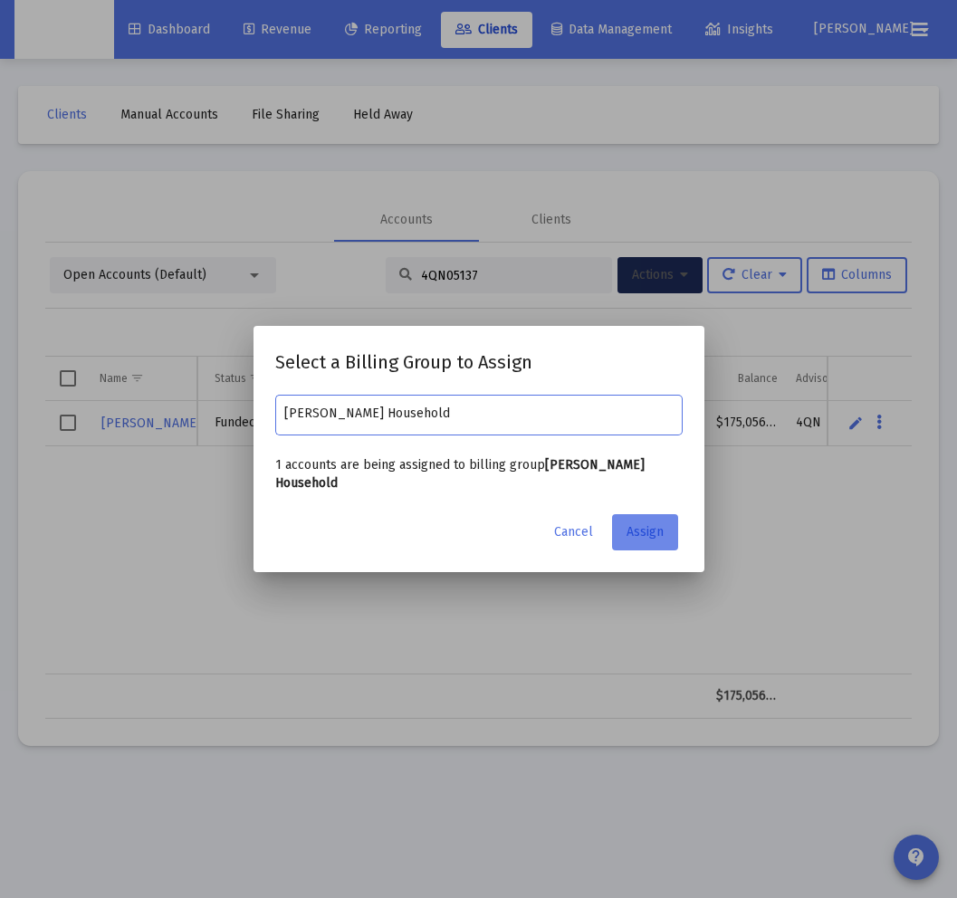
click at [642, 531] on span "Assign" at bounding box center [645, 531] width 37 height 15
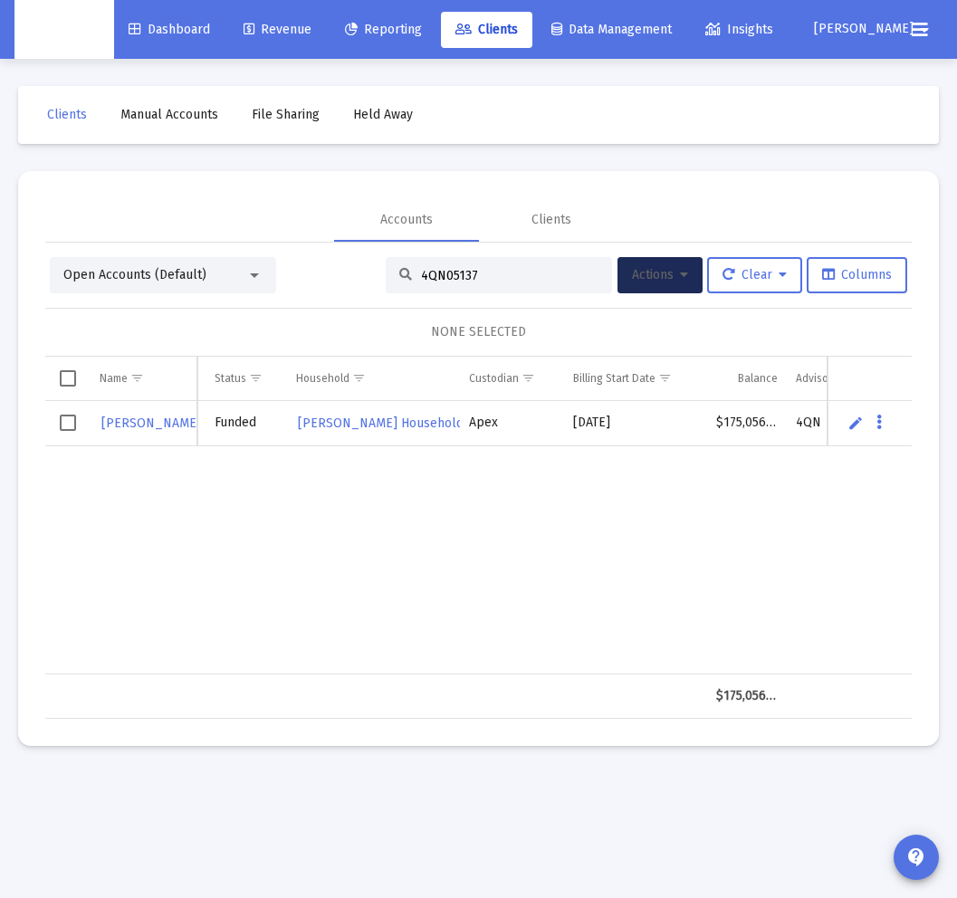
drag, startPoint x: 487, startPoint y: 273, endPoint x: 272, endPoint y: 256, distance: 216.2
click at [272, 257] on div "Open Accounts (Default) 4QN05137 Actions Clear Columns" at bounding box center [478, 275] width 857 height 36
paste input "PS05045"
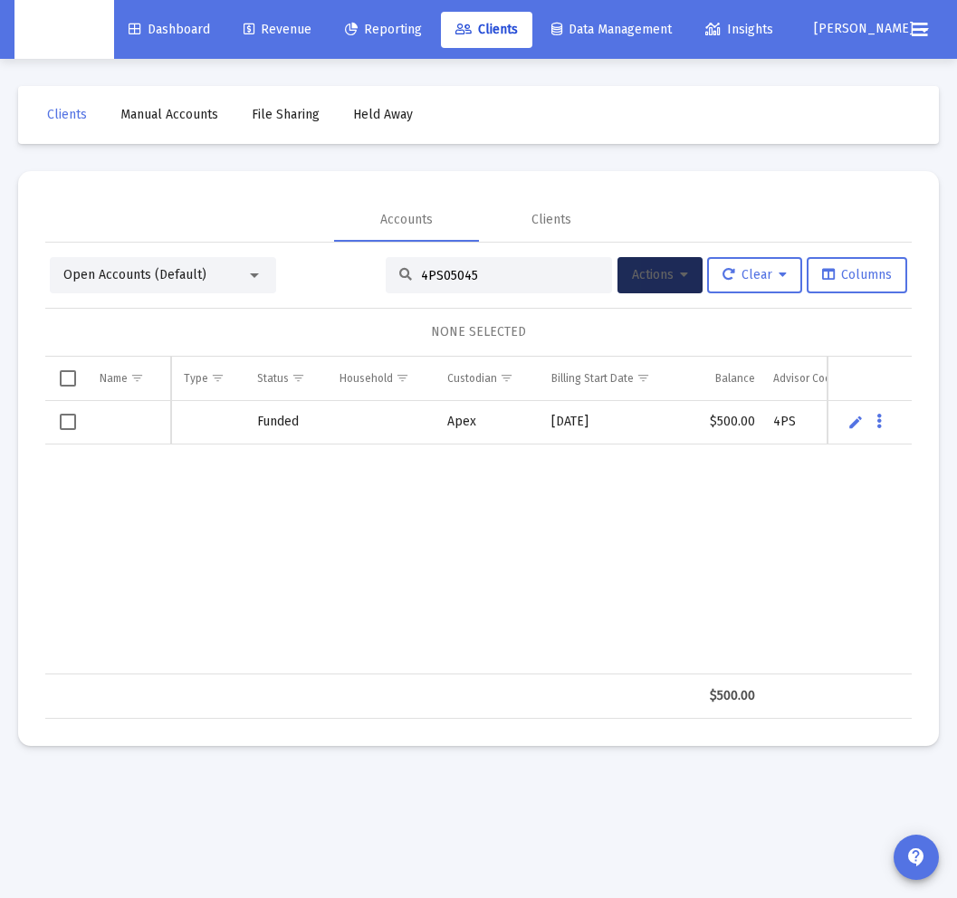
scroll to position [0, 0]
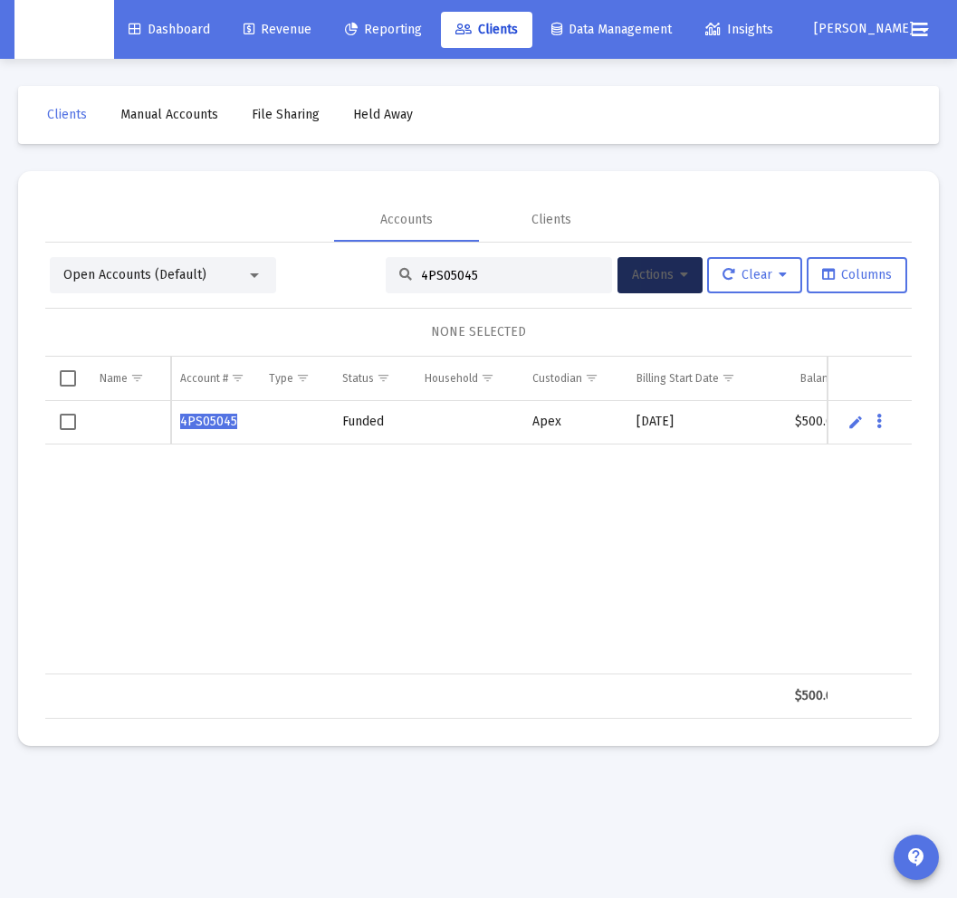
type input "4PS05045"
drag, startPoint x: 484, startPoint y: 274, endPoint x: 311, endPoint y: 266, distance: 172.2
click at [311, 266] on div "Open Accounts (Default) 4PS05045 Actions Clear Columns" at bounding box center [478, 275] width 857 height 36
